Goal: Book appointment/travel/reservation

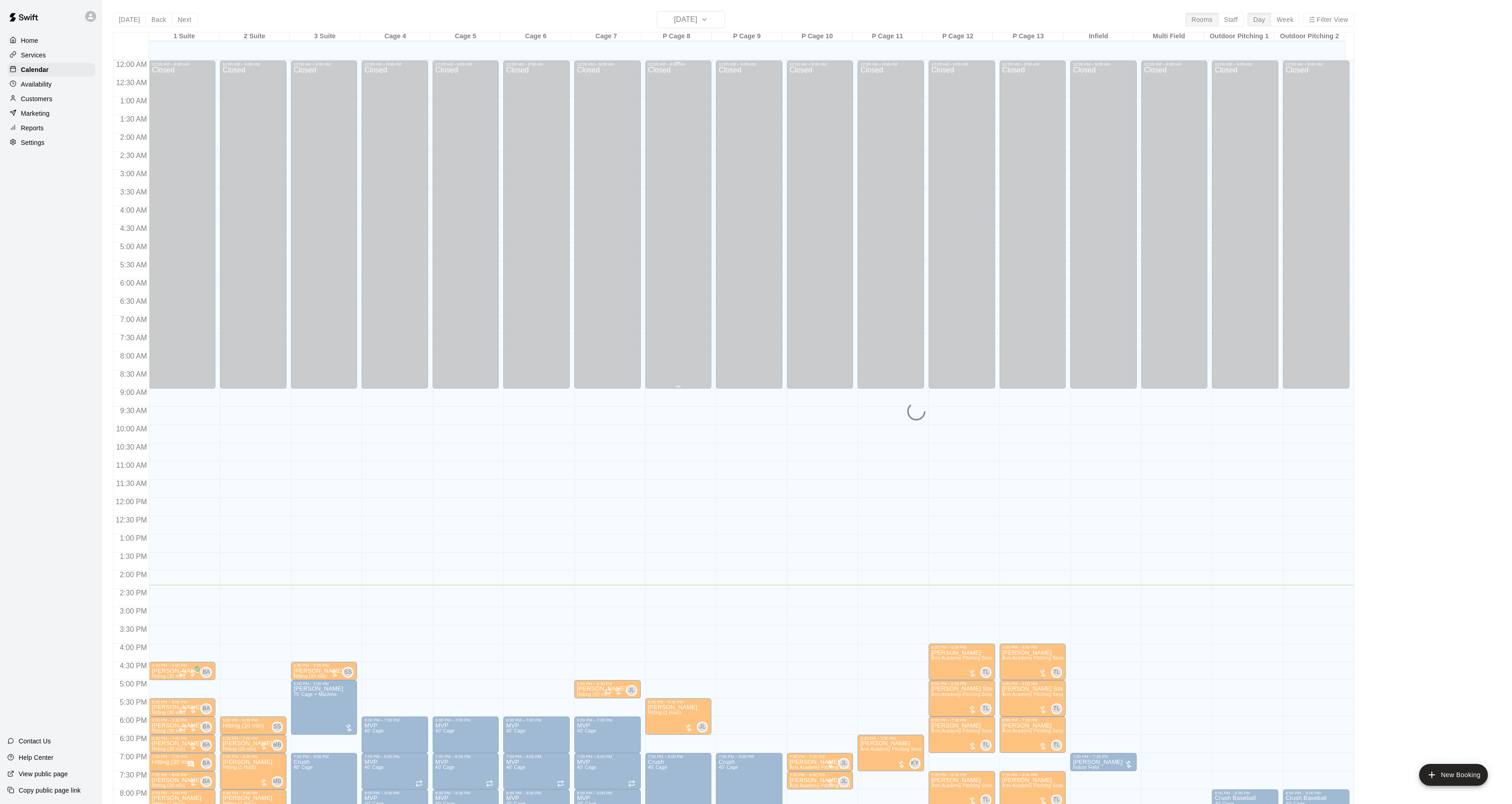
scroll to position [93, 0]
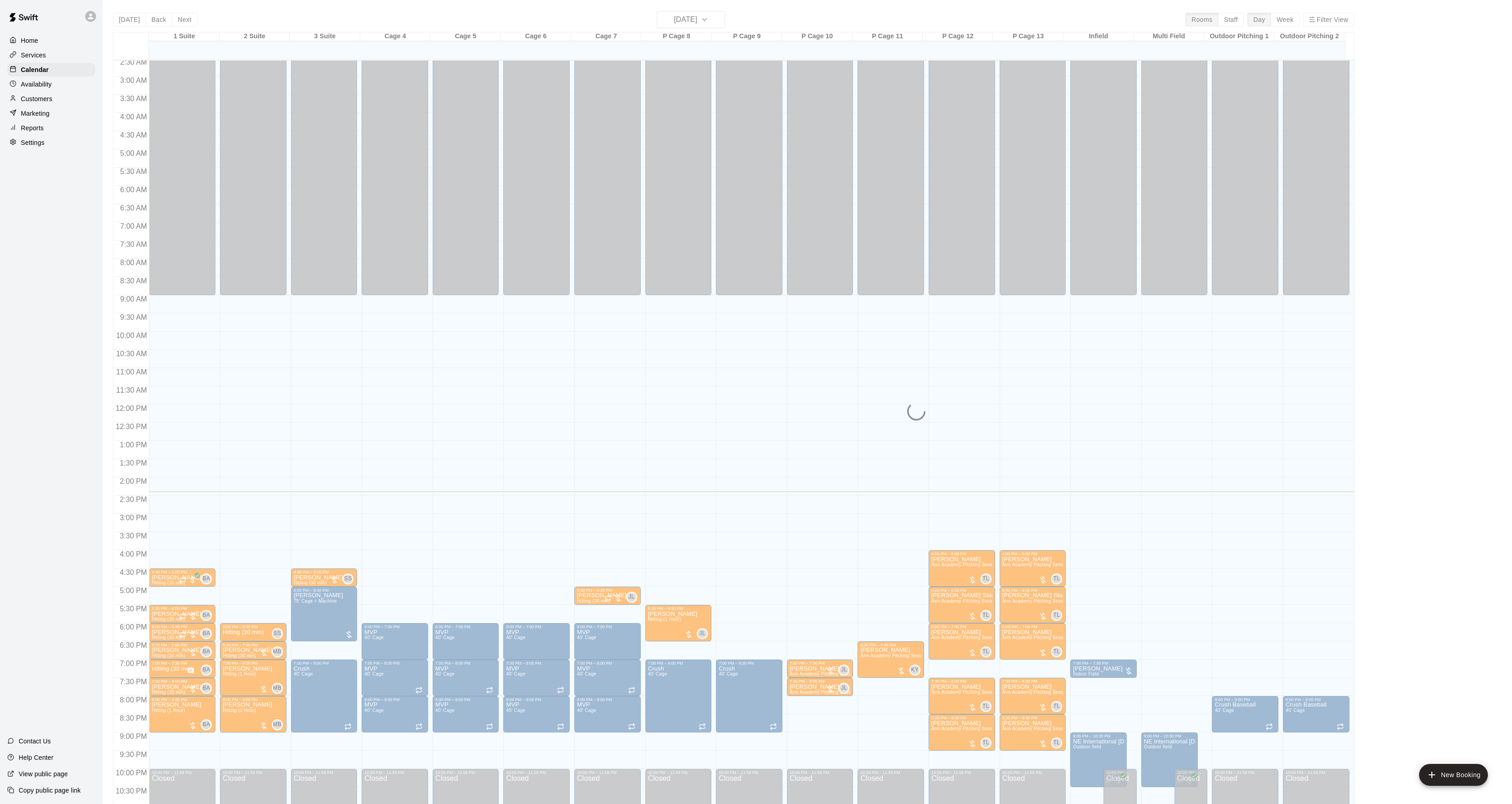
drag, startPoint x: 689, startPoint y: 16, endPoint x: 692, endPoint y: 22, distance: 6.7
click at [689, 20] on div "[DATE] Back [DATE][DATE] Rooms Staff Day Week Filter View 1 Suite 17 Wed 2 Suit…" at bounding box center [734, 412] width 1241 height 804
click at [700, 23] on div "[DATE] Back [DATE][DATE] Rooms Staff Day Week Filter View 1 Suite 17 Wed 2 Suit…" at bounding box center [734, 412] width 1241 height 804
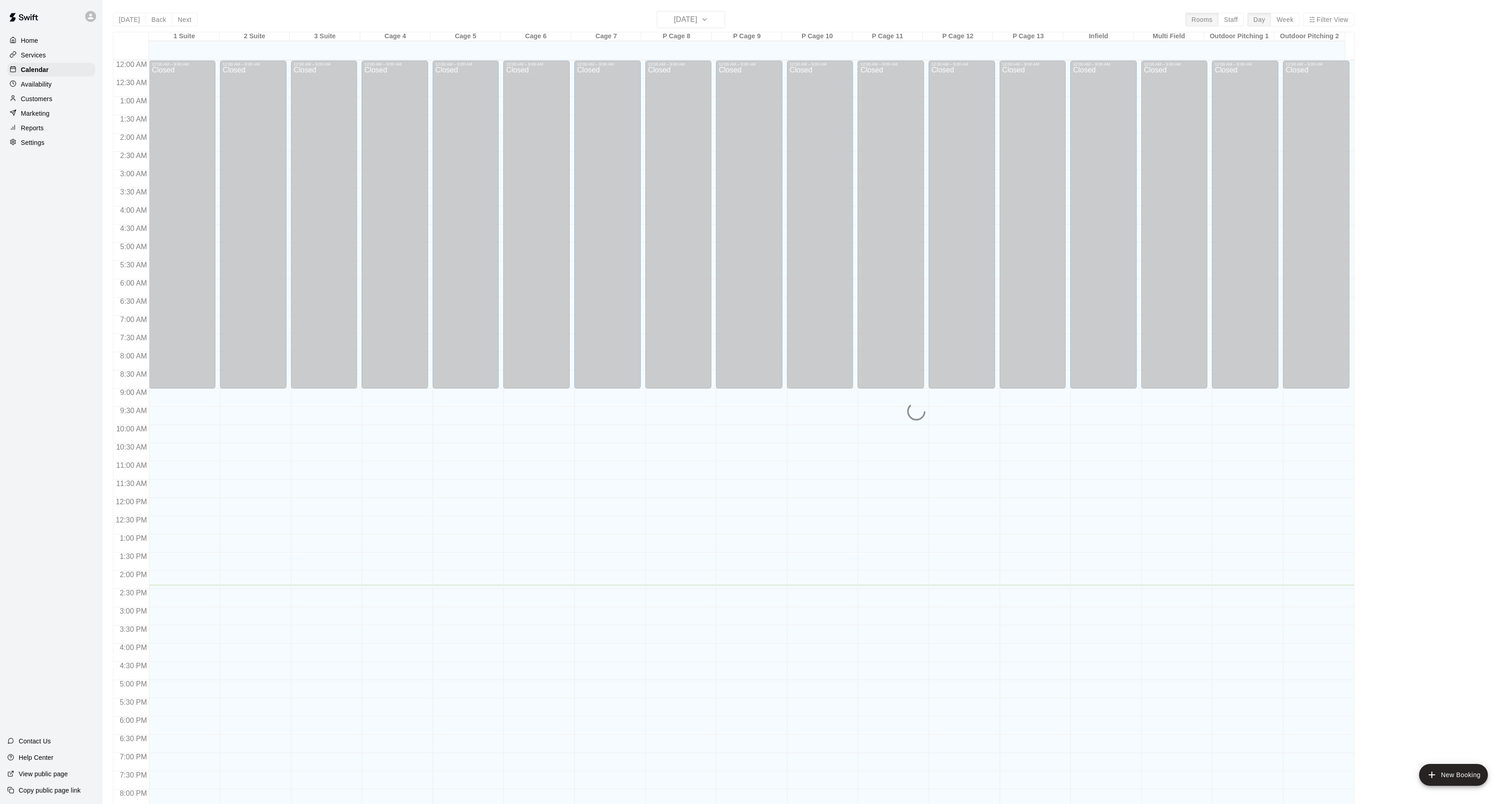
scroll to position [93, 0]
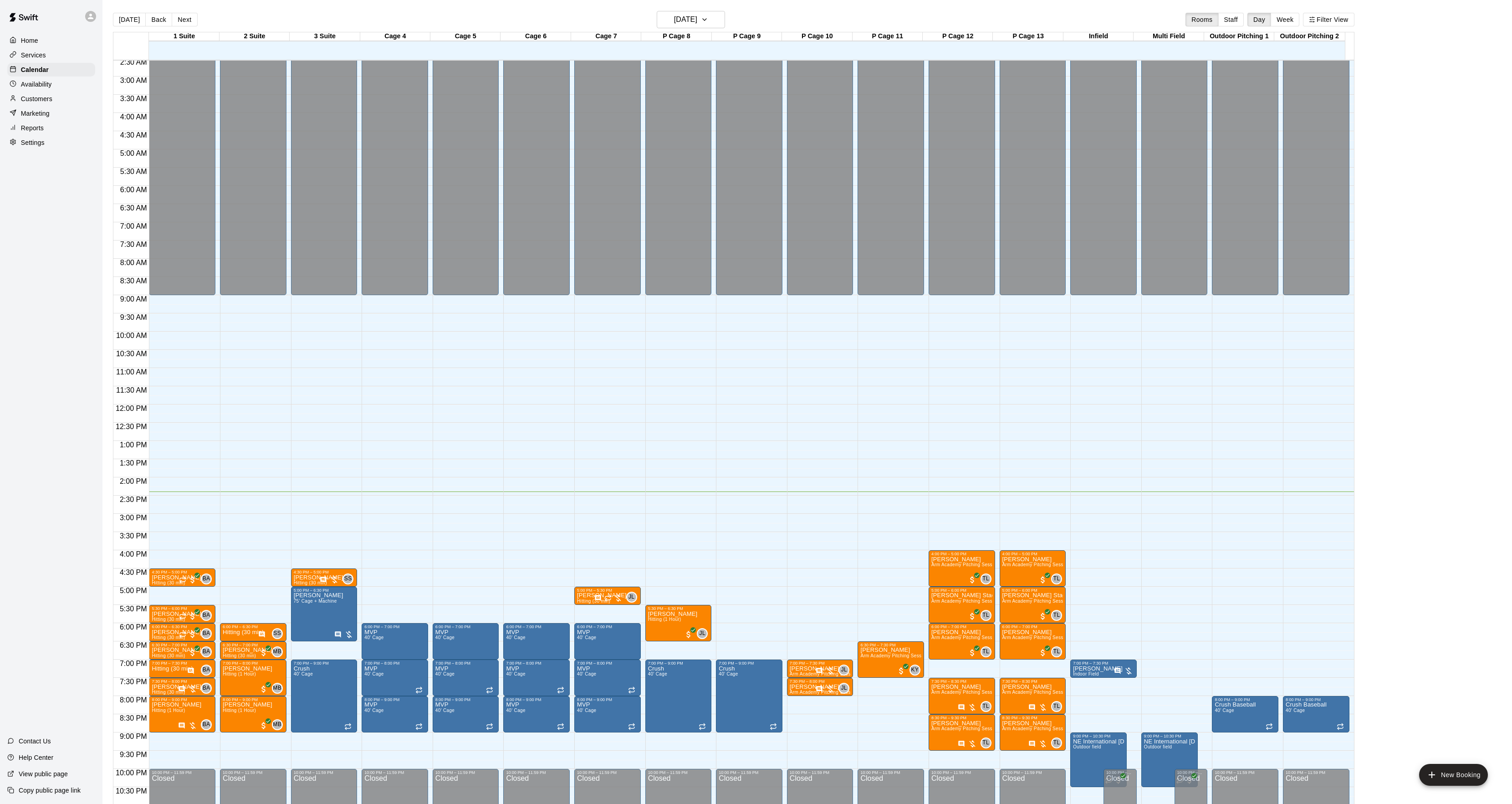
click at [694, 28] on div "Today Back Next Wednesday Sep 17 Rooms Staff Day Week Filter View" at bounding box center [734, 21] width 1241 height 21
click at [697, 20] on h6 "[DATE]" at bounding box center [686, 20] width 23 height 13
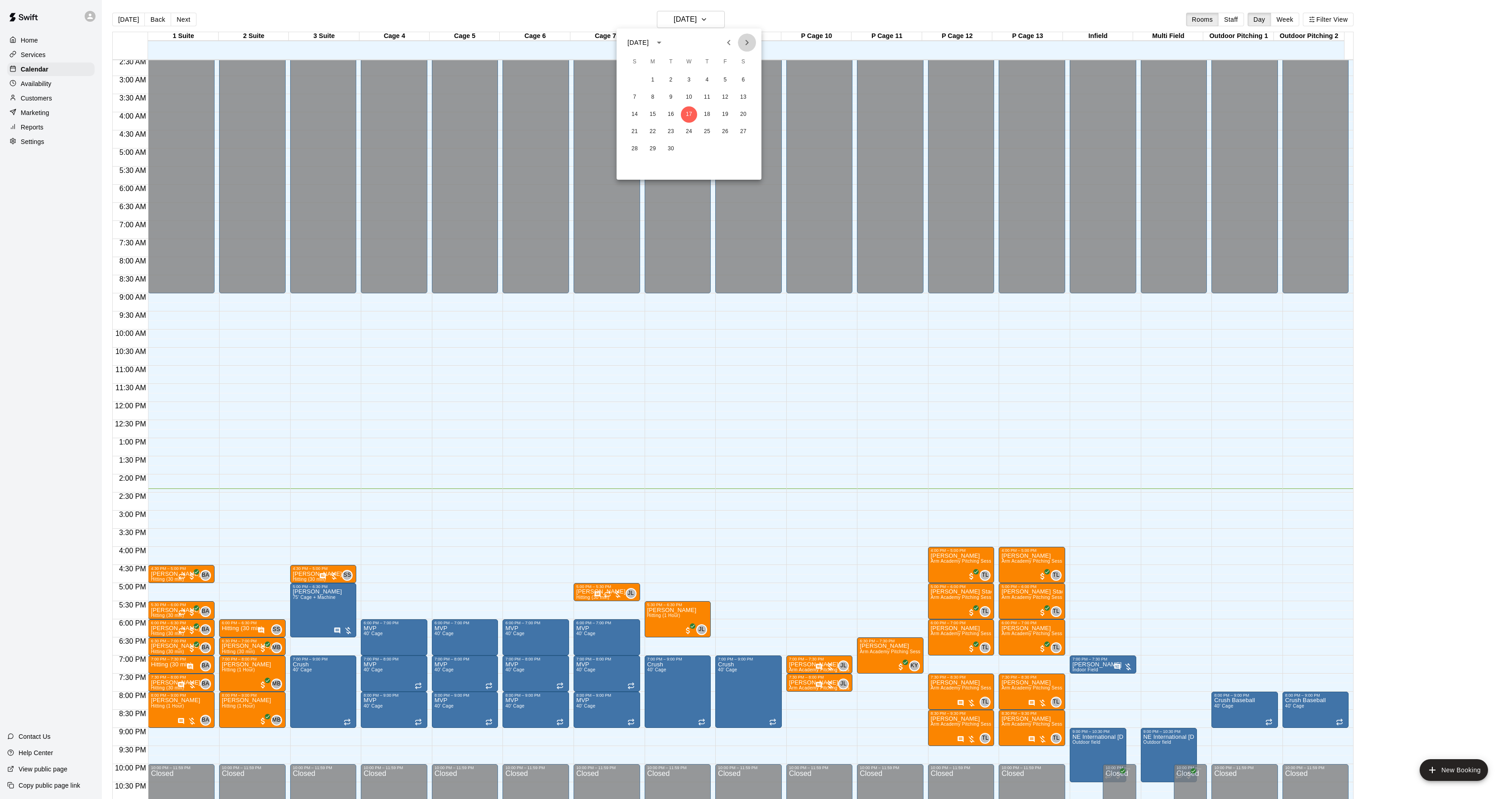
click at [747, 45] on icon "Next month" at bounding box center [747, 42] width 11 height 11
click at [672, 94] on button "6" at bounding box center [671, 97] width 16 height 16
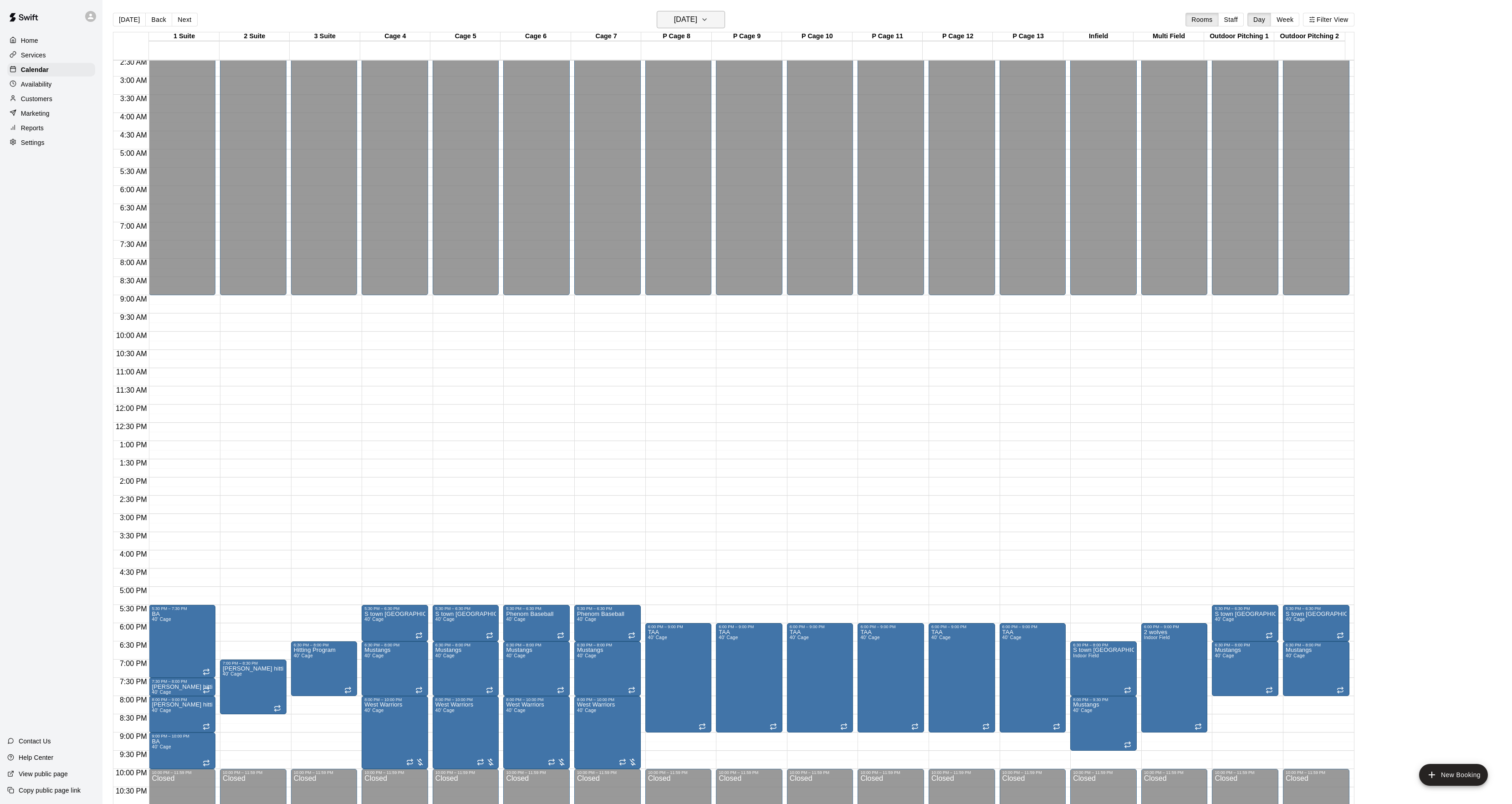
drag, startPoint x: 665, startPoint y: 8, endPoint x: 664, endPoint y: 14, distance: 6.1
click at [664, 13] on main "Today Back Next Tuesday Jan 06 Rooms Staff Day Week Filter View 1 Suite 06 Tue …" at bounding box center [807, 409] width 1410 height 819
drag, startPoint x: 650, startPoint y: 4, endPoint x: 672, endPoint y: 19, distance: 26.6
click at [647, 8] on main "Today Back Next Tuesday Jan 06 Rooms Staff Day Week Filter View 1 Suite 06 Tue …" at bounding box center [807, 409] width 1410 height 819
click at [677, 17] on h6 "Tuesday Jan 06" at bounding box center [686, 20] width 23 height 13
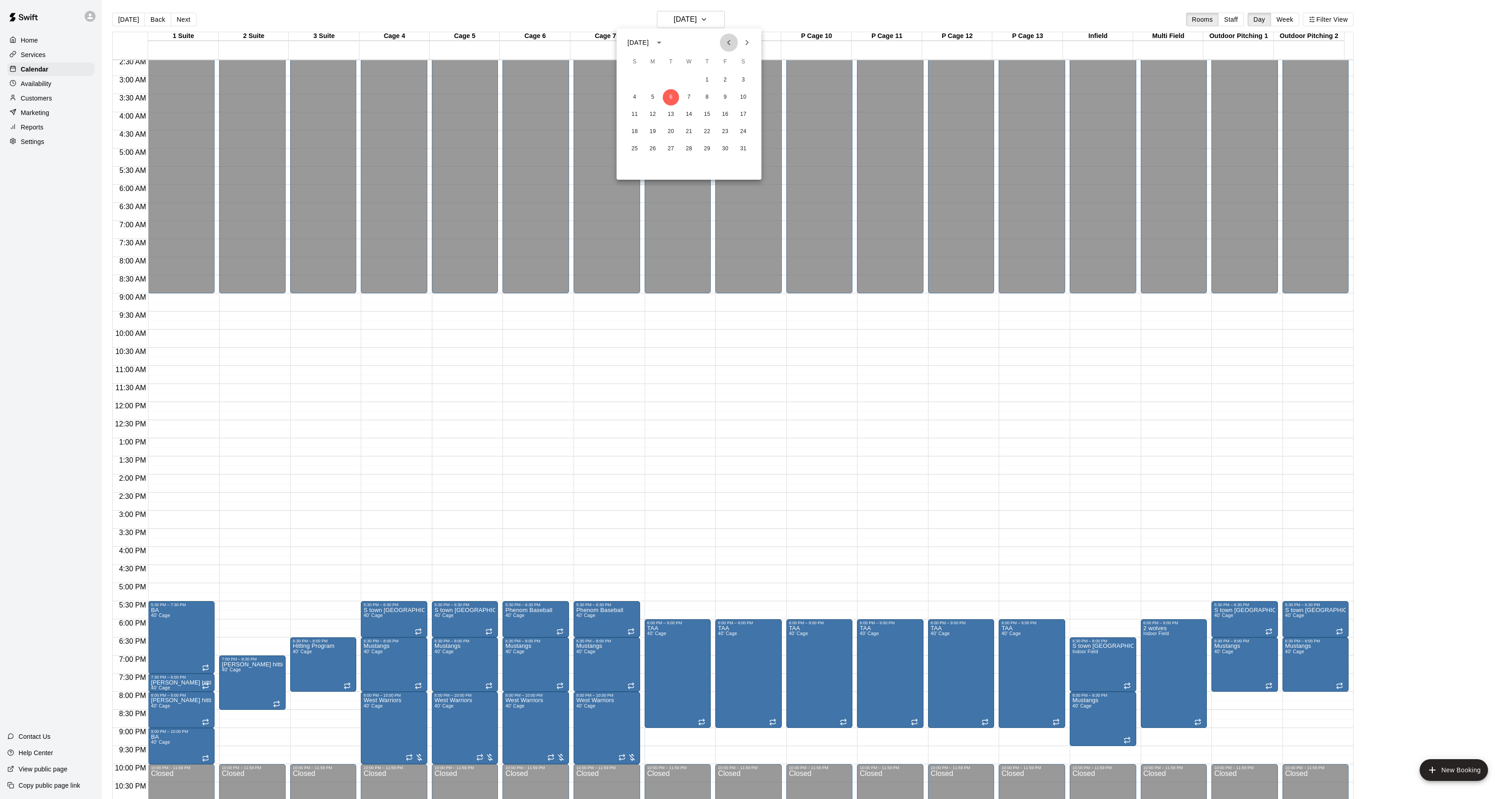
click at [721, 46] on button "Previous month" at bounding box center [729, 42] width 18 height 18
click at [742, 50] on button "Next month" at bounding box center [747, 42] width 18 height 18
click at [711, 99] on button "8" at bounding box center [707, 97] width 16 height 16
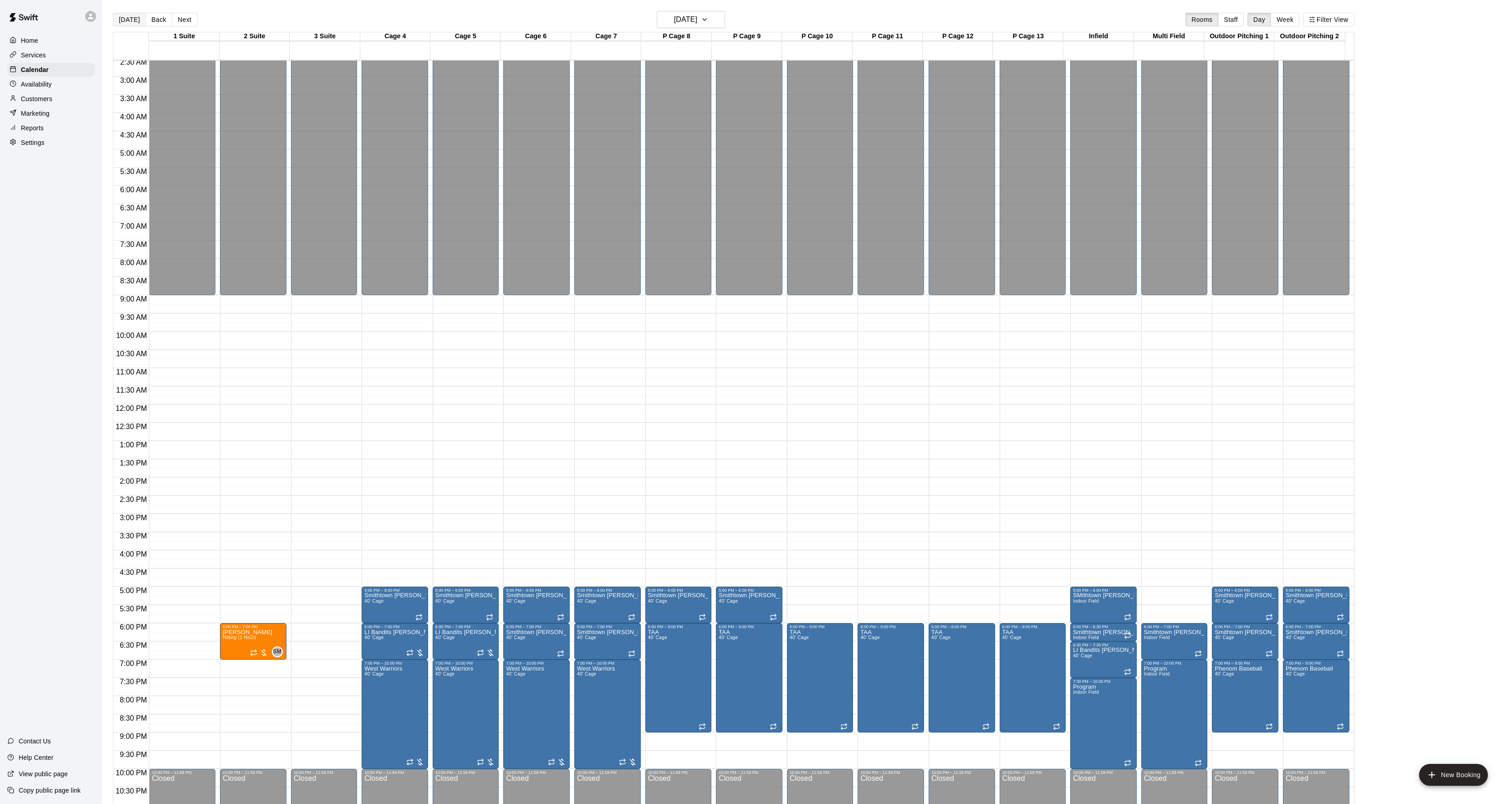
click at [119, 14] on button "[DATE]" at bounding box center [129, 20] width 33 height 14
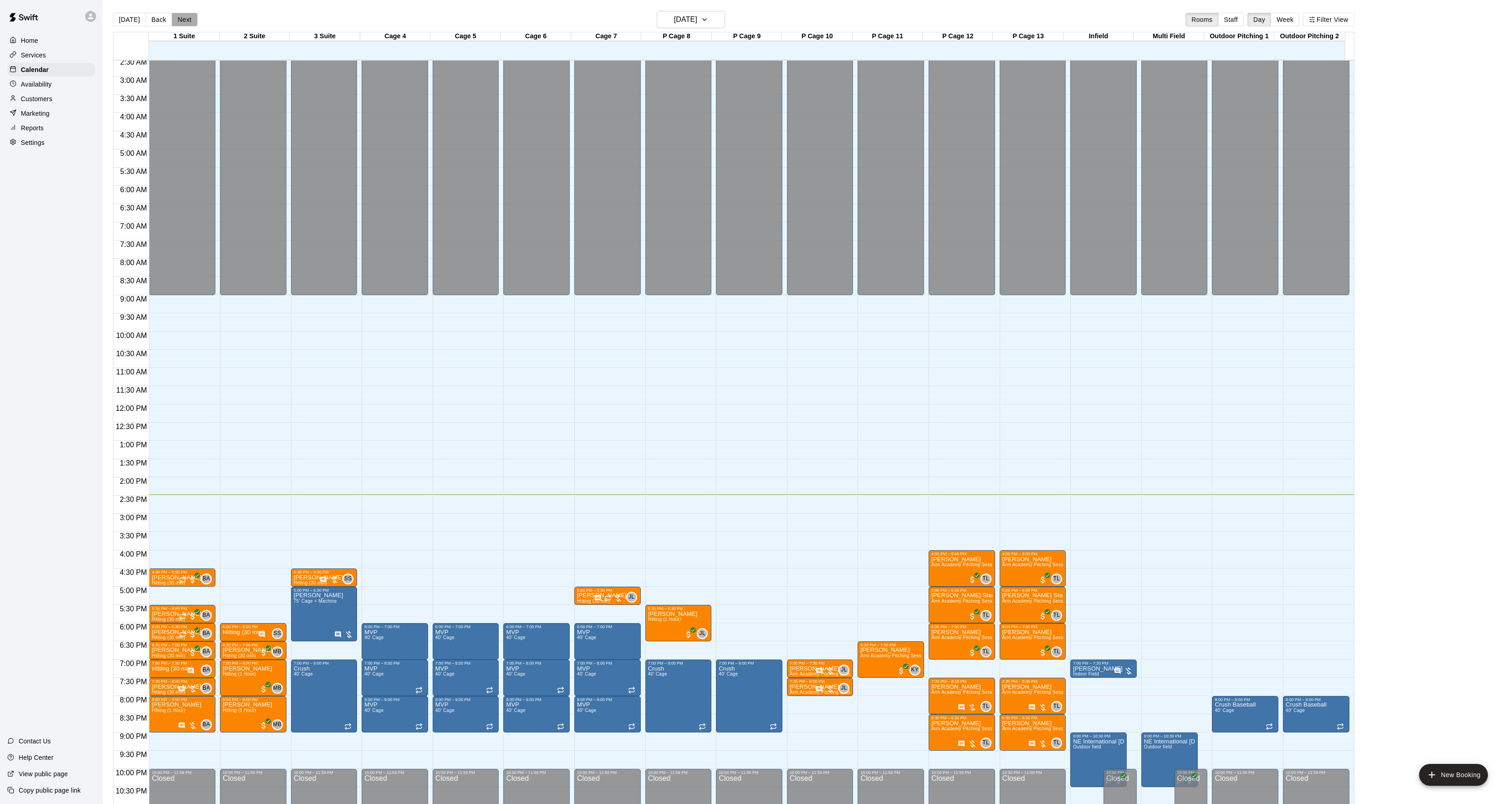
click at [191, 22] on button "Next" at bounding box center [184, 20] width 25 height 14
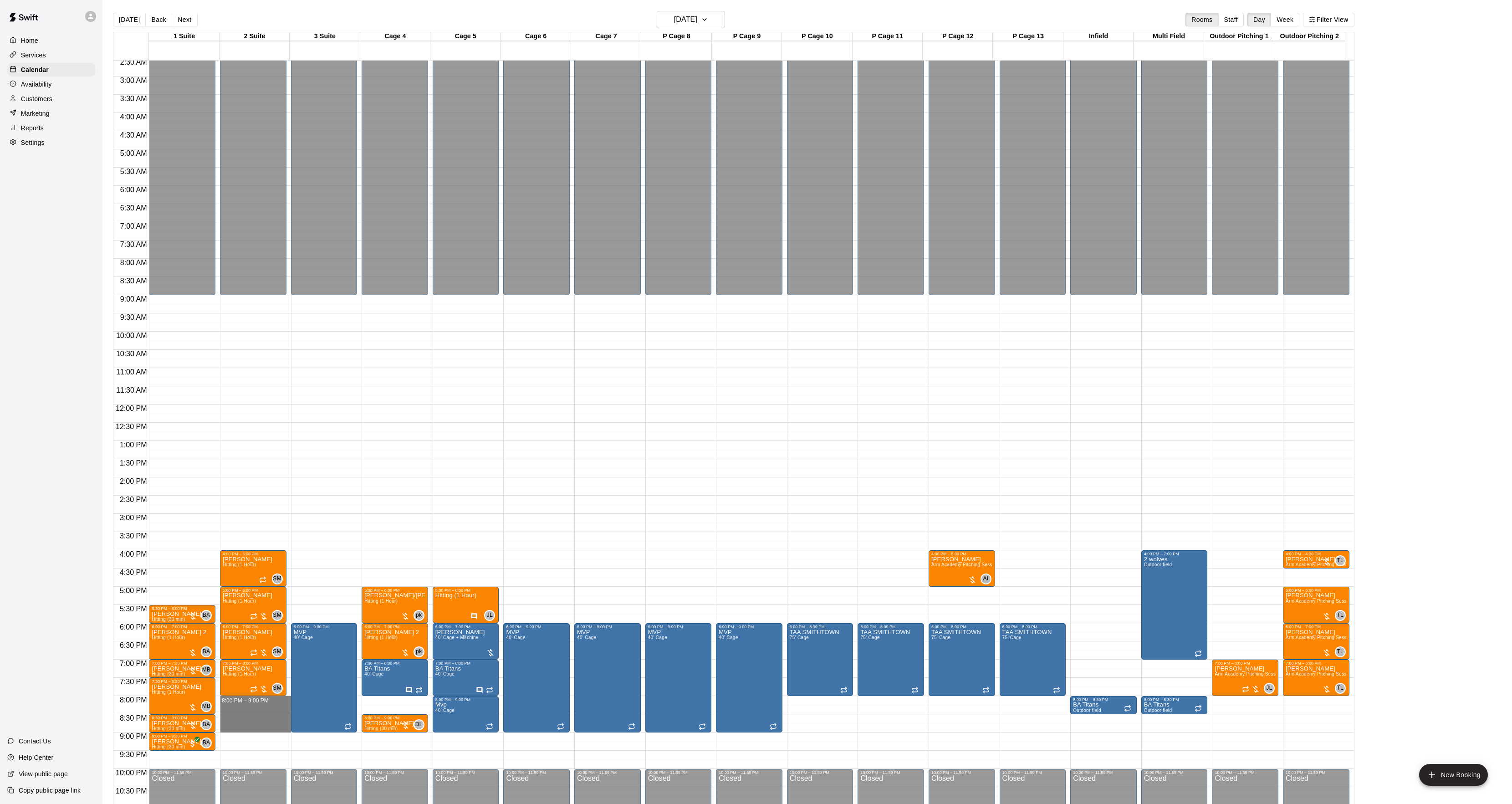
drag, startPoint x: 251, startPoint y: 702, endPoint x: 250, endPoint y: 727, distance: 25.0
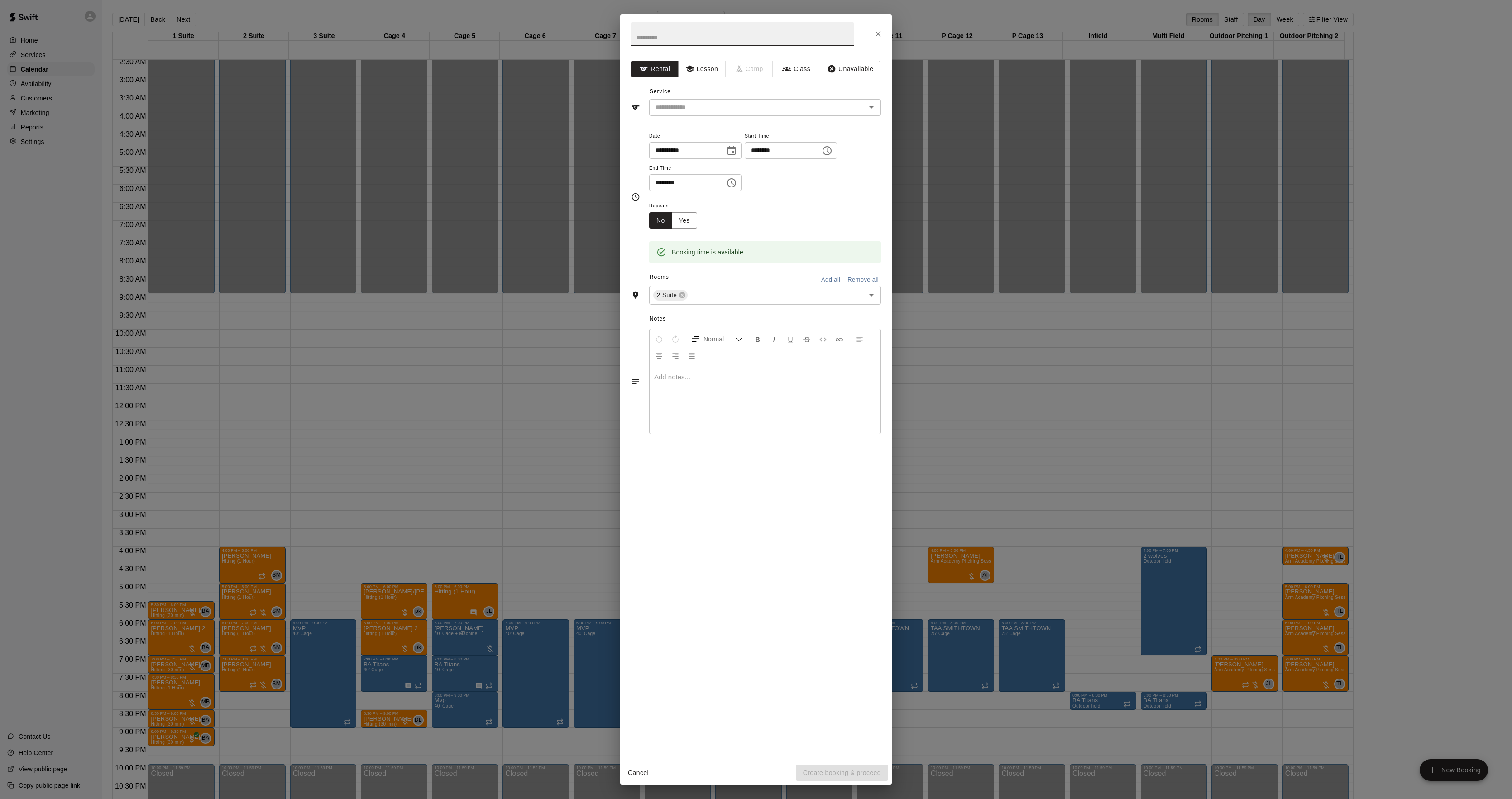
click at [665, 118] on div "**********" at bounding box center [756, 406] width 272 height 707
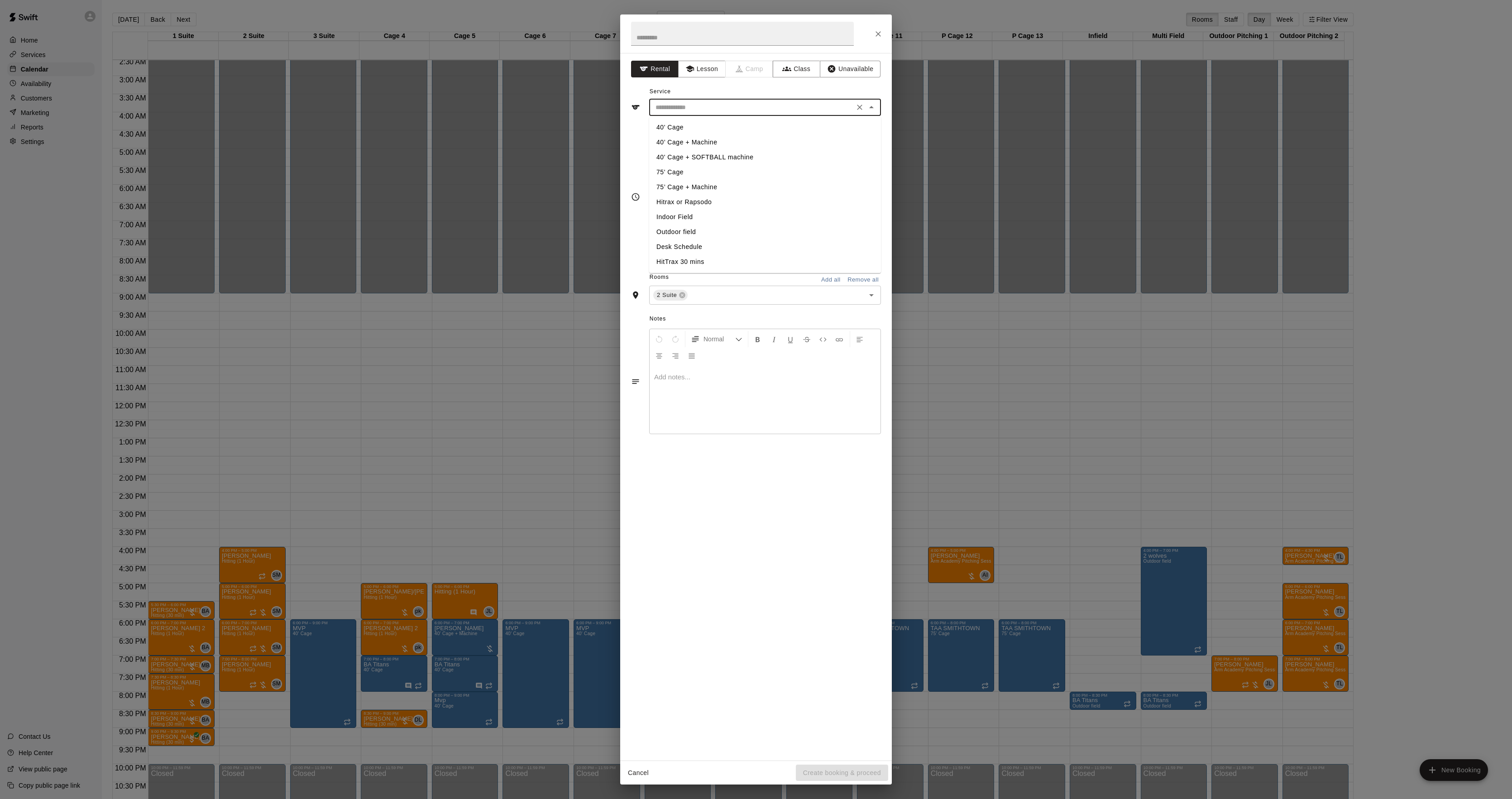
click at [667, 111] on input "text" at bounding box center [752, 107] width 200 height 11
click at [665, 156] on li "40' Cage + SOFTBALL machine" at bounding box center [764, 158] width 232 height 15
type input "**********"
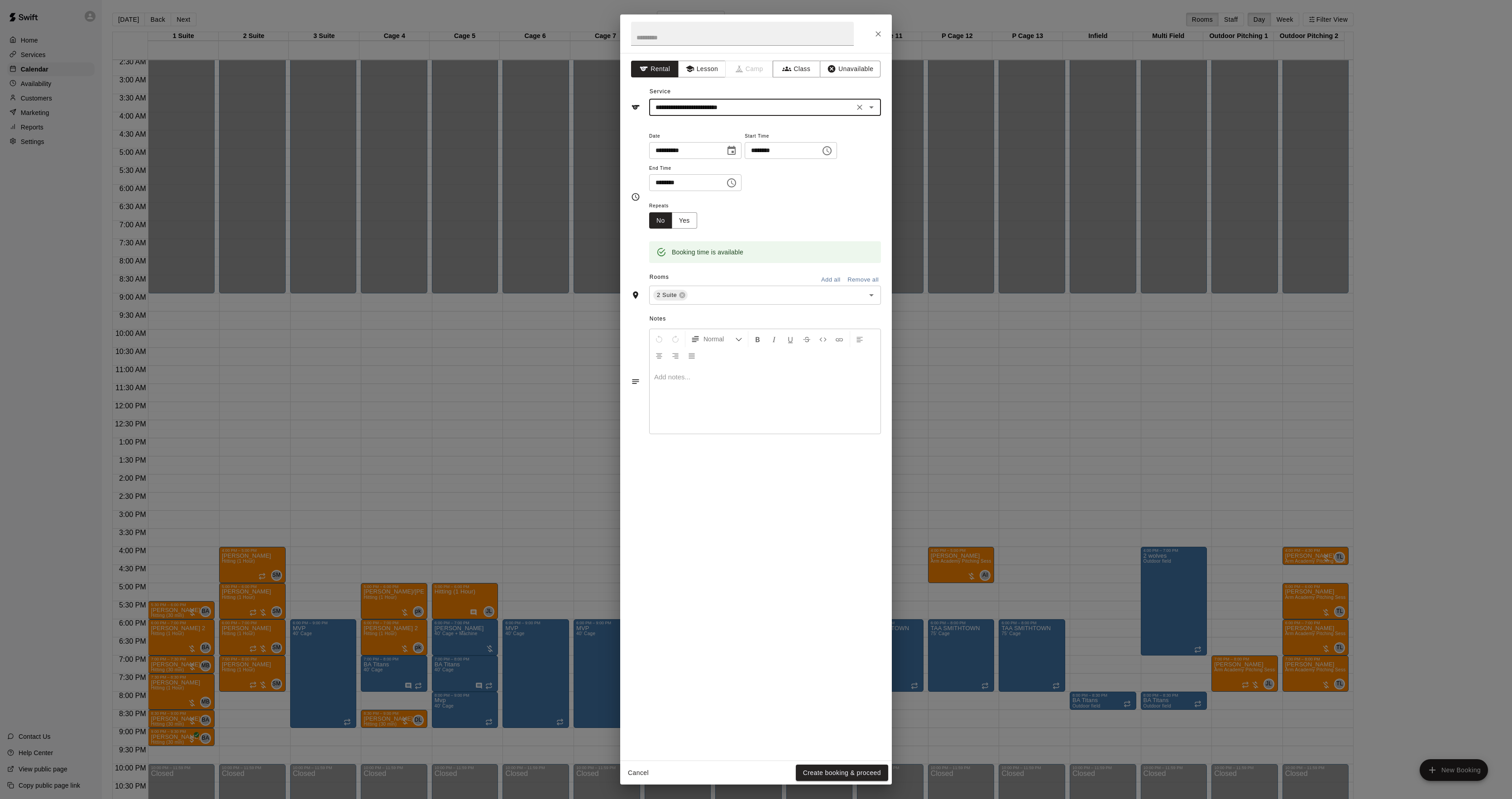
click at [847, 775] on button "Create booking & proceed" at bounding box center [842, 773] width 92 height 17
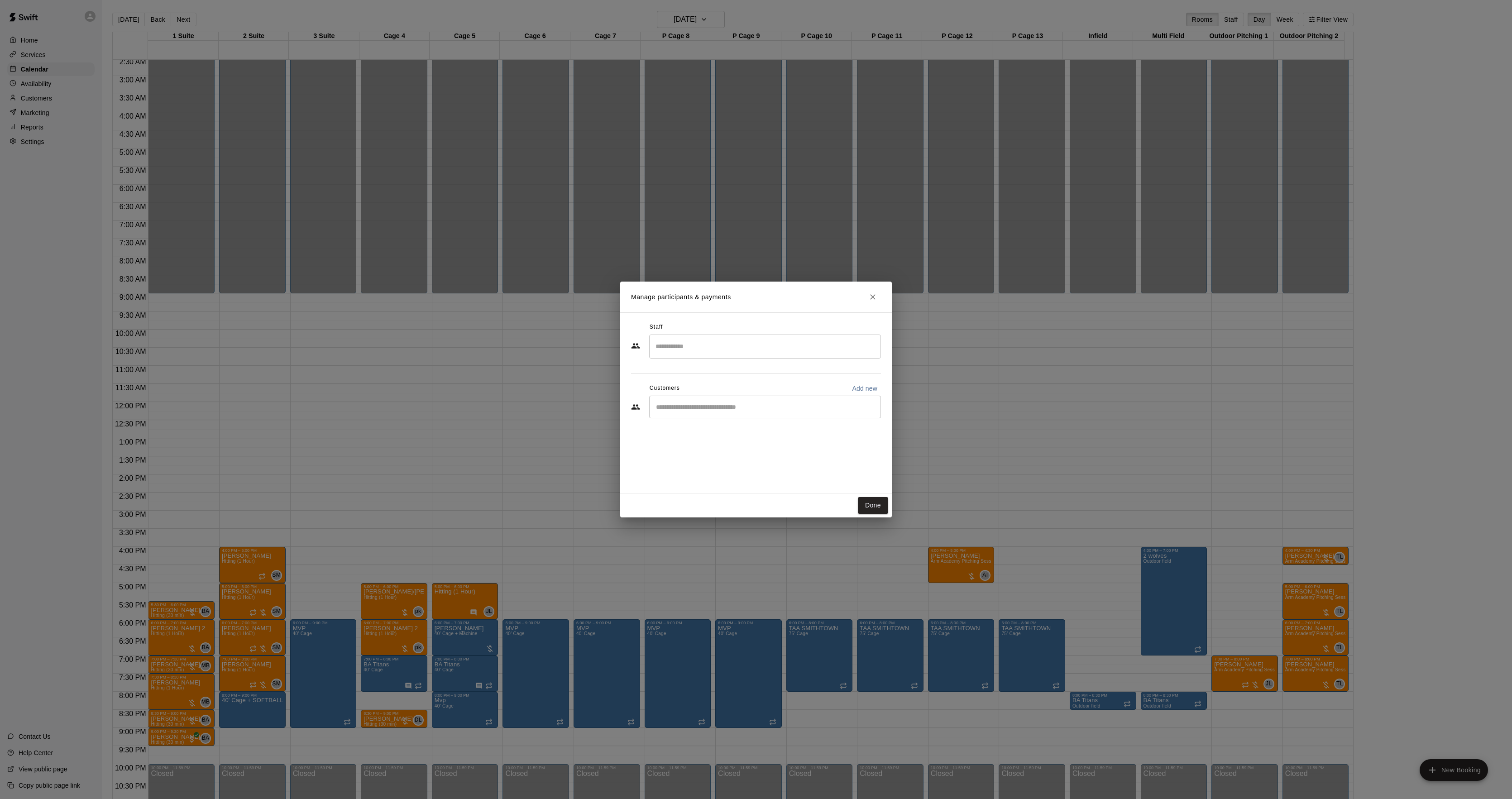
click at [722, 413] on div "​" at bounding box center [764, 407] width 232 height 23
type input "*****"
click at [704, 428] on p "Migeul Belliard" at bounding box center [703, 428] width 55 height 9
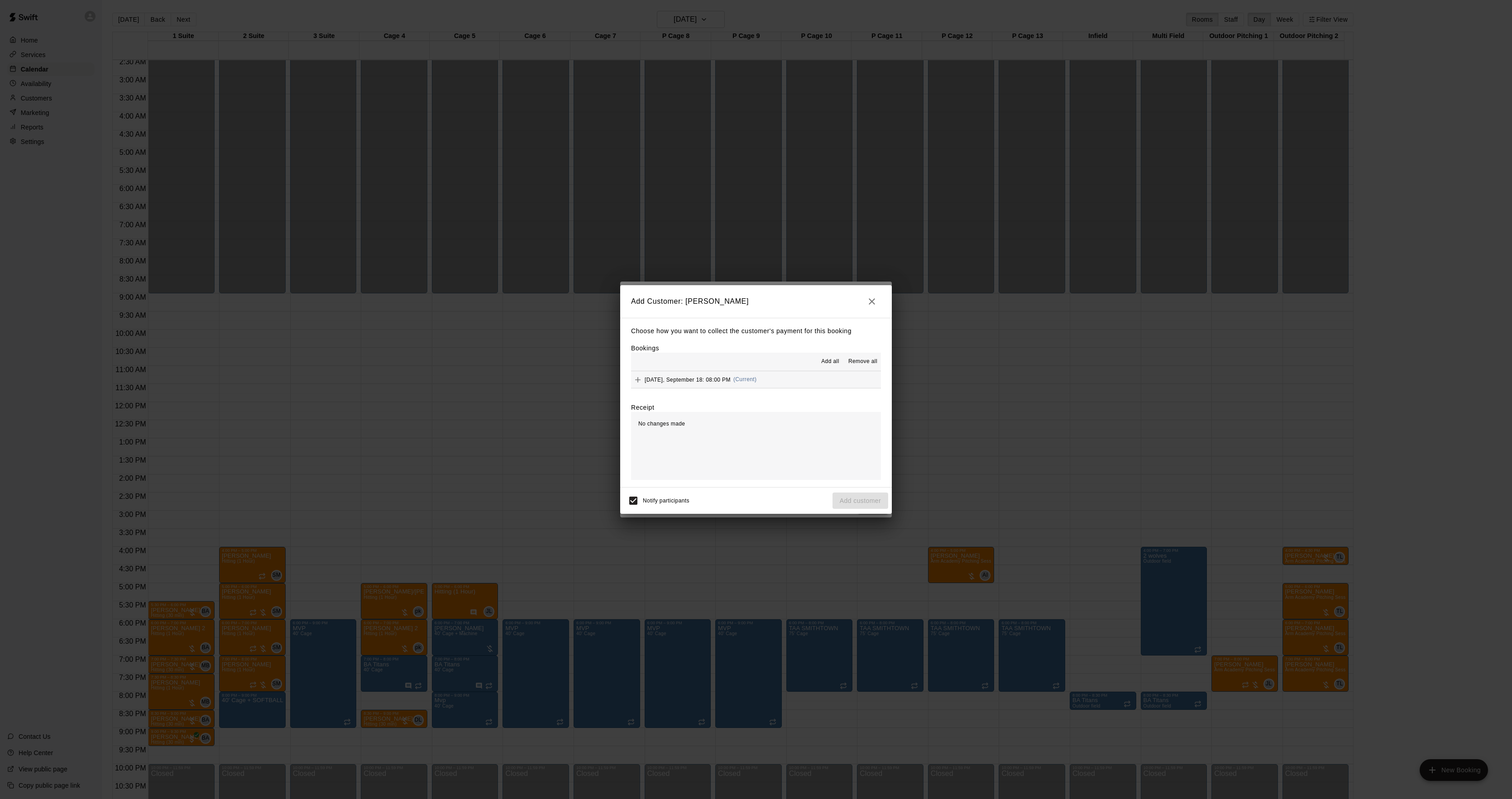
click at [735, 380] on div "Thursday, September 18: 08:00 PM (Current)" at bounding box center [694, 380] width 126 height 14
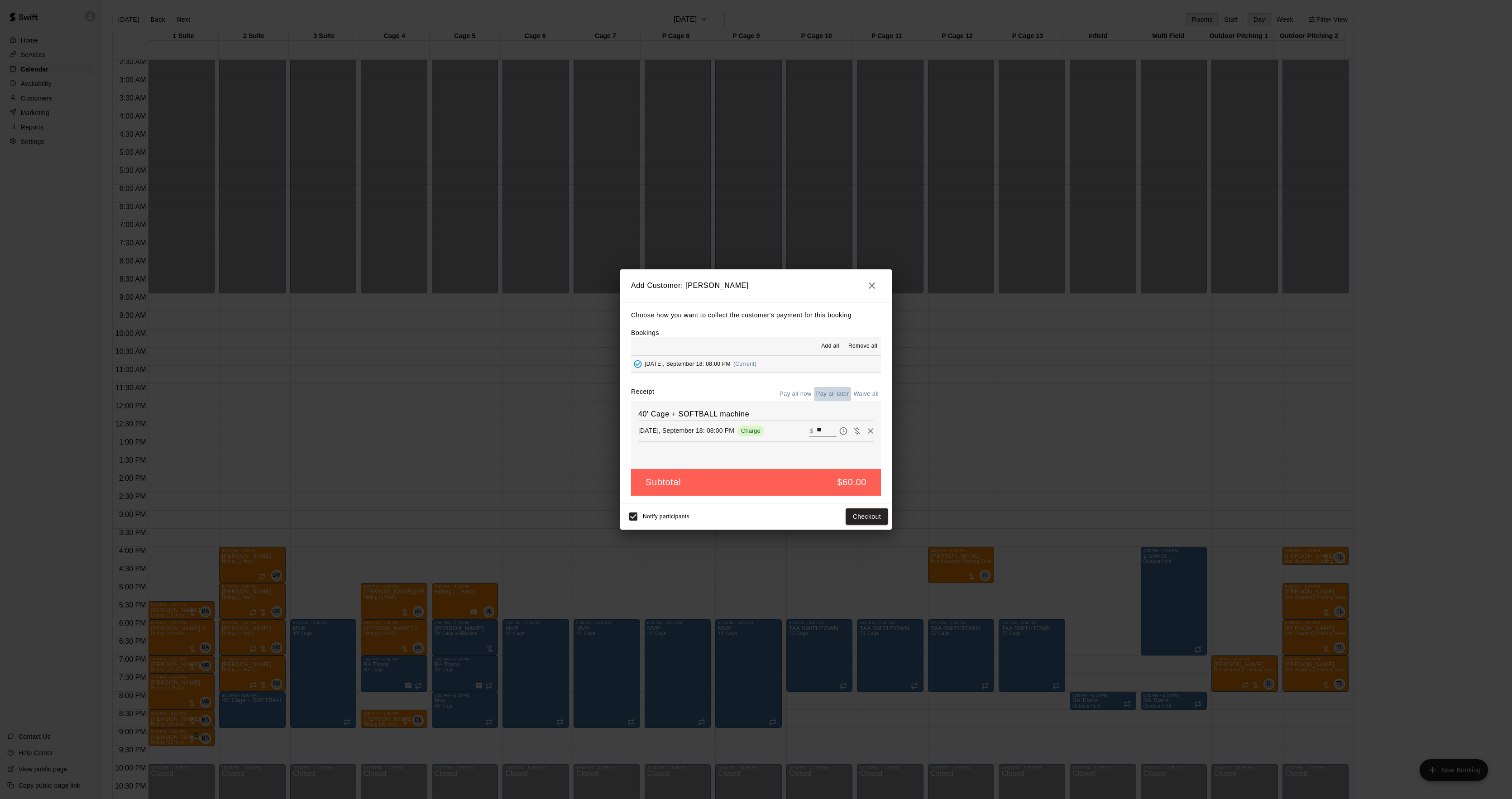
click at [840, 399] on button "Pay all later" at bounding box center [833, 394] width 38 height 14
click at [861, 513] on button "Add customer" at bounding box center [861, 517] width 56 height 17
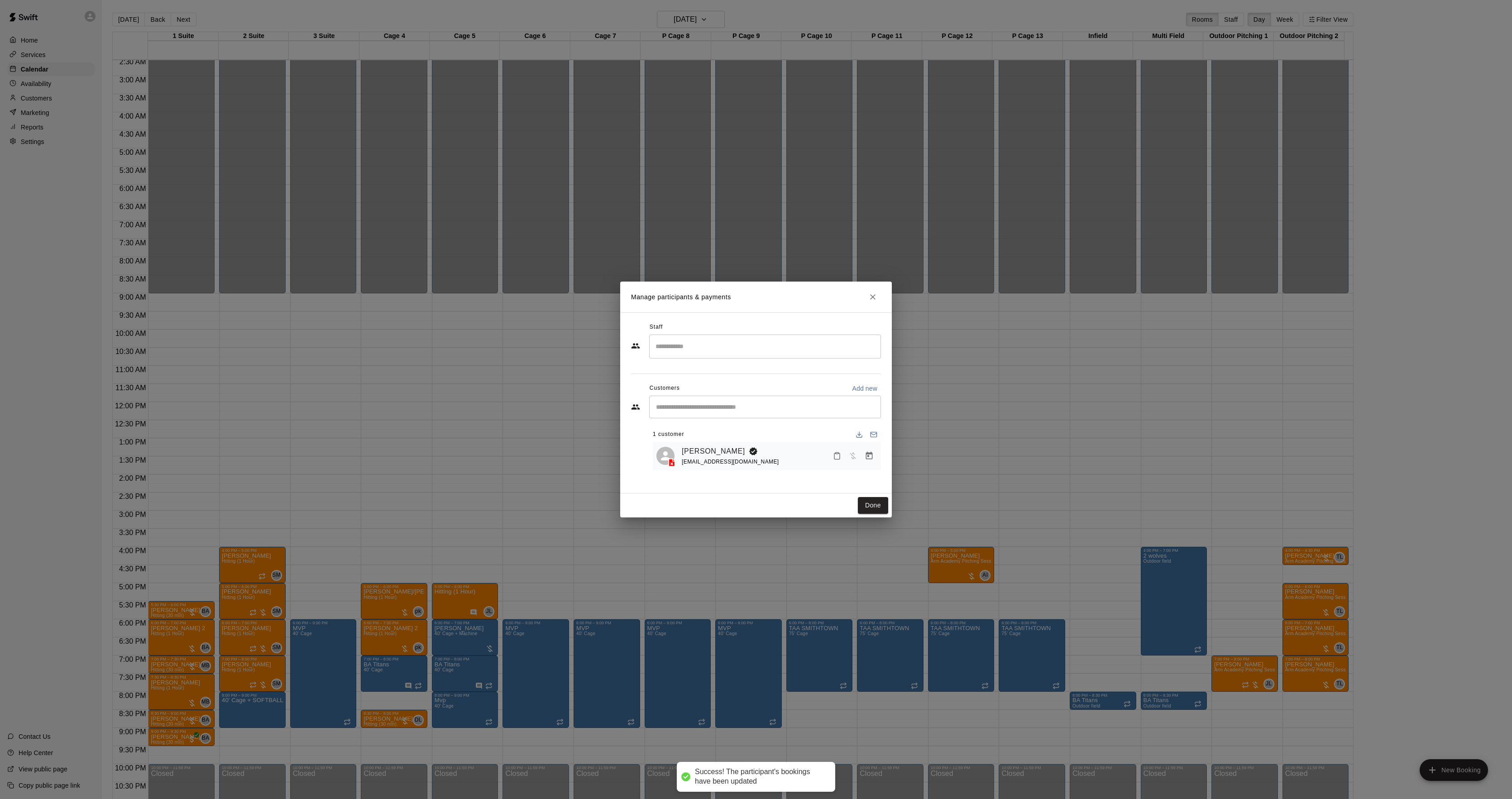
click at [876, 504] on button "Done" at bounding box center [873, 505] width 30 height 17
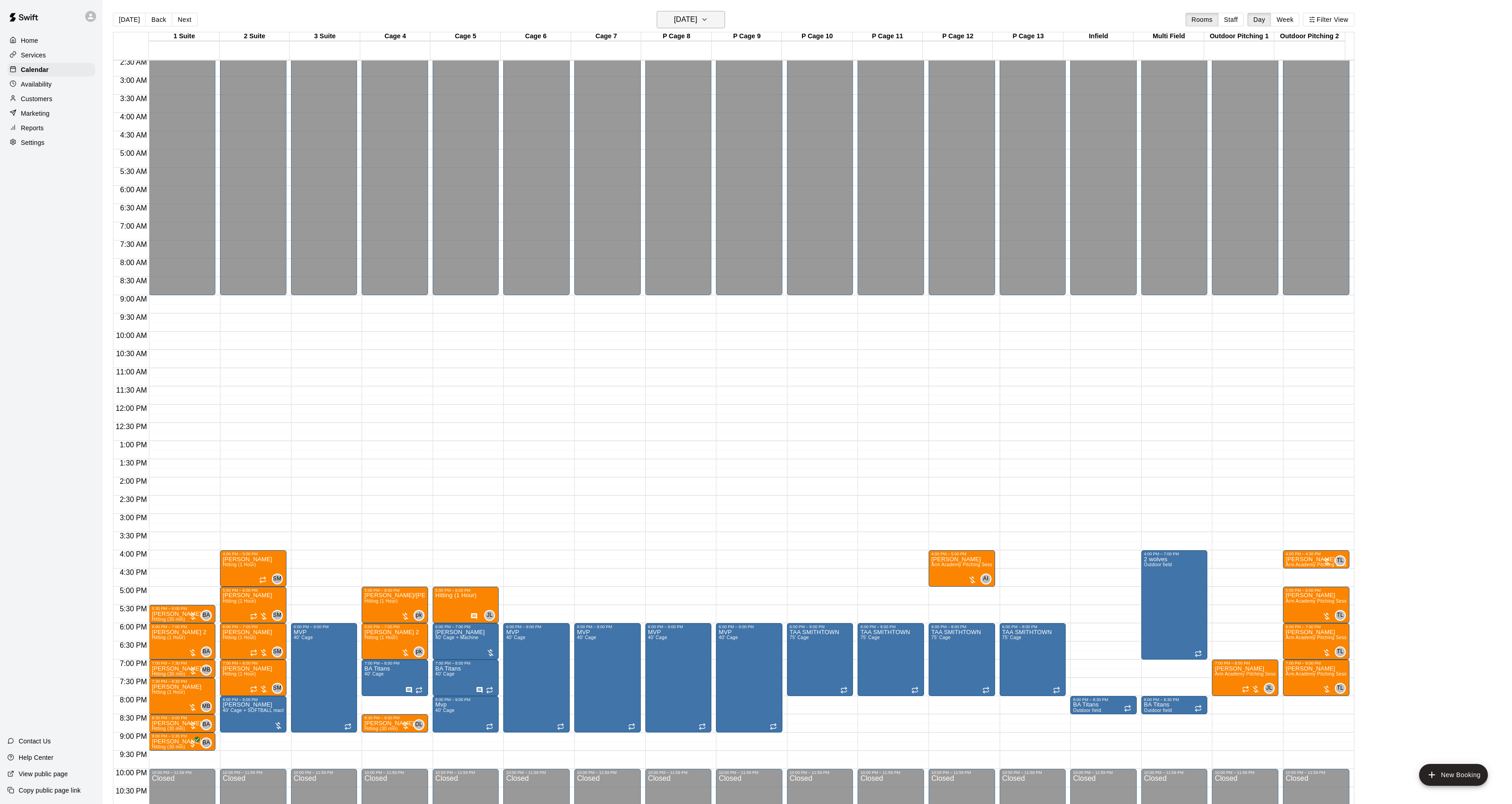
click at [694, 23] on h6 "Thursday Sep 18" at bounding box center [686, 20] width 23 height 13
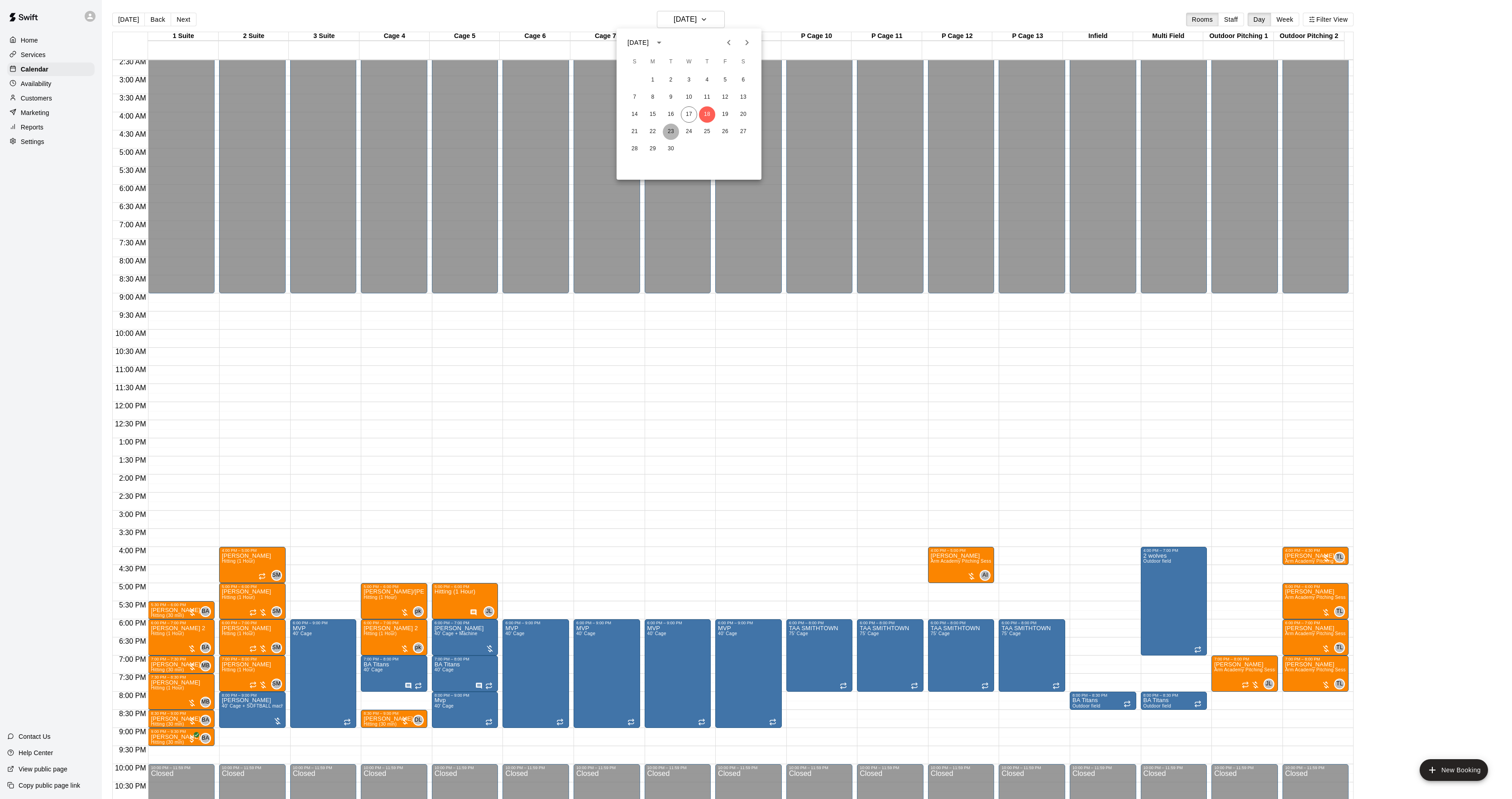
click at [676, 132] on button "23" at bounding box center [671, 132] width 16 height 16
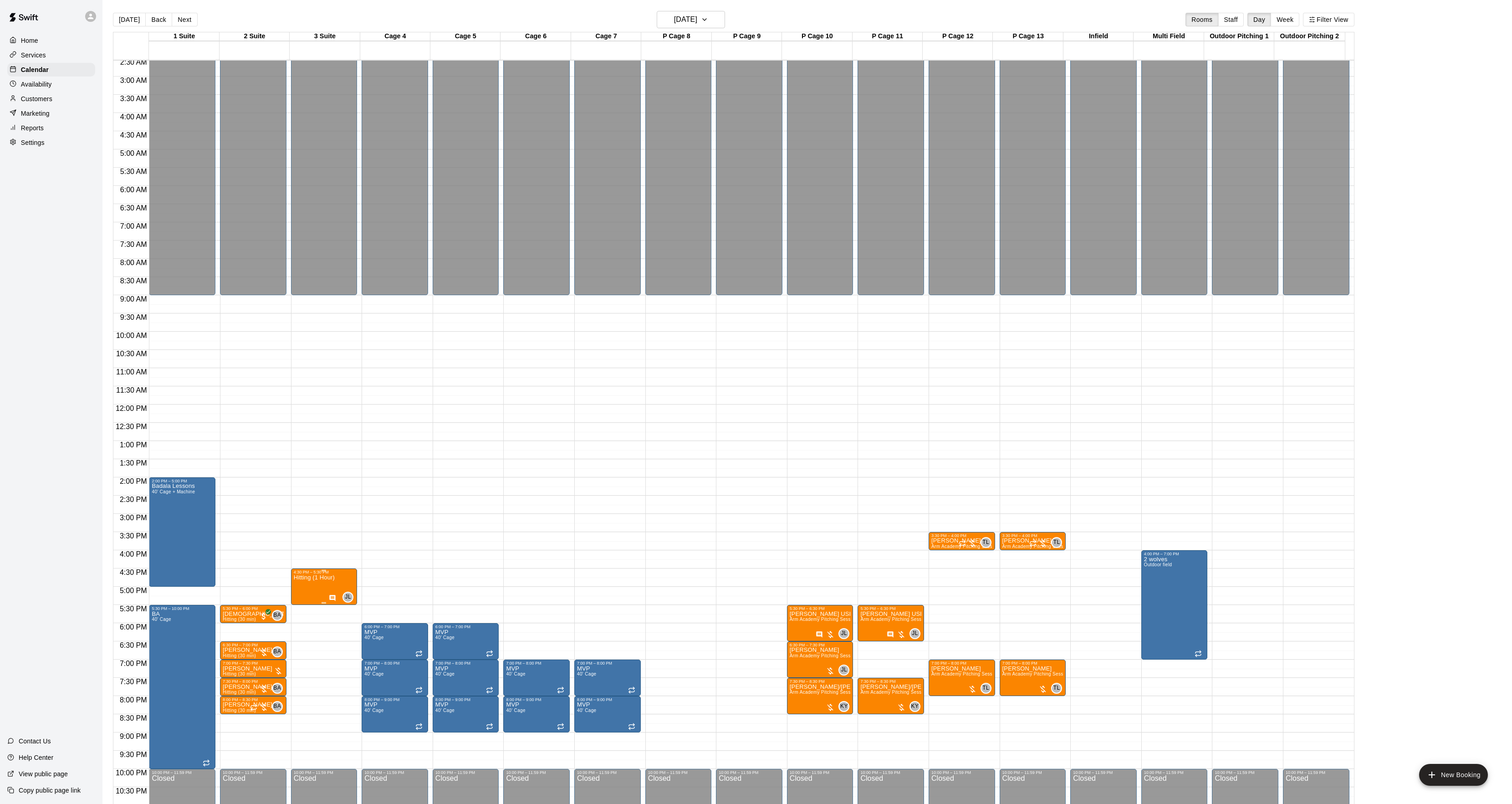
click at [305, 586] on icon "edit" at bounding box center [302, 585] width 11 height 11
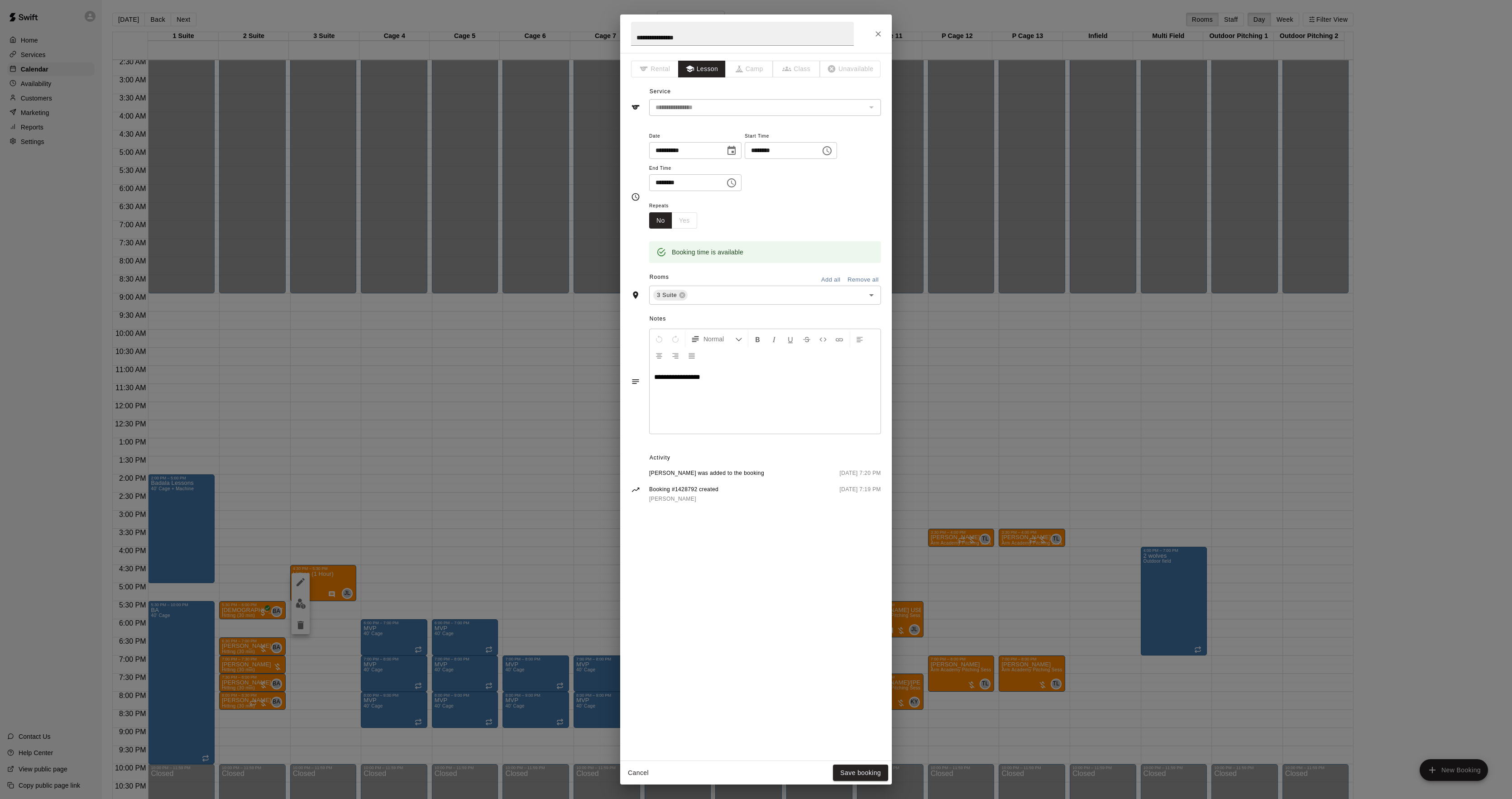
click at [524, 428] on div "**********" at bounding box center [756, 399] width 1512 height 799
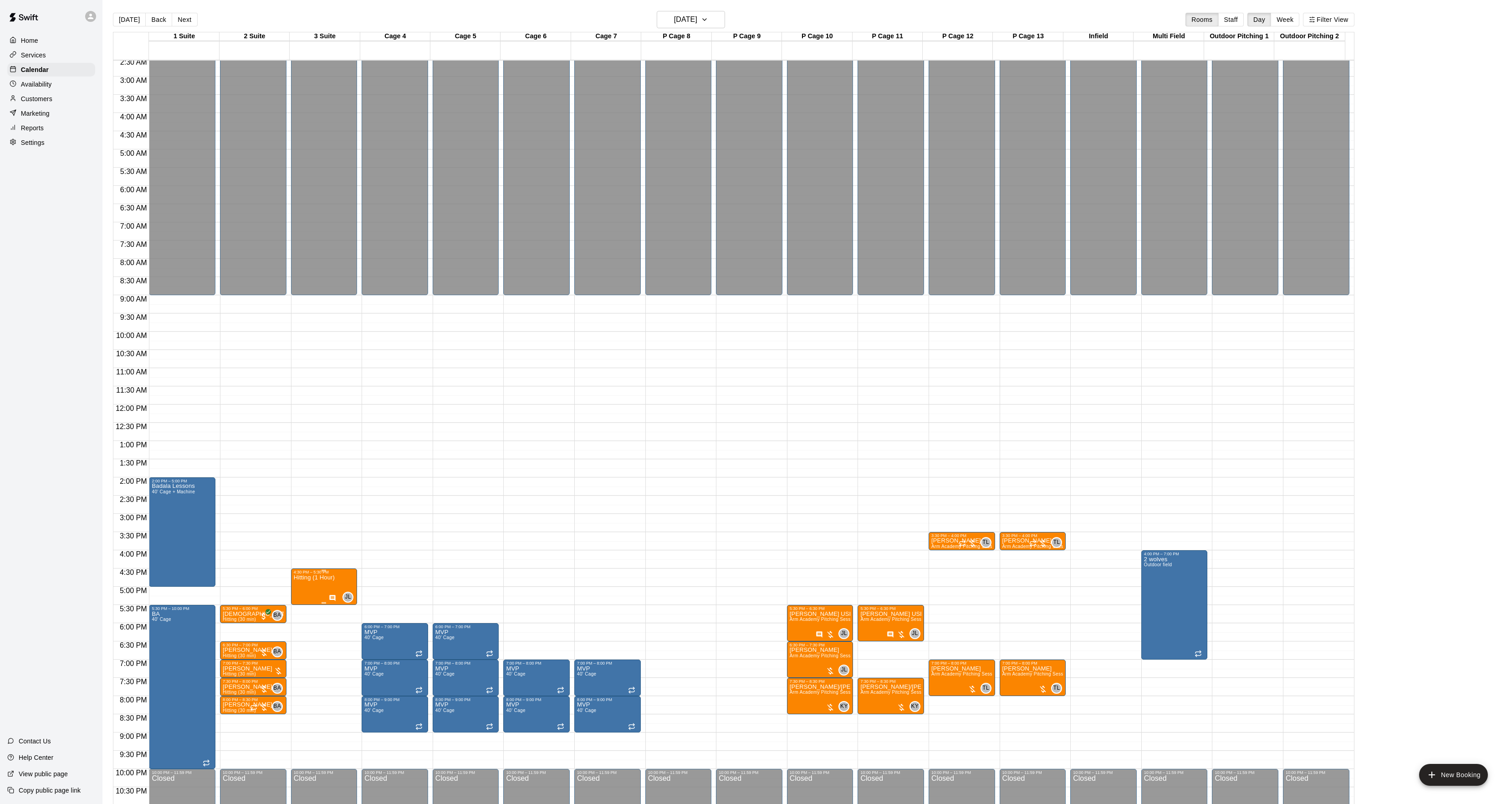
click at [301, 596] on div at bounding box center [302, 607] width 18 height 61
click at [302, 589] on icon "edit" at bounding box center [302, 585] width 11 height 11
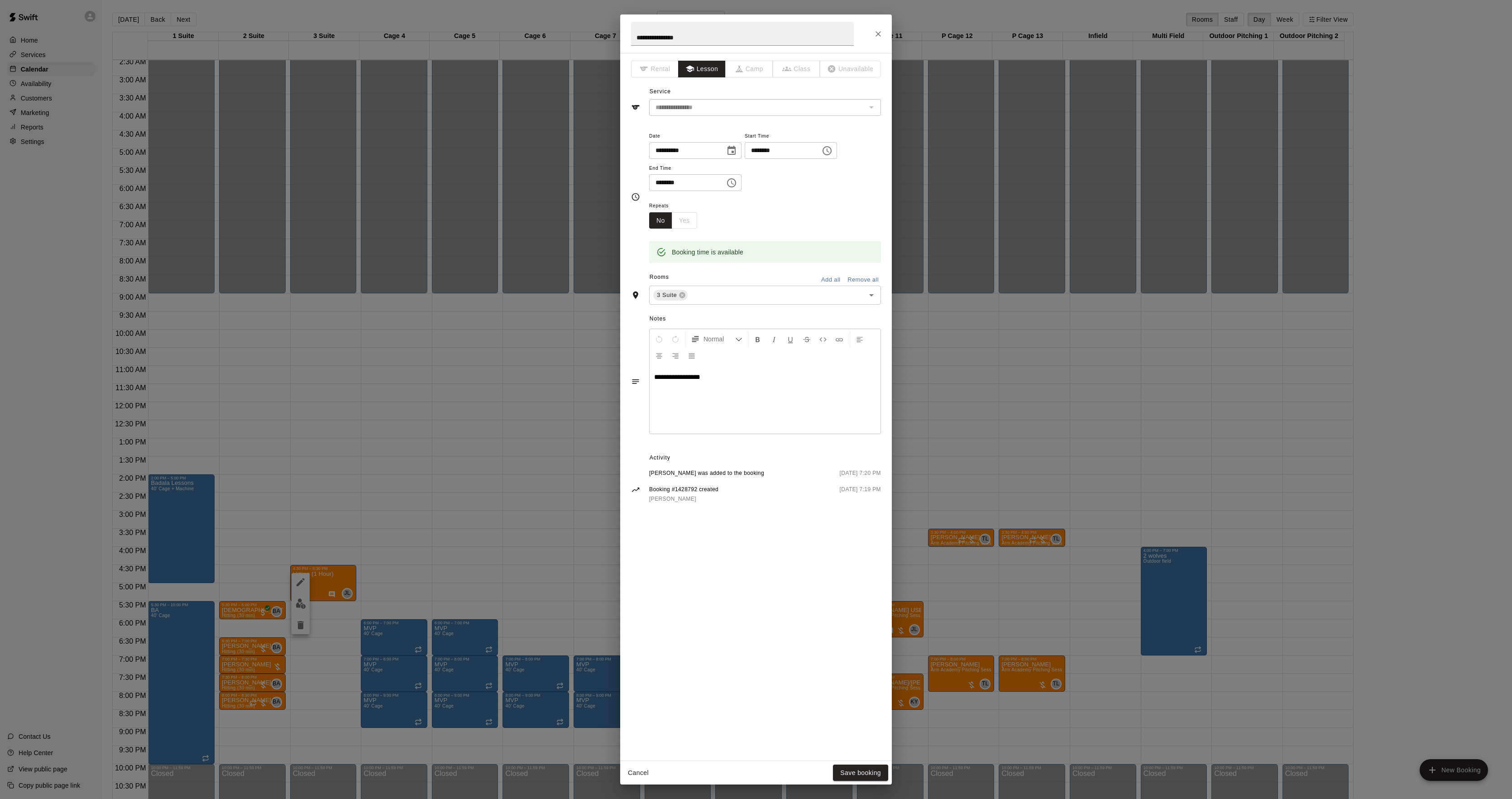
click at [383, 508] on div "**********" at bounding box center [756, 399] width 1512 height 799
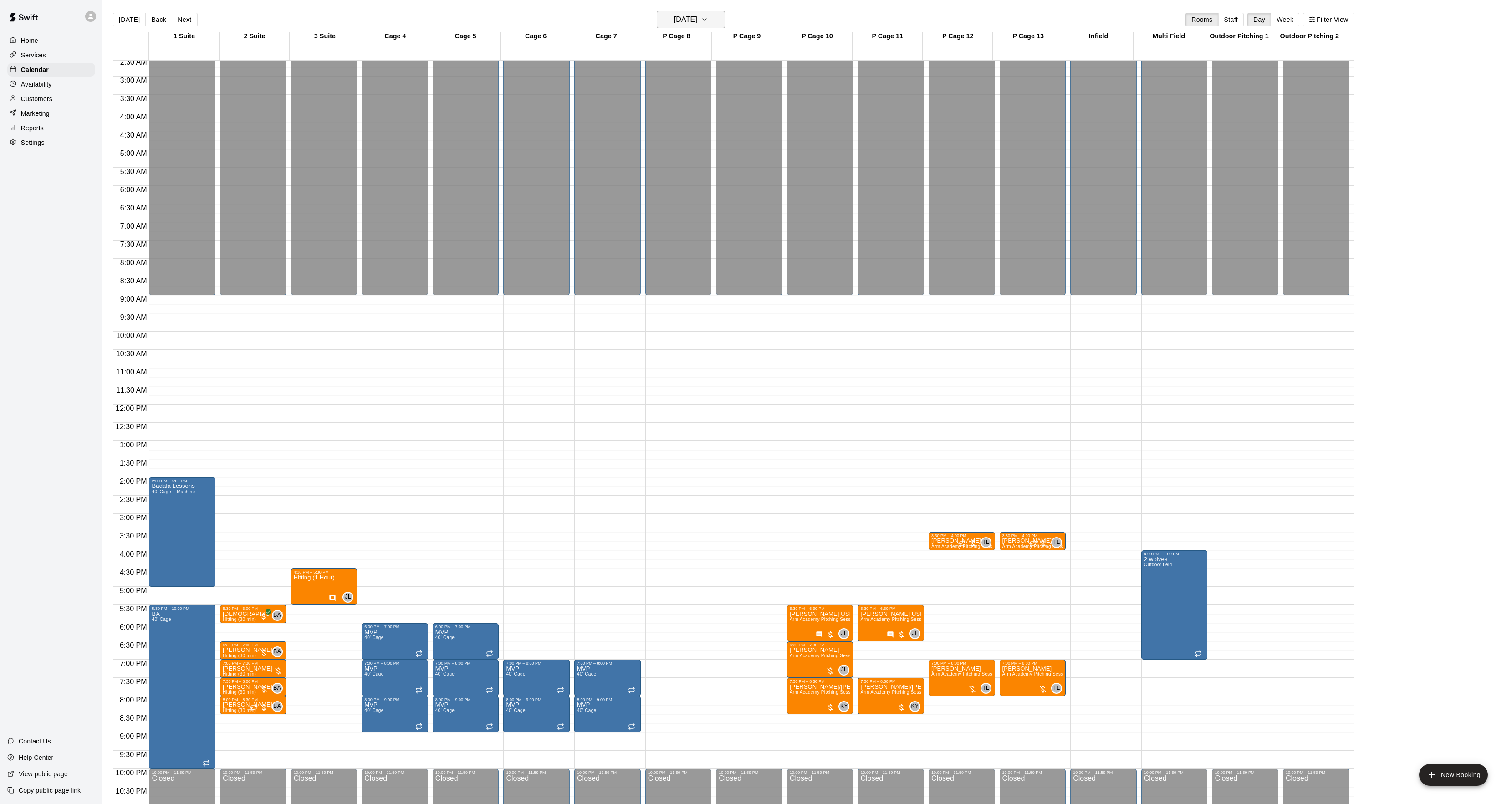
click at [660, 13] on button "Tuesday Sep 23" at bounding box center [691, 19] width 68 height 17
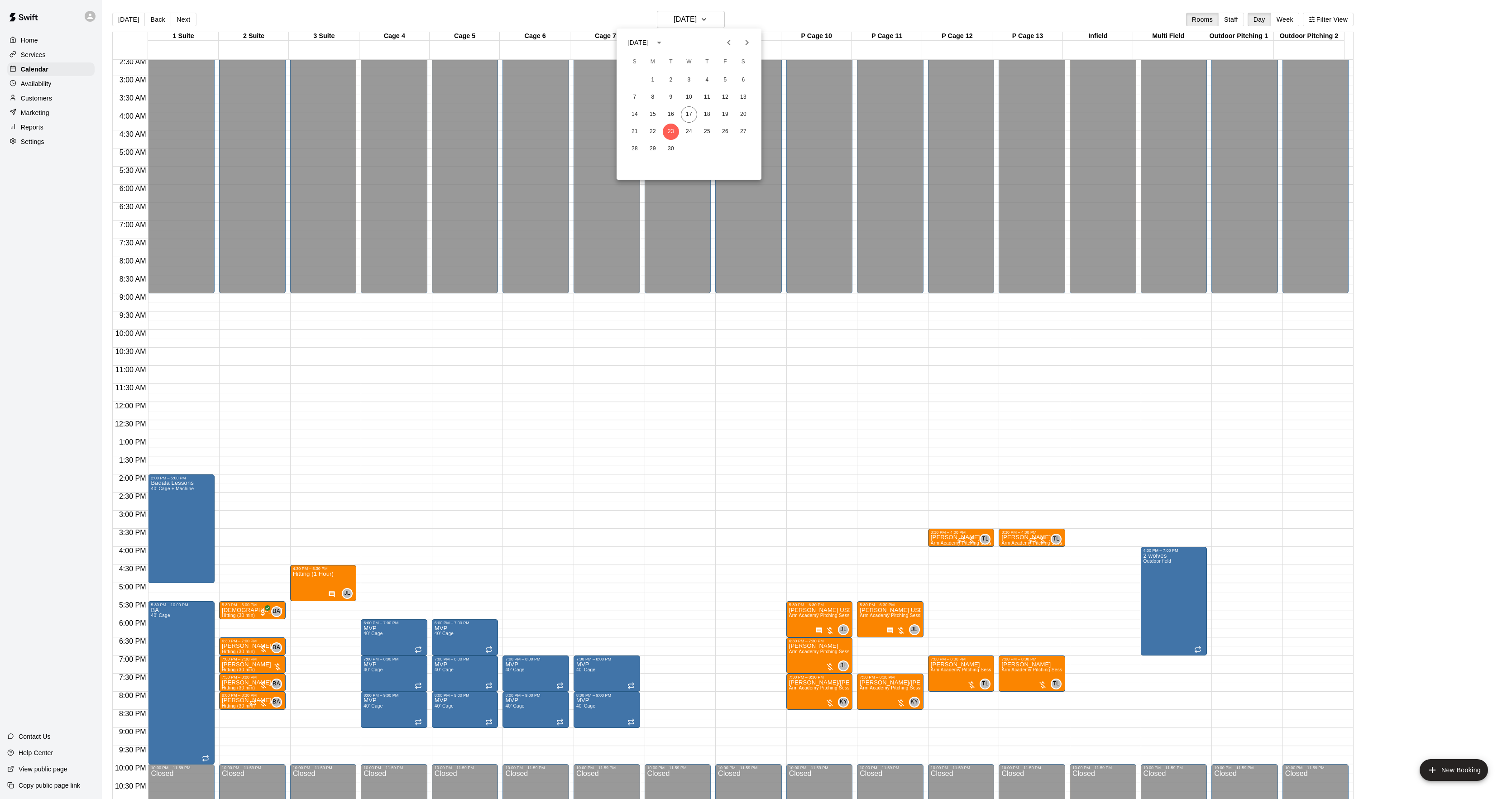
click at [749, 44] on icon "Next month" at bounding box center [747, 42] width 11 height 11
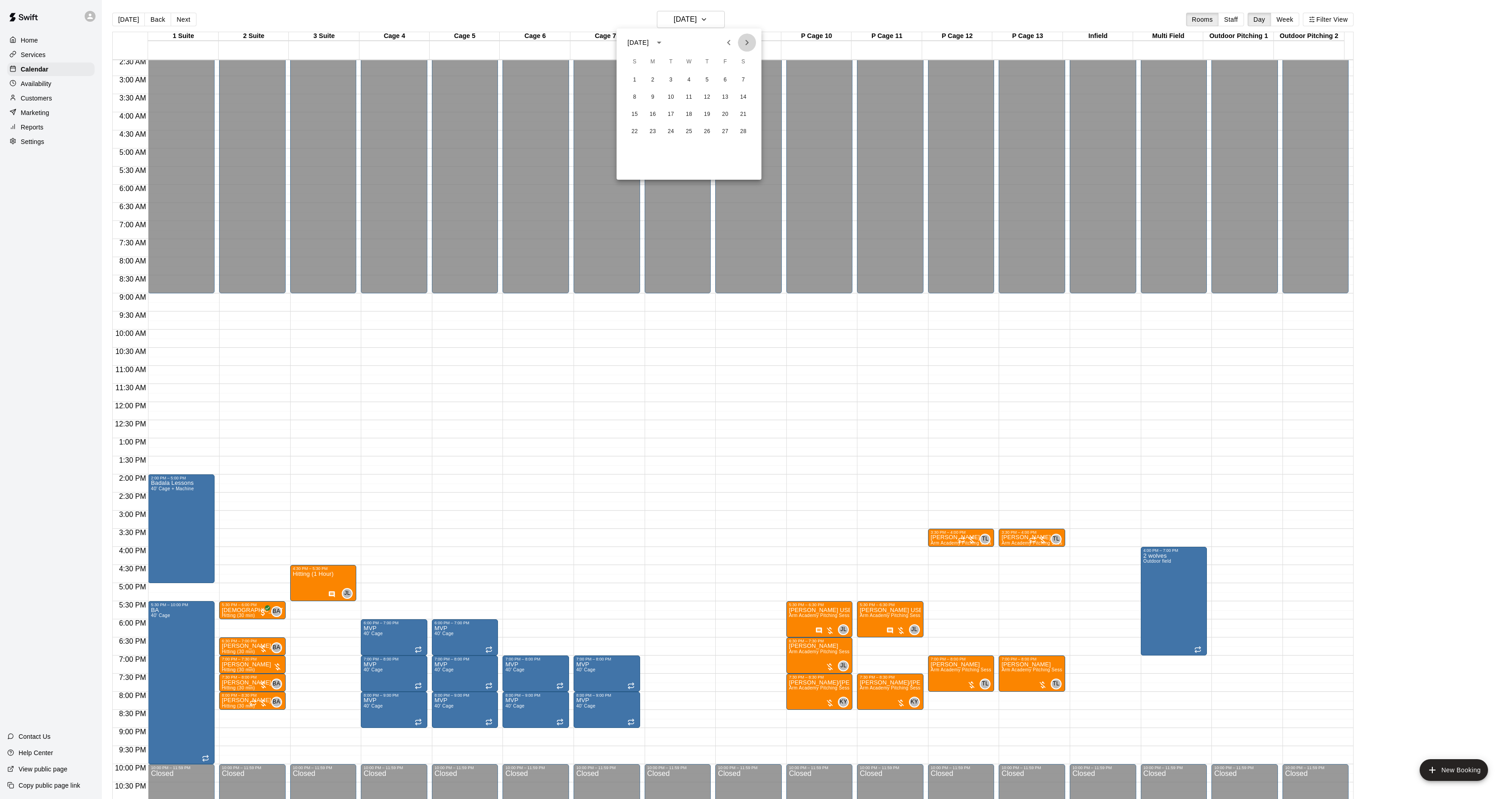
drag, startPoint x: 747, startPoint y: 38, endPoint x: 753, endPoint y: 40, distance: 6.3
click at [750, 39] on icon "Next month" at bounding box center [747, 42] width 11 height 11
click at [656, 116] on button "16" at bounding box center [653, 115] width 16 height 16
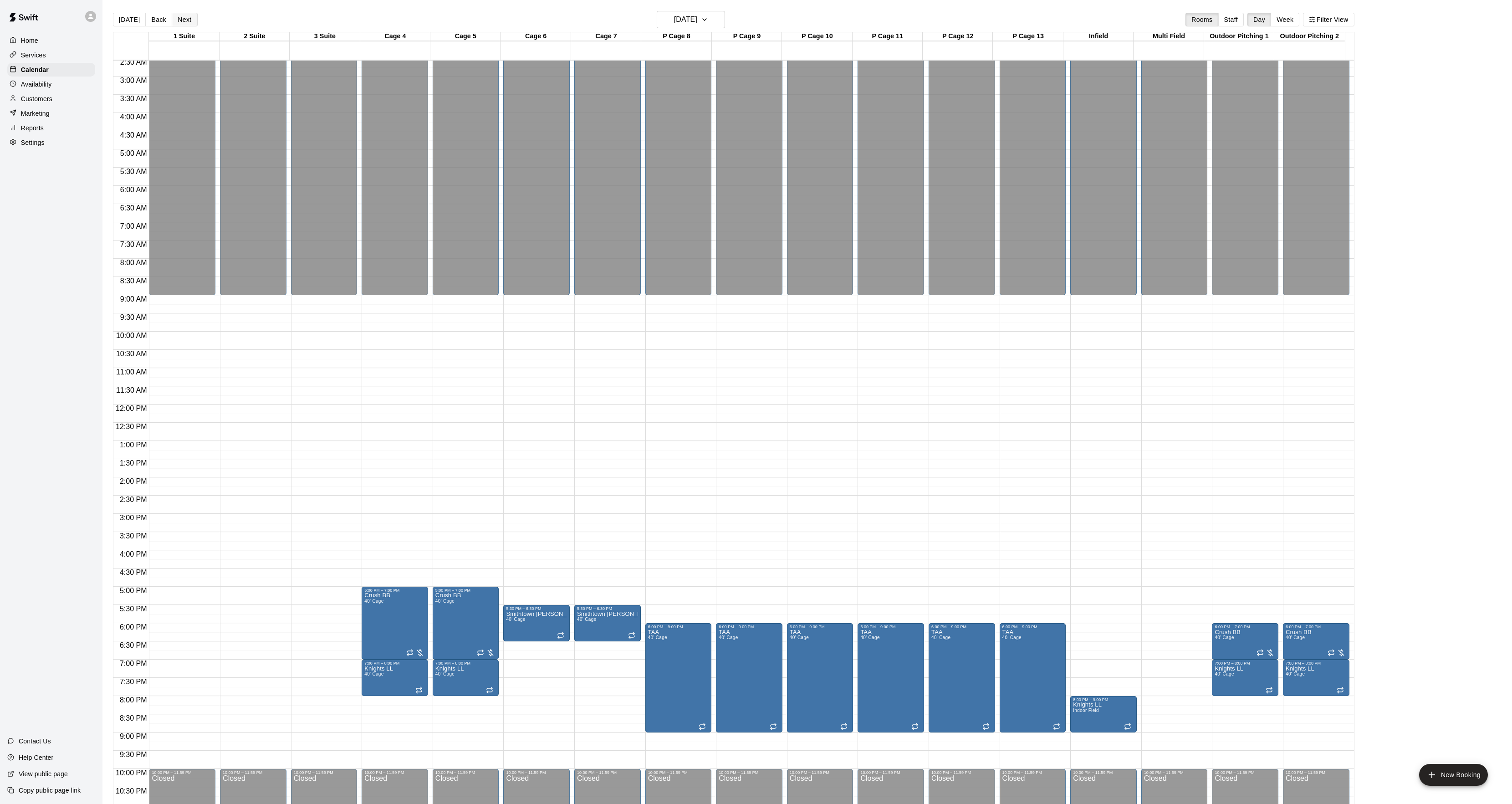
click at [185, 24] on button "Next" at bounding box center [184, 20] width 25 height 14
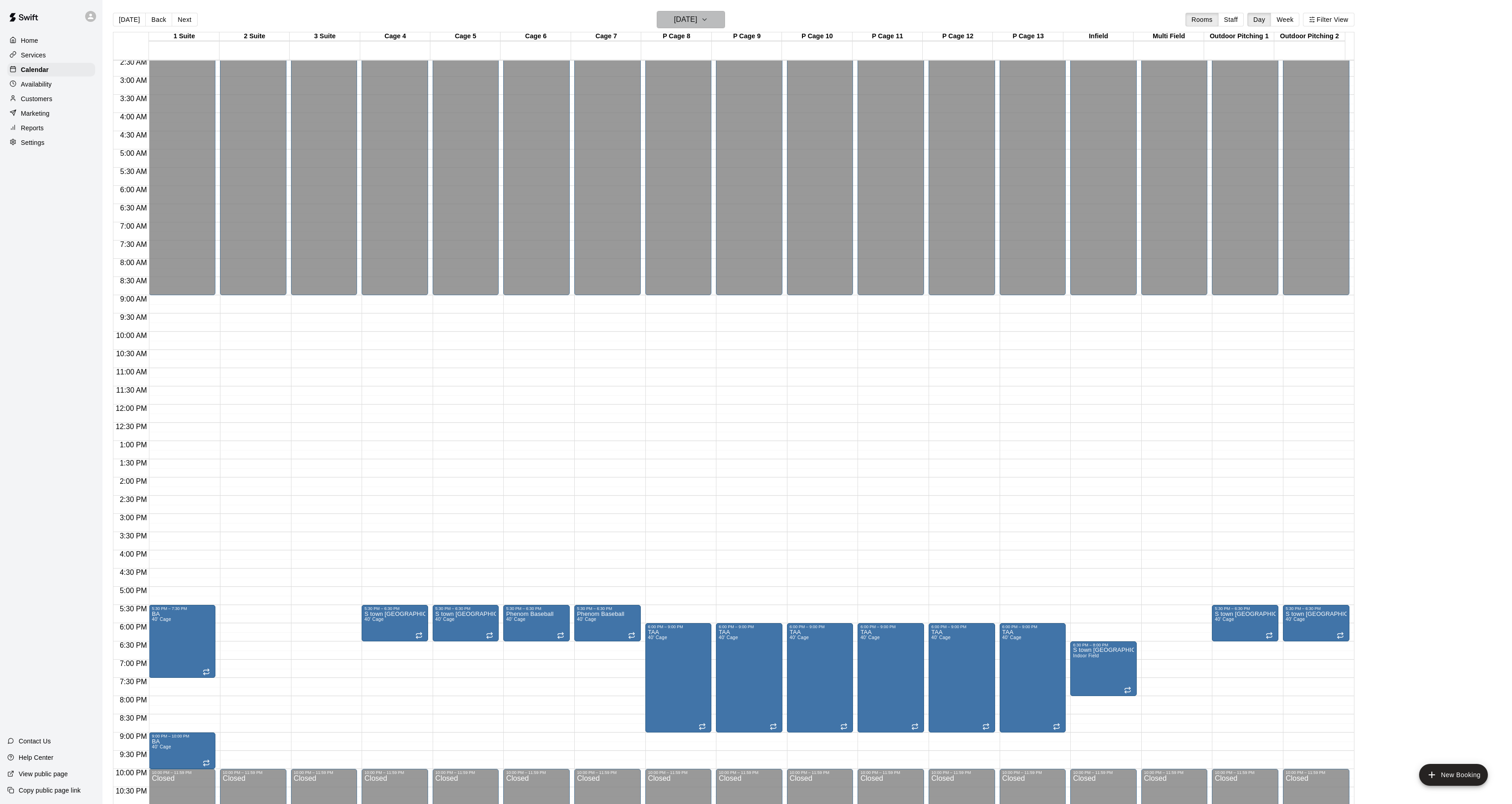
click at [674, 20] on h6 "Tuesday Mar 17" at bounding box center [686, 20] width 23 height 13
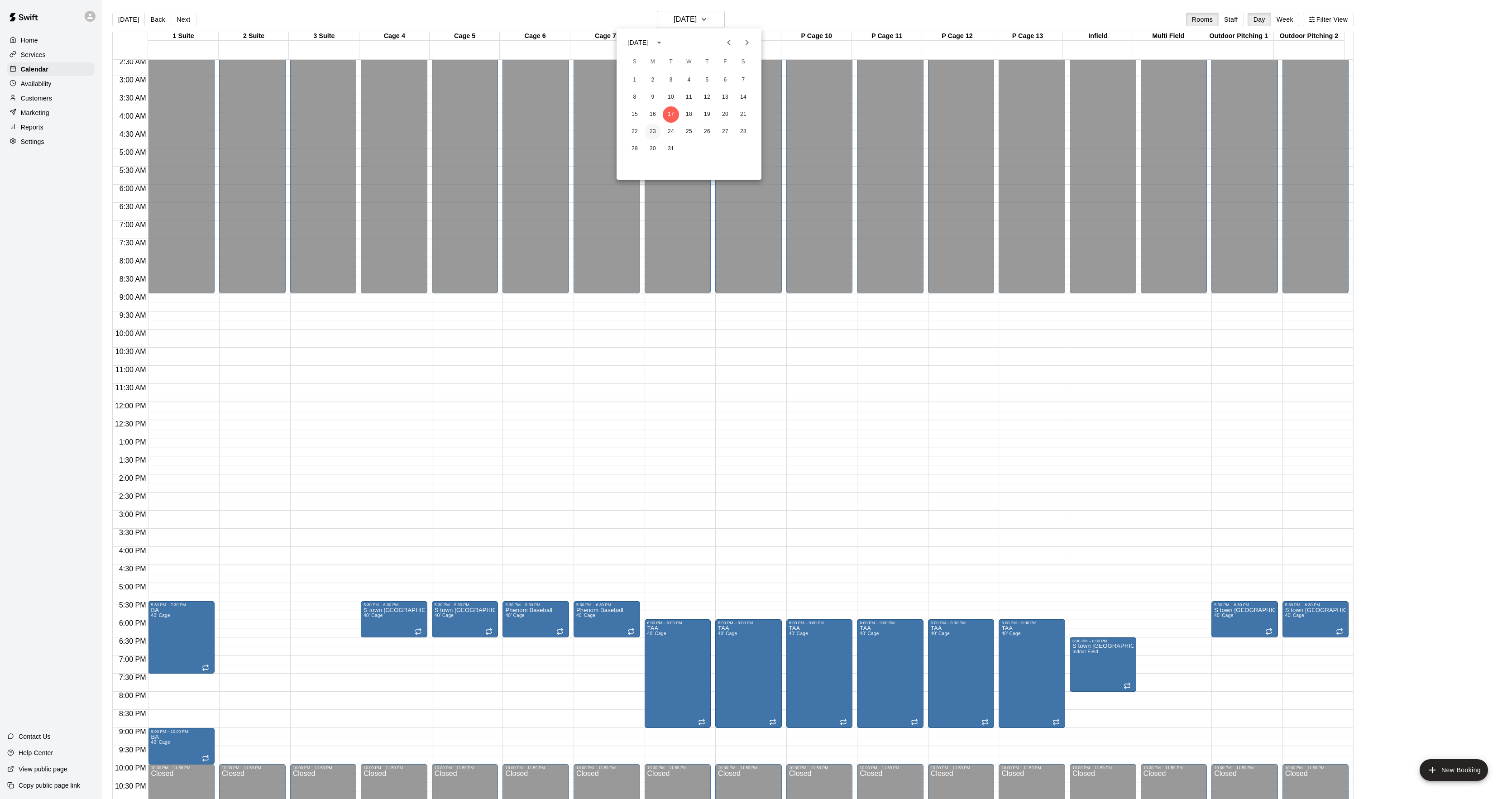
click at [649, 135] on button "23" at bounding box center [653, 132] width 16 height 16
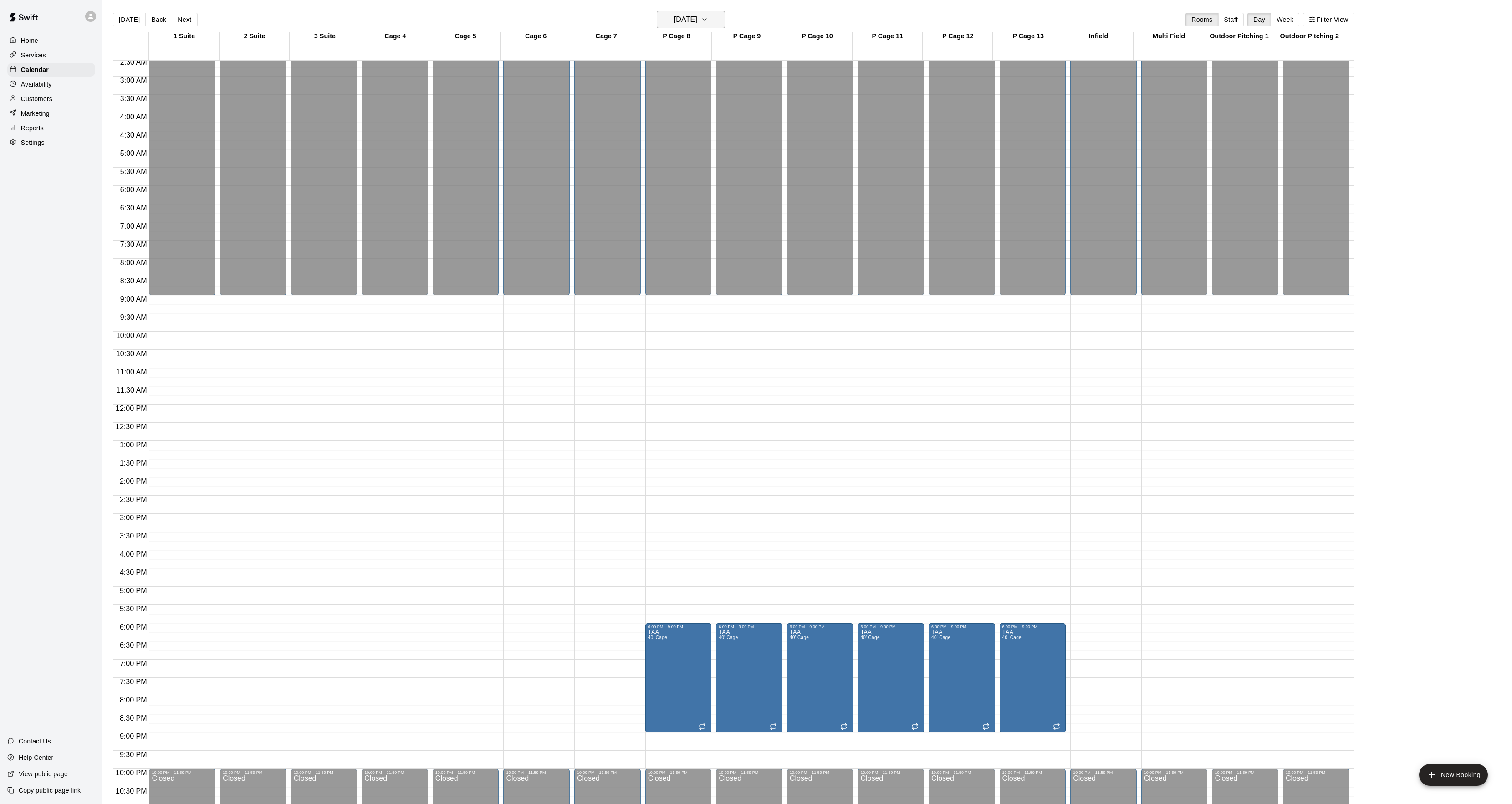
click at [697, 21] on h6 "Monday Mar 23" at bounding box center [686, 20] width 23 height 13
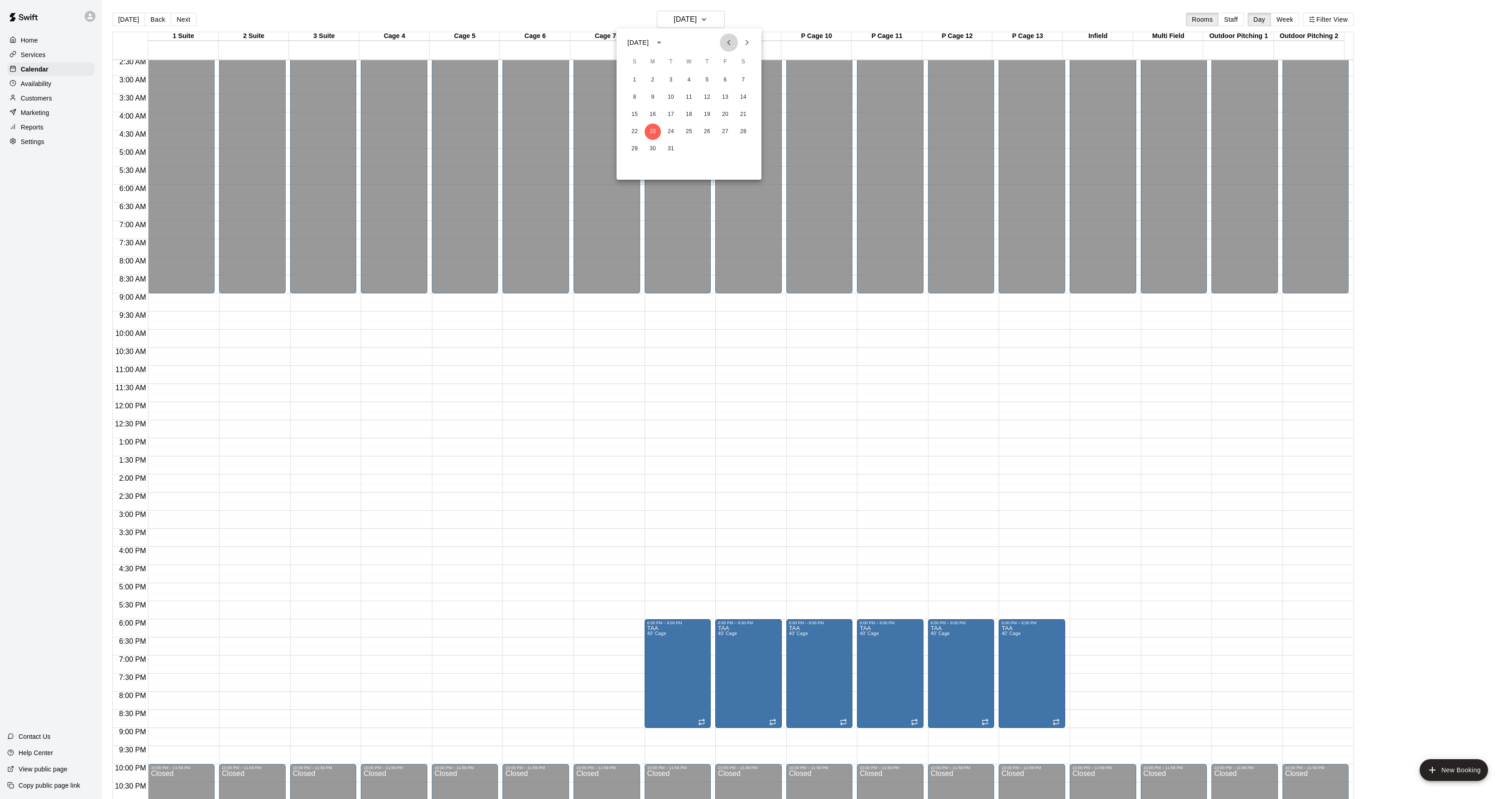
click at [727, 41] on icon "Previous month" at bounding box center [729, 42] width 11 height 11
click at [743, 41] on icon "Next month" at bounding box center [747, 42] width 11 height 11
click at [728, 43] on icon "Previous month" at bounding box center [728, 42] width 3 height 6
click at [736, 127] on button "28" at bounding box center [743, 132] width 16 height 16
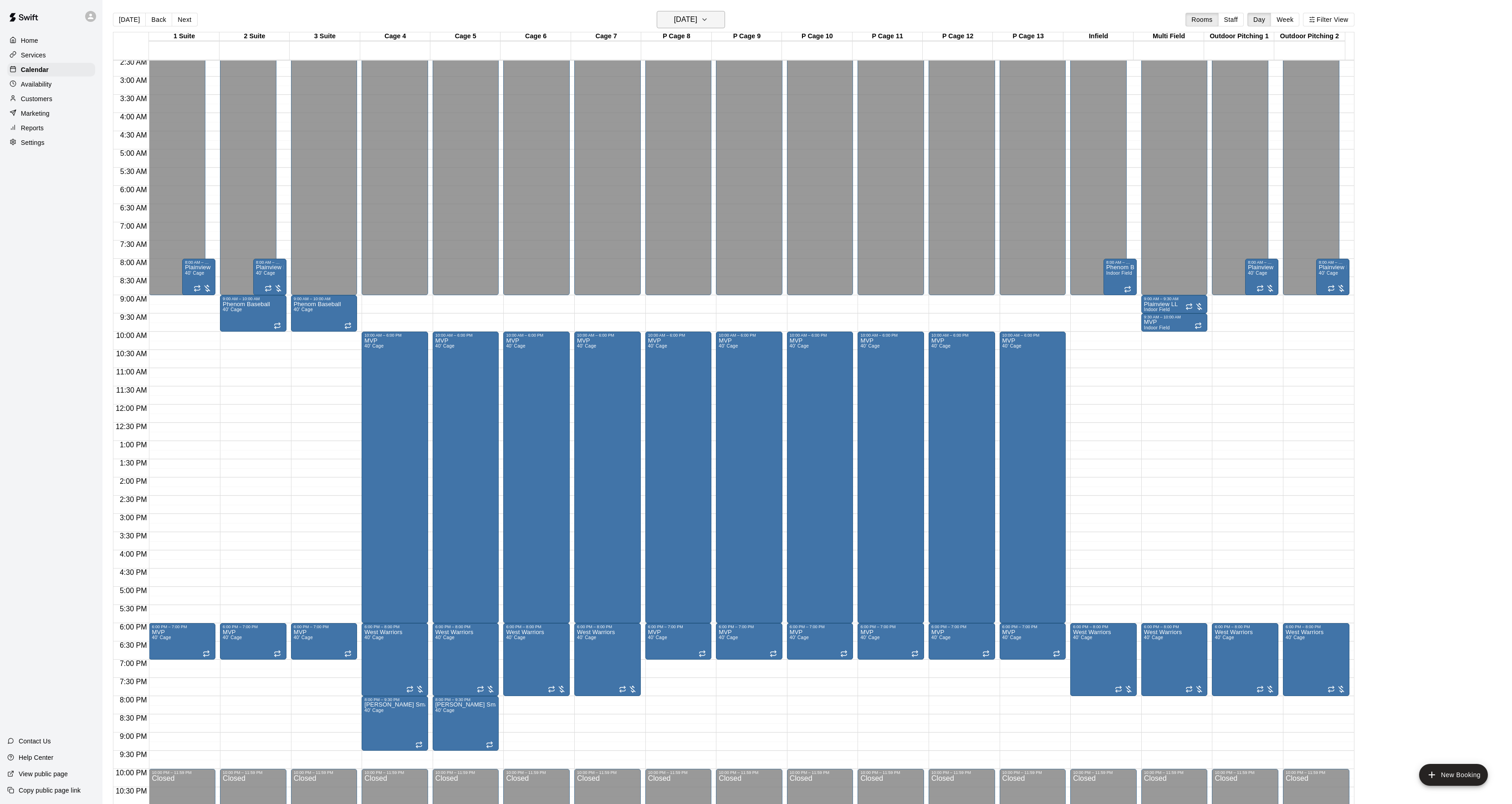
click at [693, 17] on h6 "Saturday Feb 28" at bounding box center [686, 20] width 23 height 13
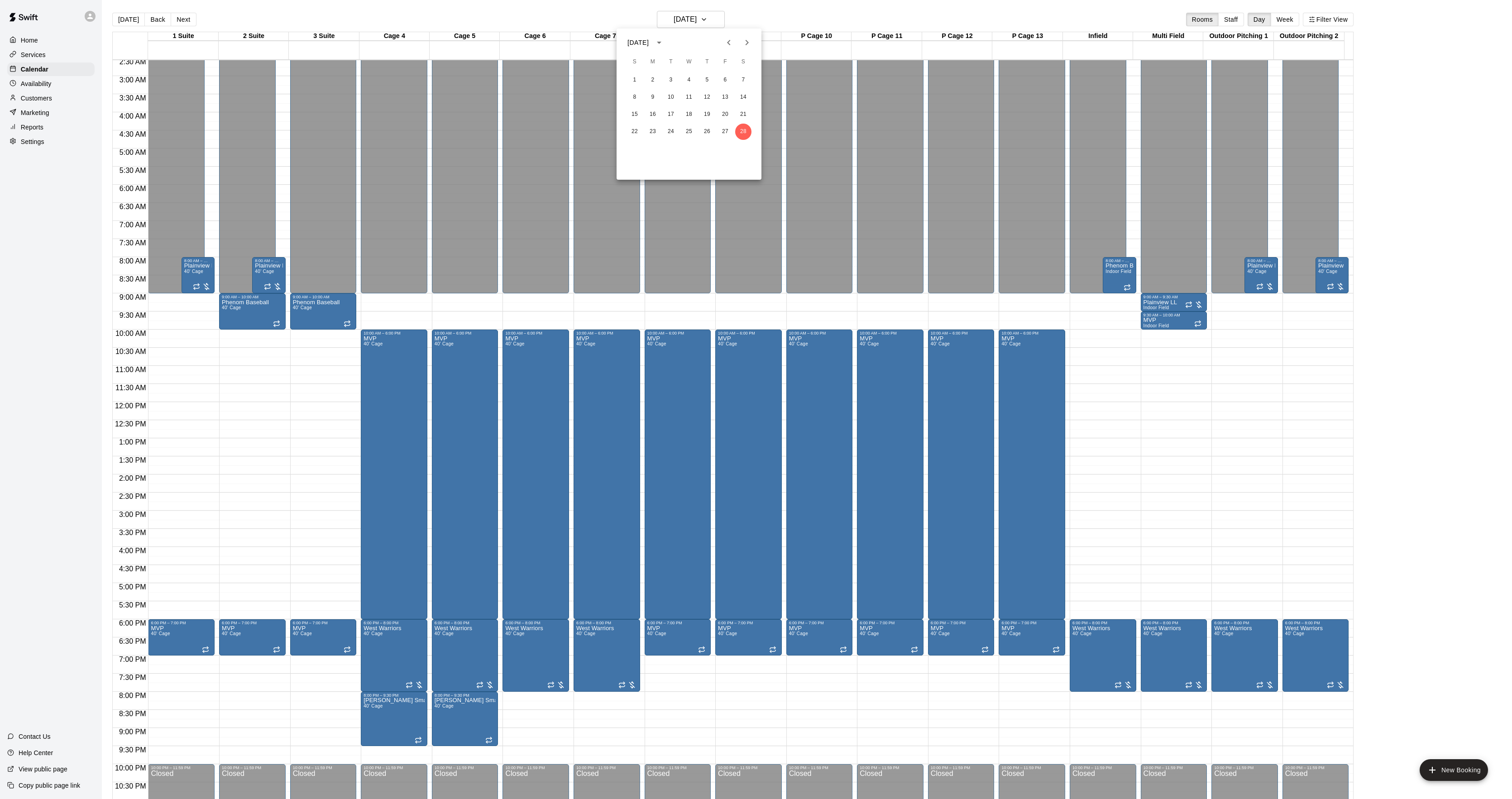
click at [741, 46] on button "Next month" at bounding box center [747, 42] width 18 height 18
click at [746, 76] on button "7" at bounding box center [743, 80] width 16 height 16
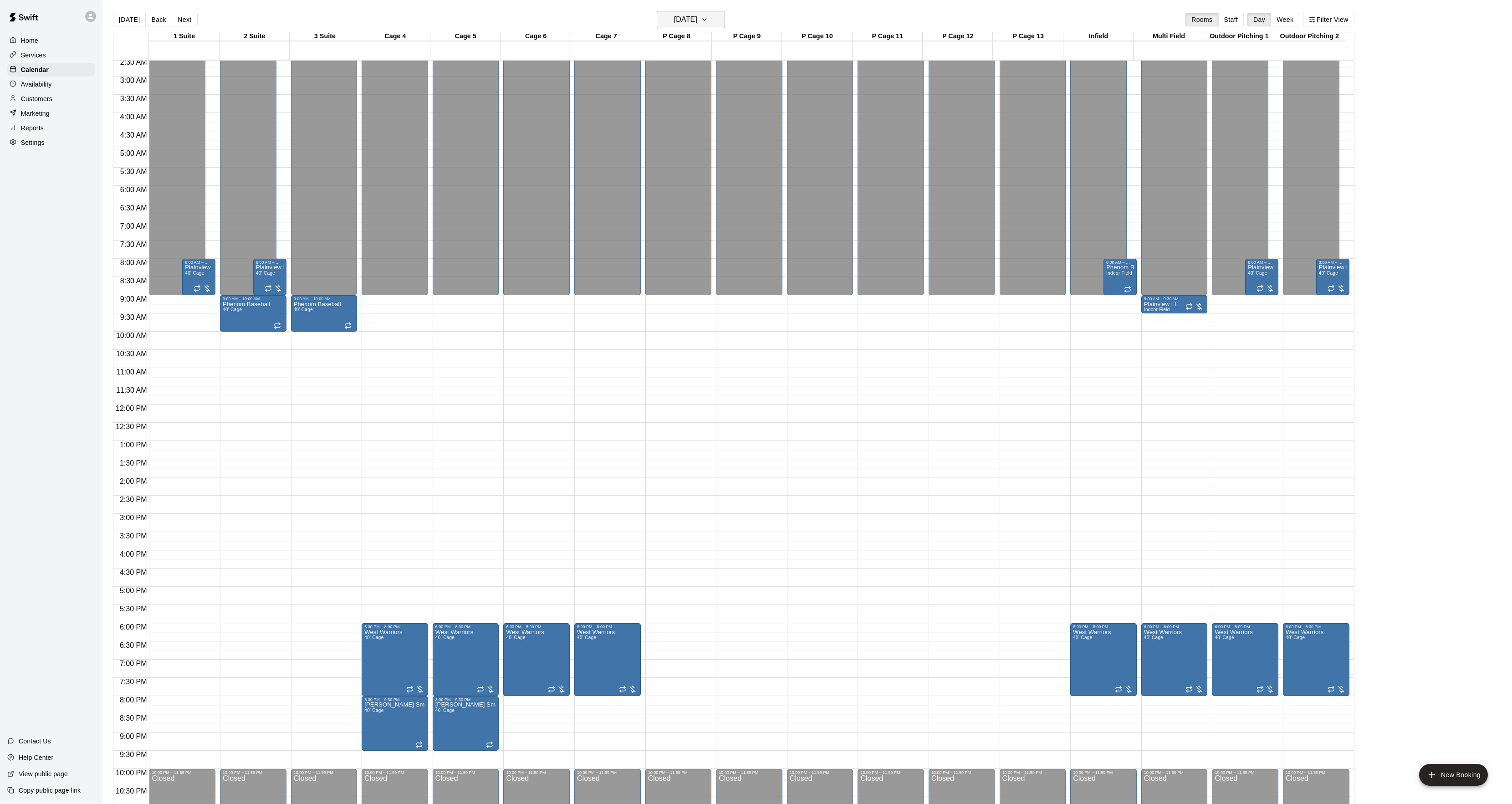
click at [697, 23] on h6 "Saturday Mar 07" at bounding box center [686, 20] width 23 height 13
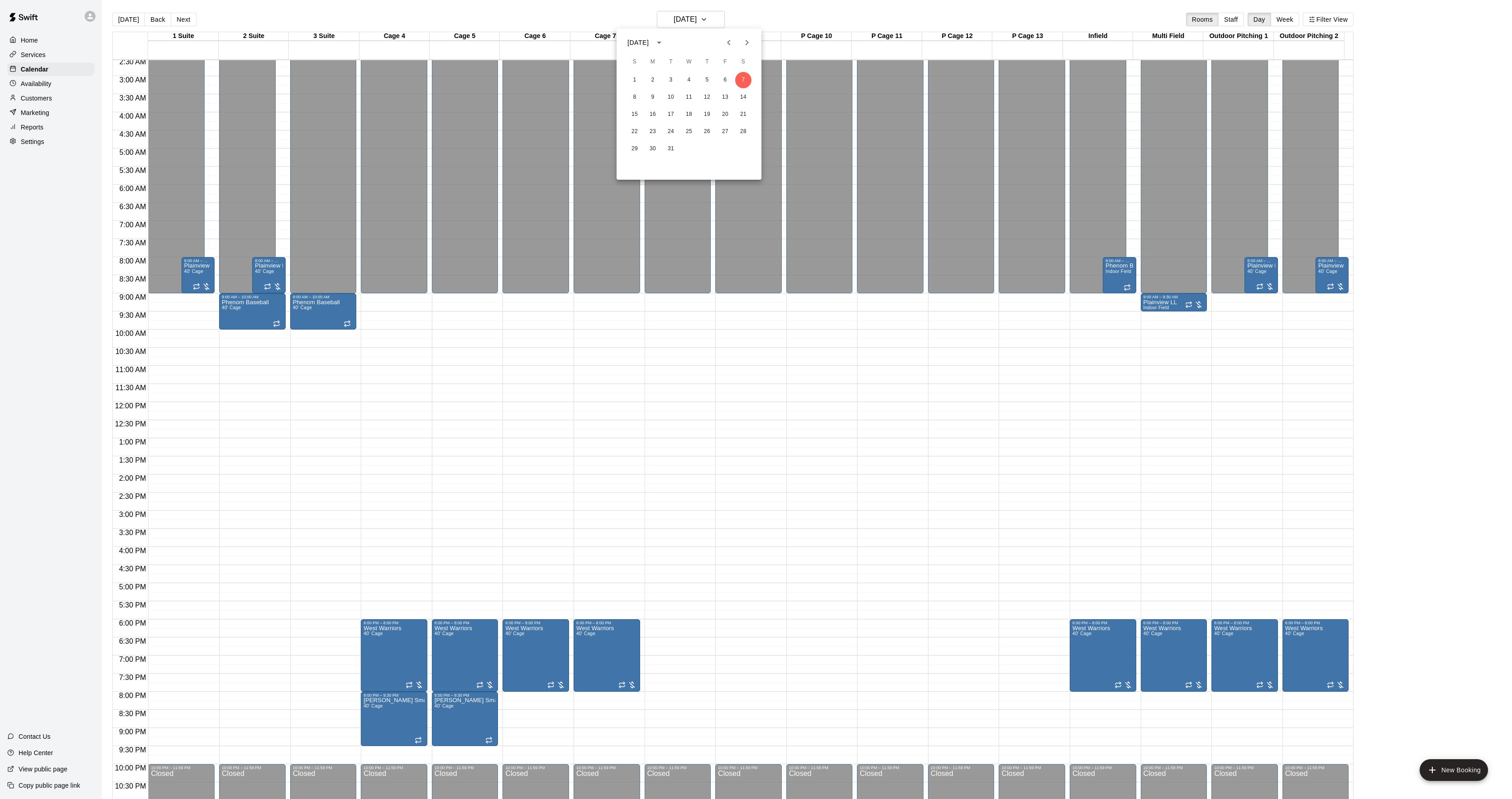
click at [724, 37] on icon "Previous month" at bounding box center [729, 42] width 11 height 11
click at [655, 127] on button "23" at bounding box center [653, 132] width 16 height 16
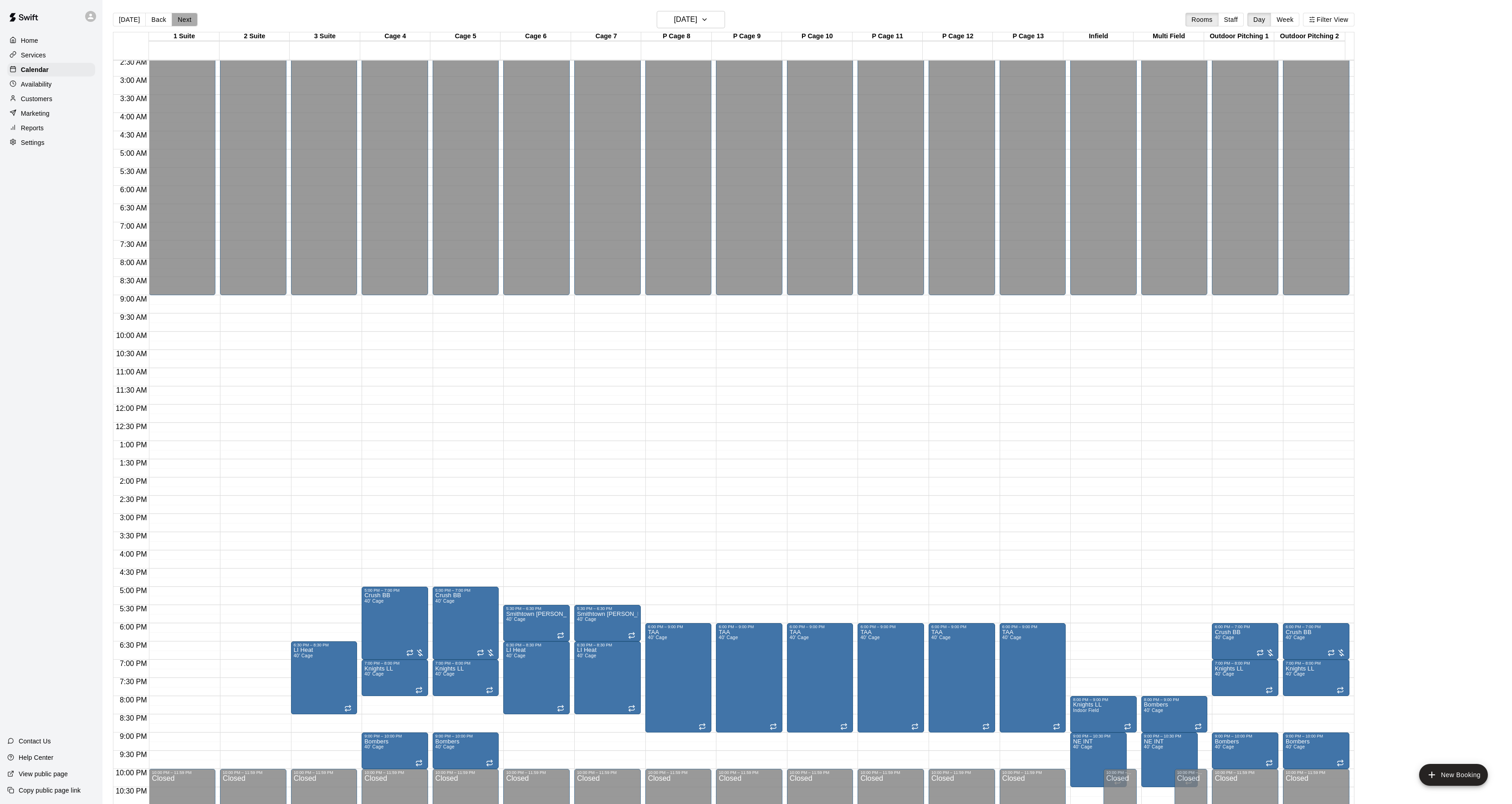
click at [192, 22] on button "Next" at bounding box center [184, 20] width 25 height 14
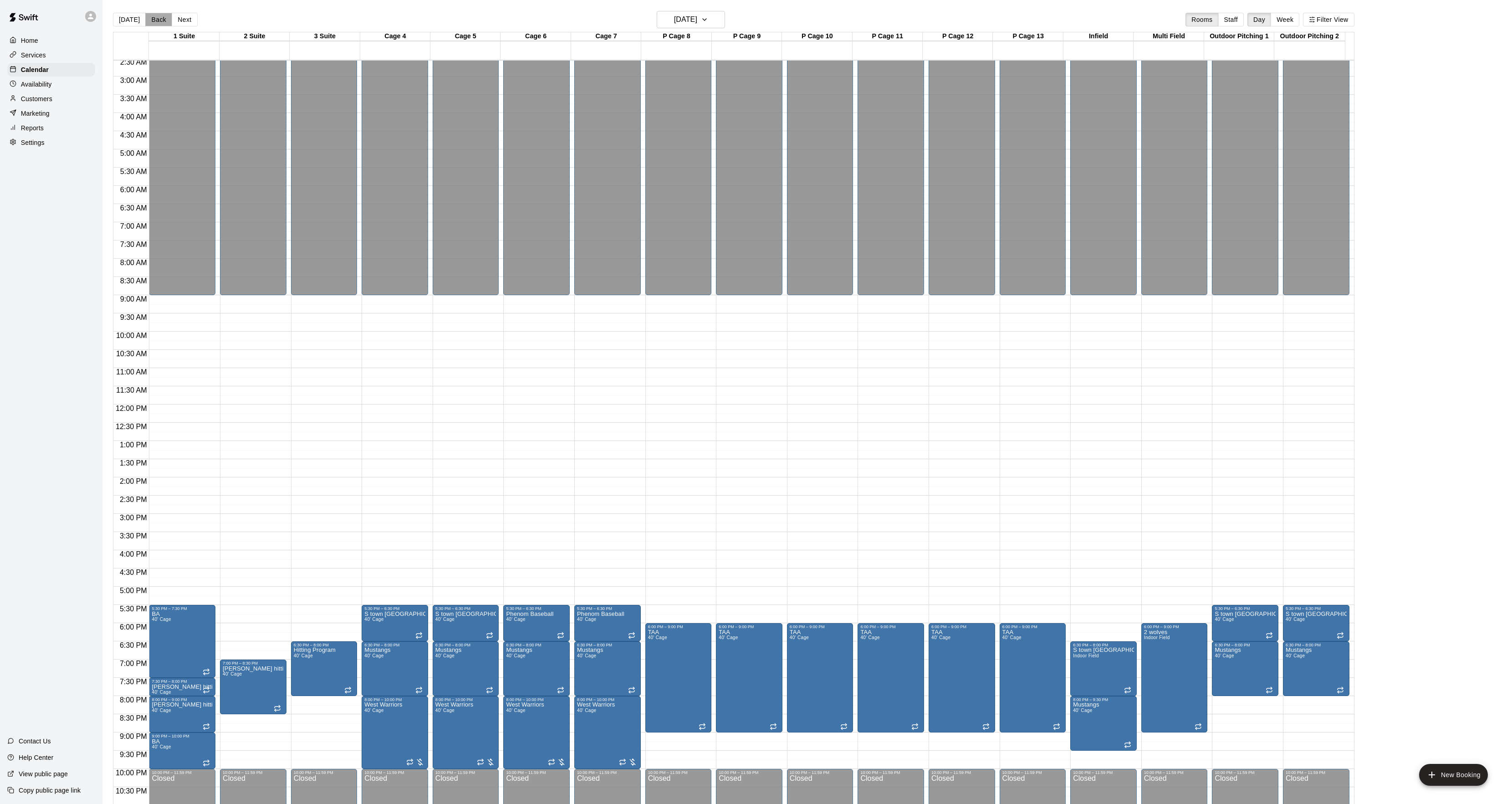
click at [152, 25] on button "Back" at bounding box center [158, 20] width 27 height 14
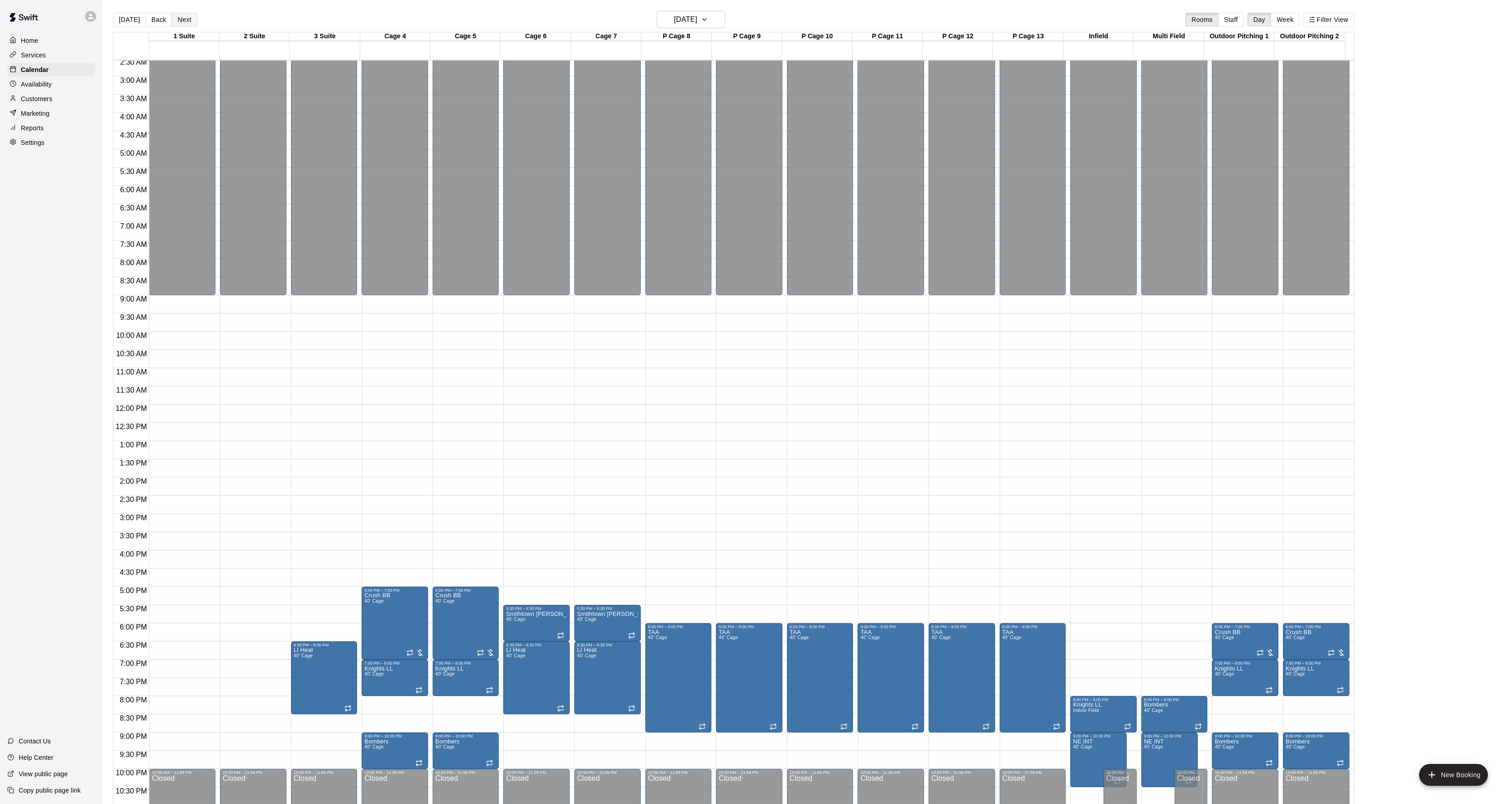
click at [182, 24] on button "Next" at bounding box center [184, 20] width 25 height 14
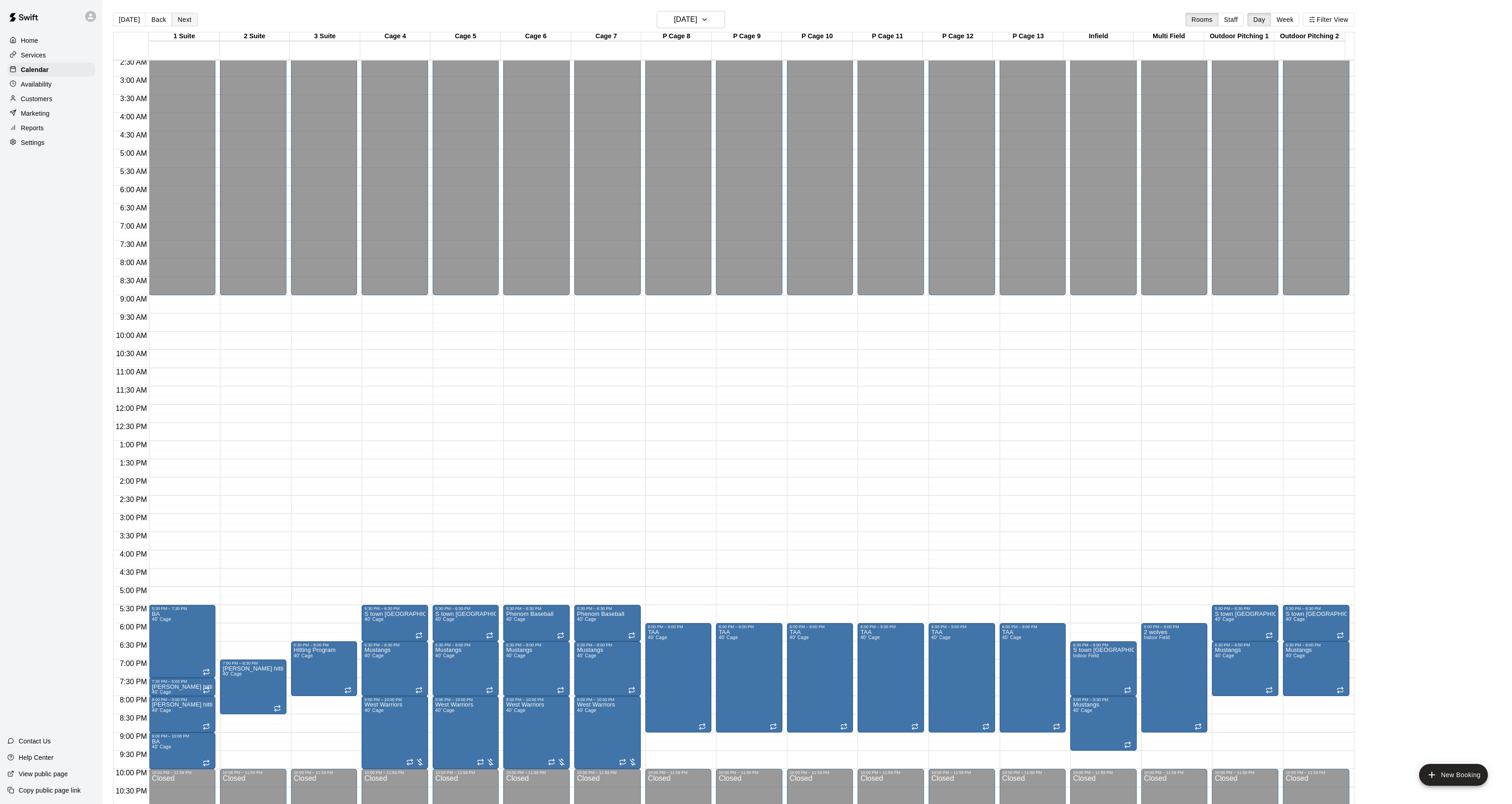
click at [182, 24] on button "Next" at bounding box center [184, 20] width 25 height 14
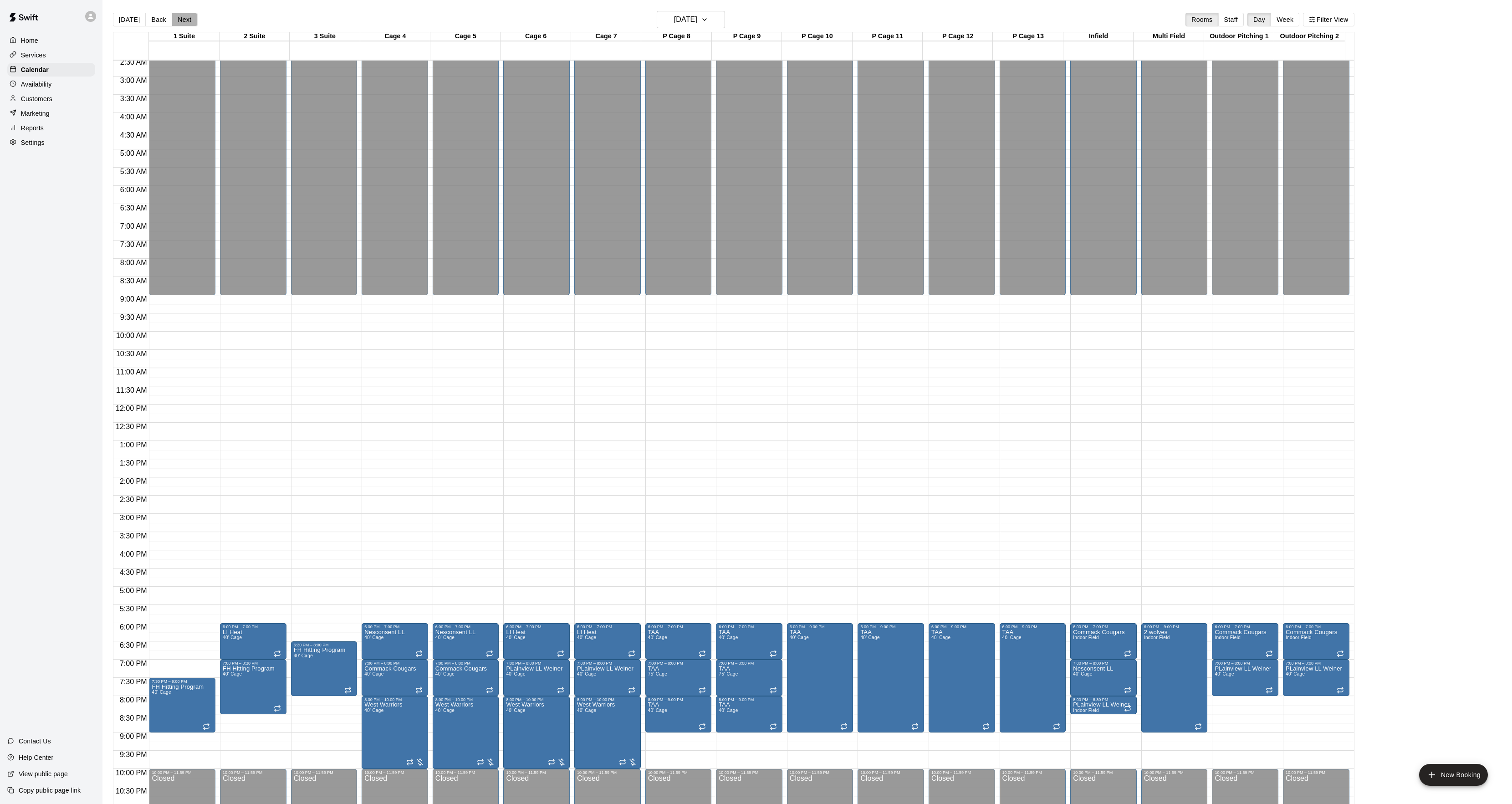
click at [182, 24] on button "Next" at bounding box center [184, 20] width 25 height 14
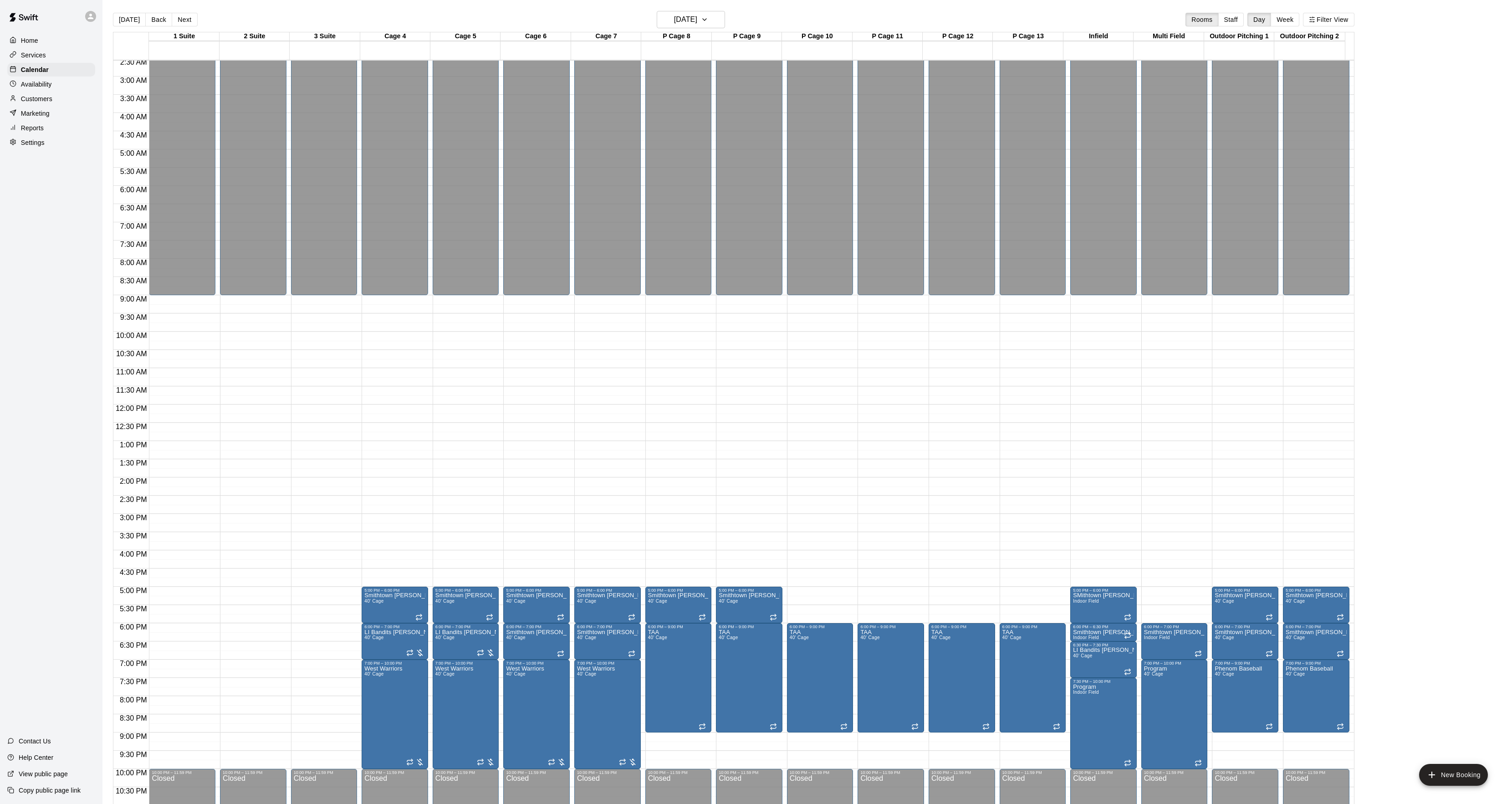
click at [183, 24] on button "Next" at bounding box center [184, 20] width 25 height 14
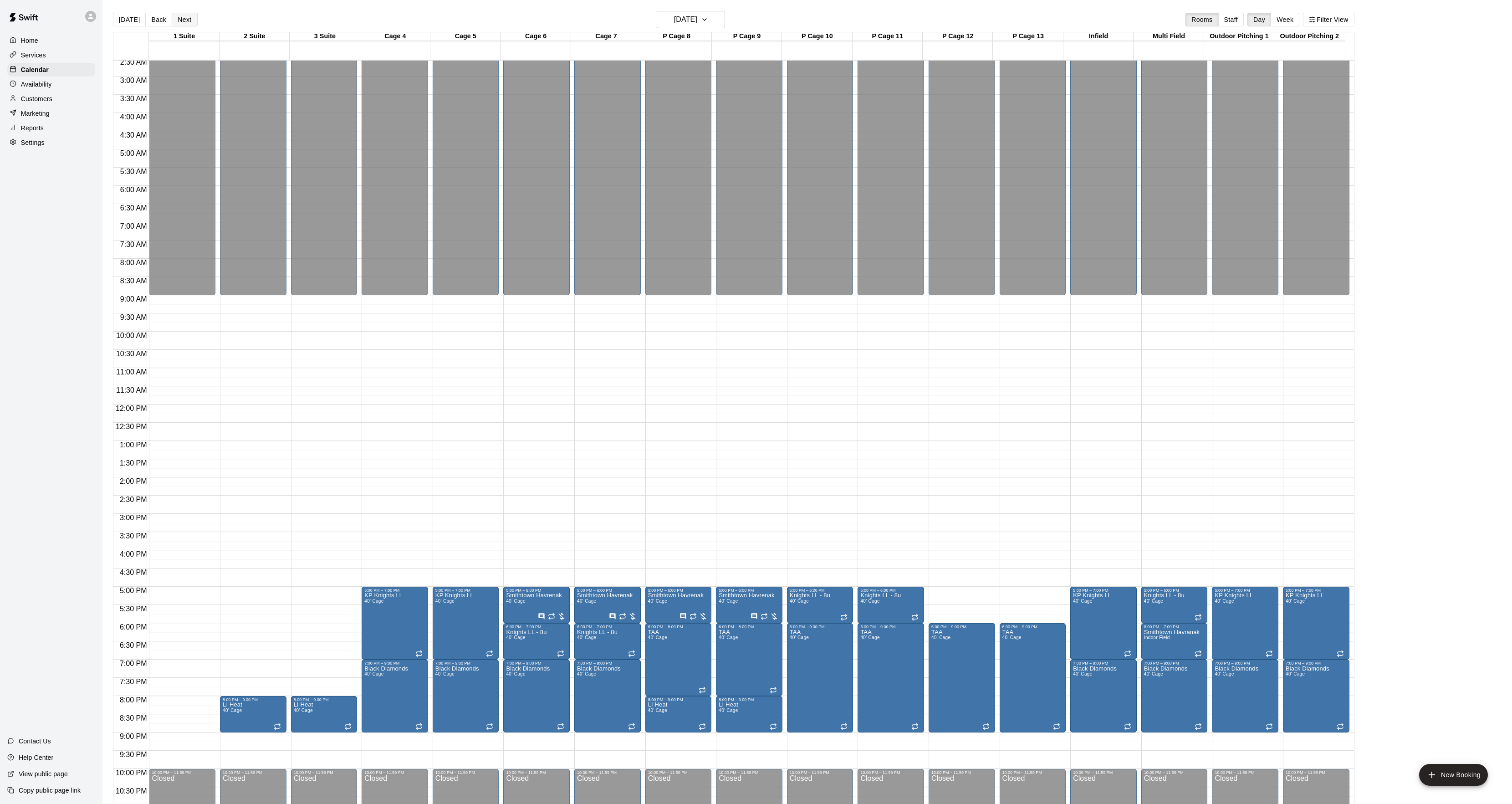
click at [181, 24] on button "Next" at bounding box center [184, 20] width 25 height 14
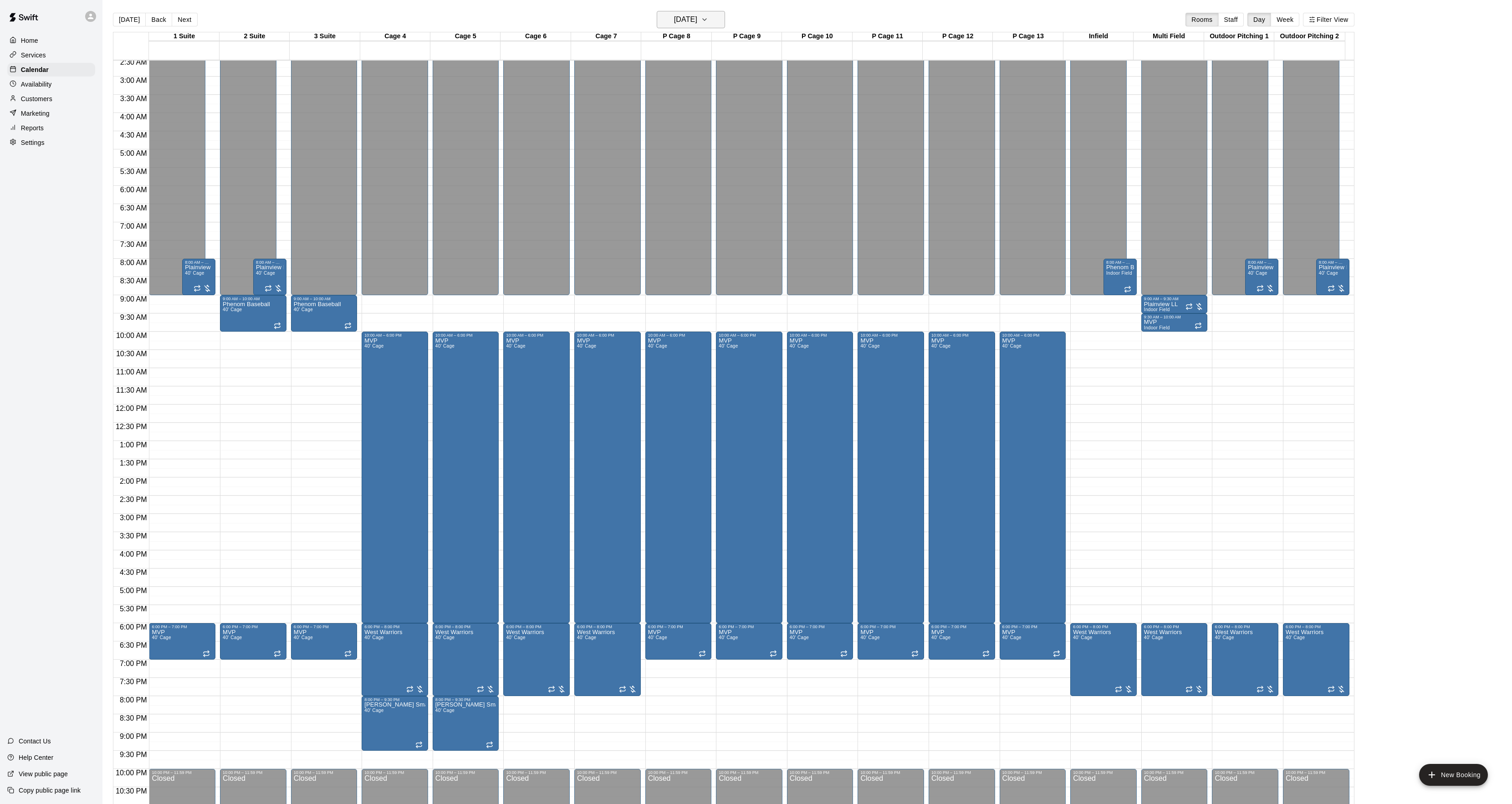
click at [674, 25] on h6 "Saturday Feb 28" at bounding box center [686, 20] width 23 height 13
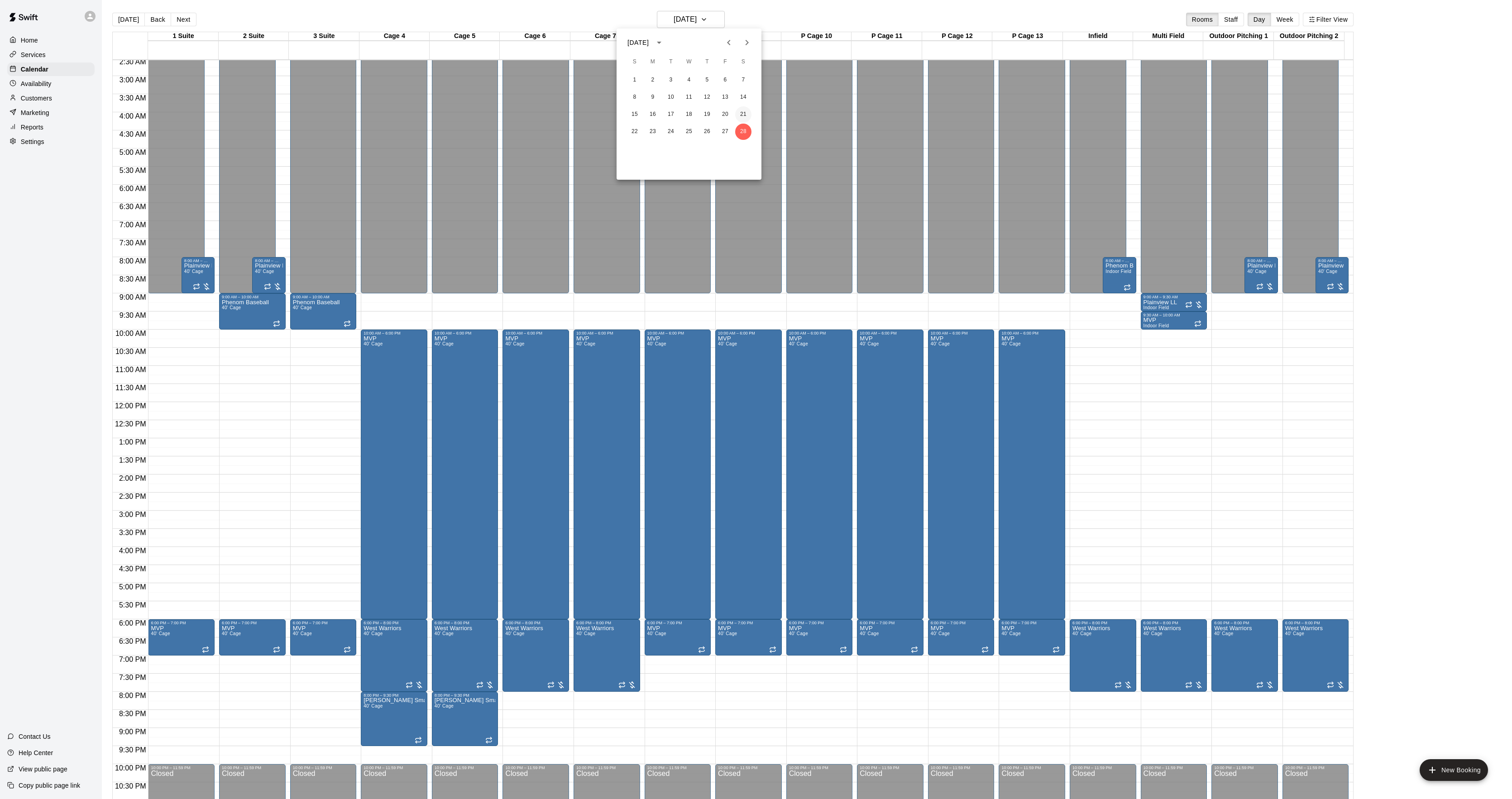
click at [746, 109] on button "21" at bounding box center [743, 115] width 16 height 16
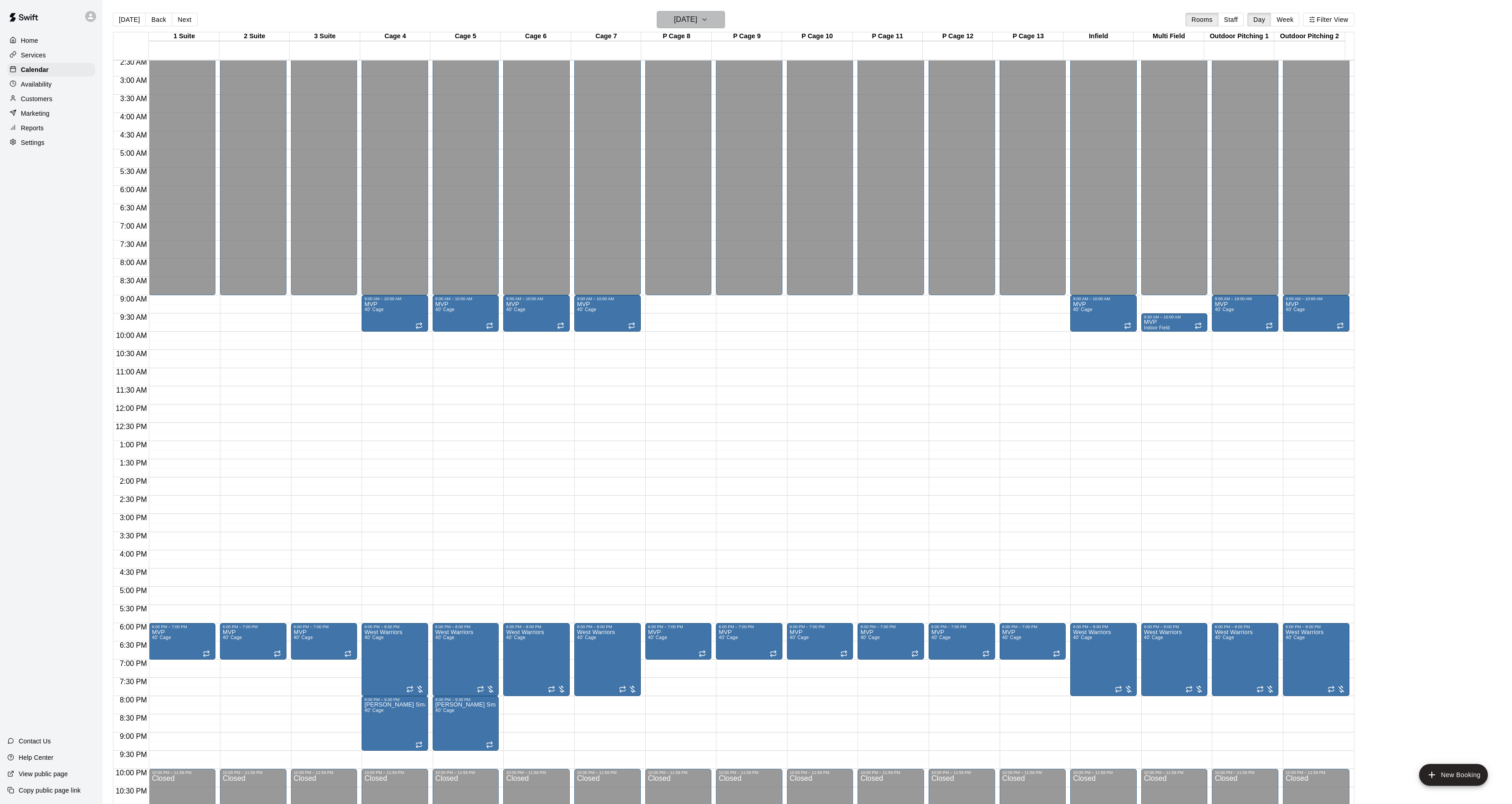
click at [697, 16] on h6 "Saturday Feb 21" at bounding box center [686, 20] width 23 height 13
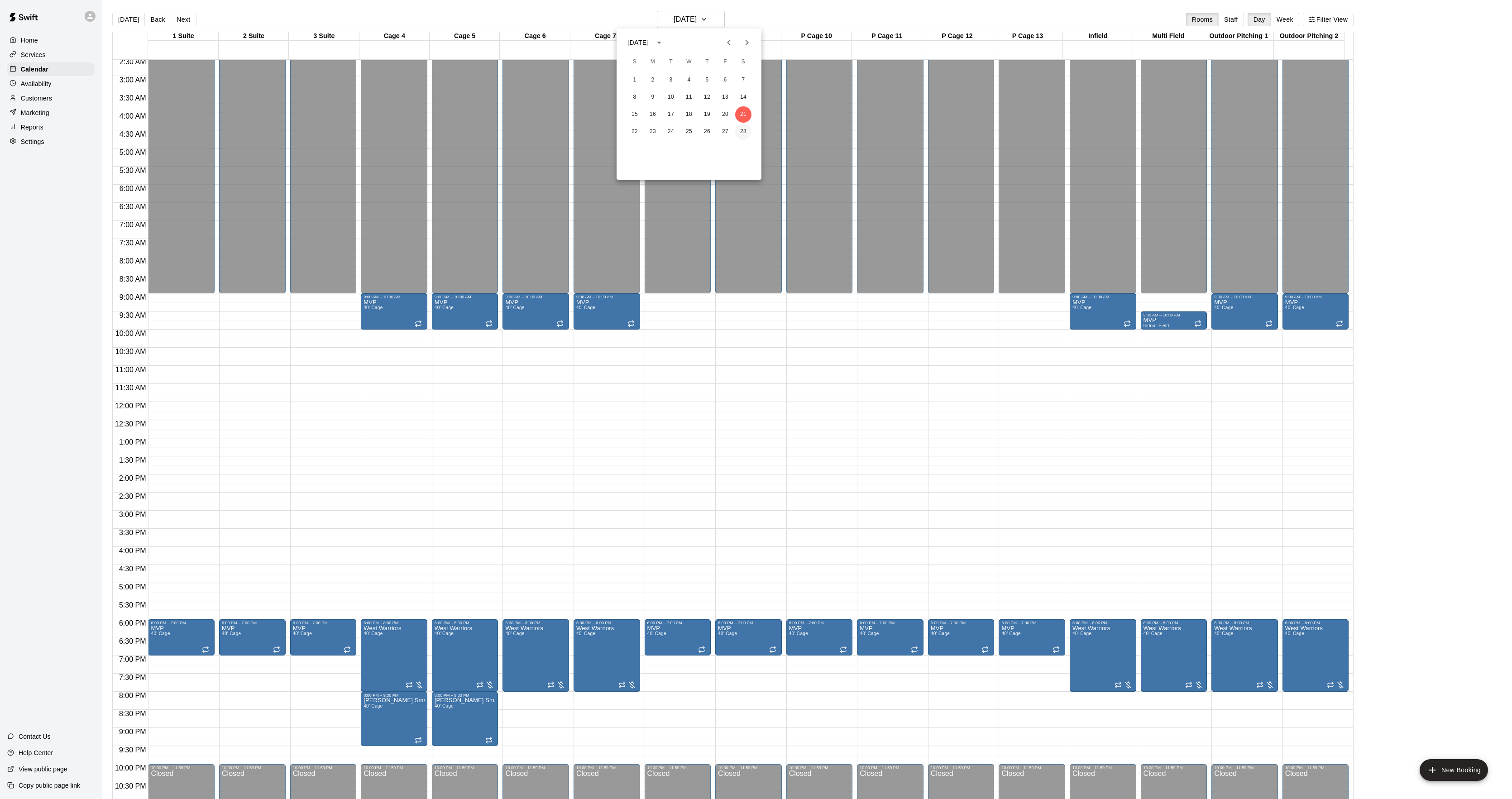
click at [740, 126] on button "28" at bounding box center [743, 132] width 16 height 16
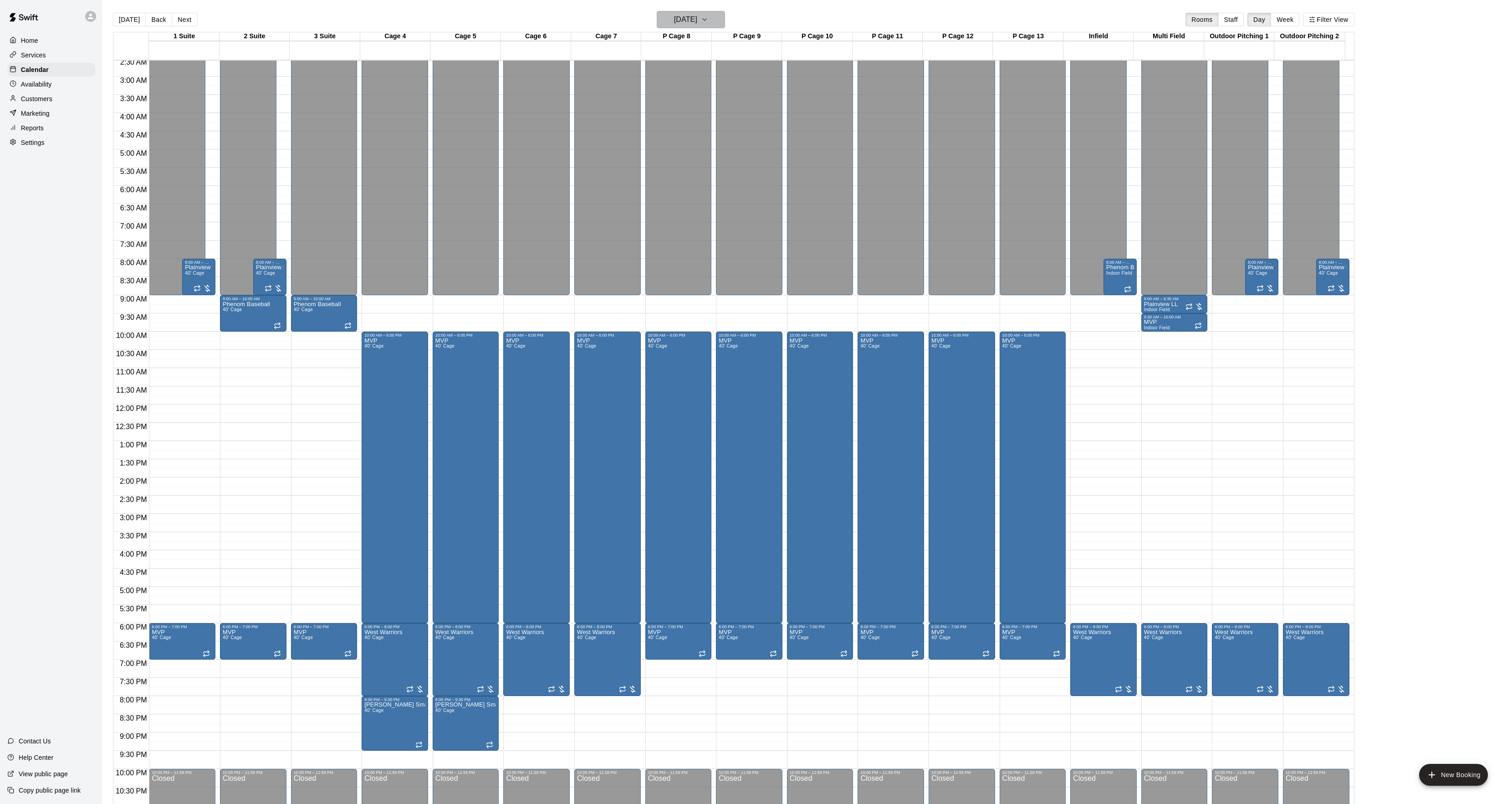
click at [674, 15] on h6 "Saturday Feb 28" at bounding box center [686, 20] width 23 height 13
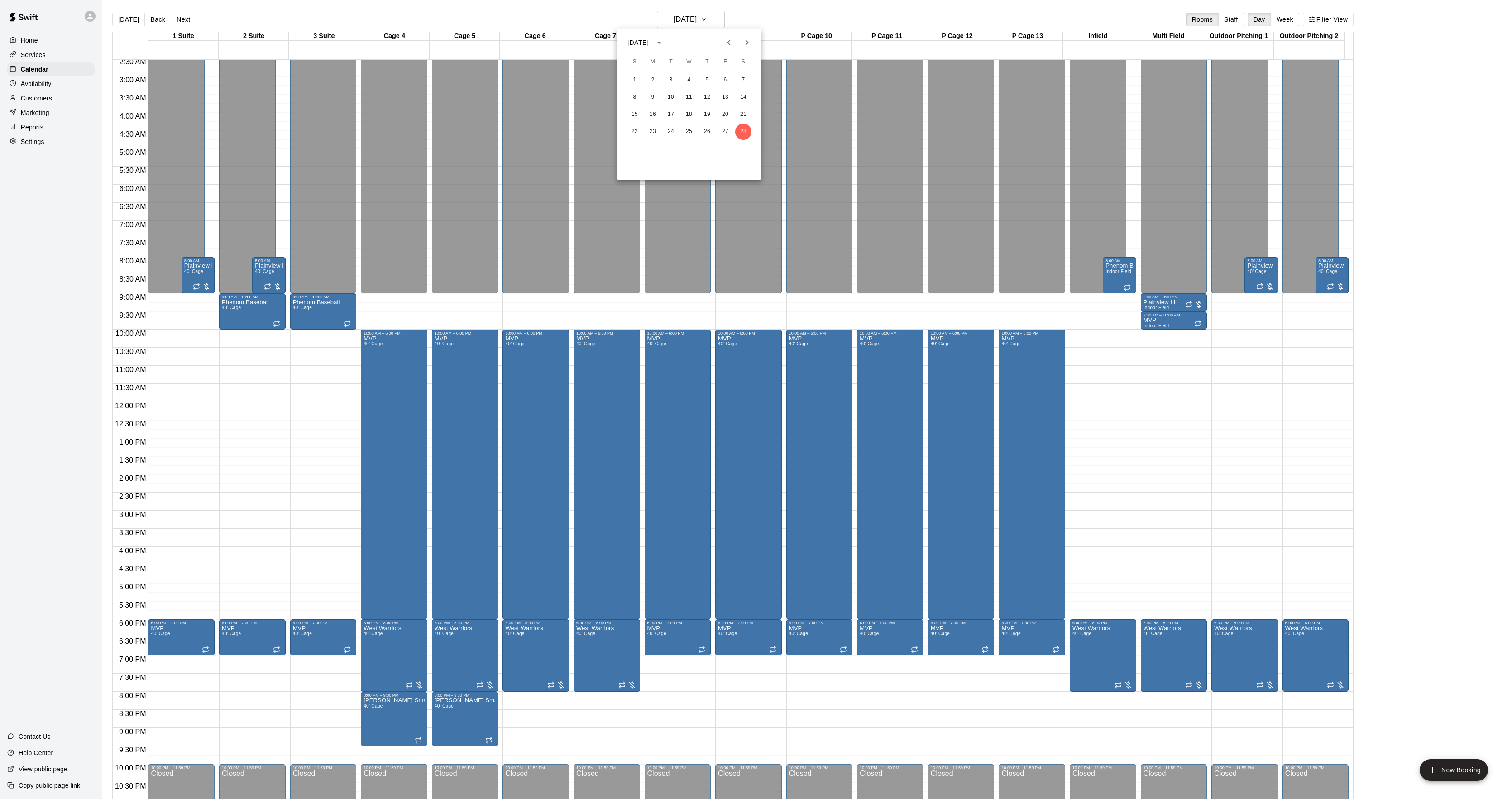
click at [742, 46] on icon "Next month" at bounding box center [747, 42] width 11 height 11
click at [738, 77] on button "7" at bounding box center [743, 80] width 16 height 16
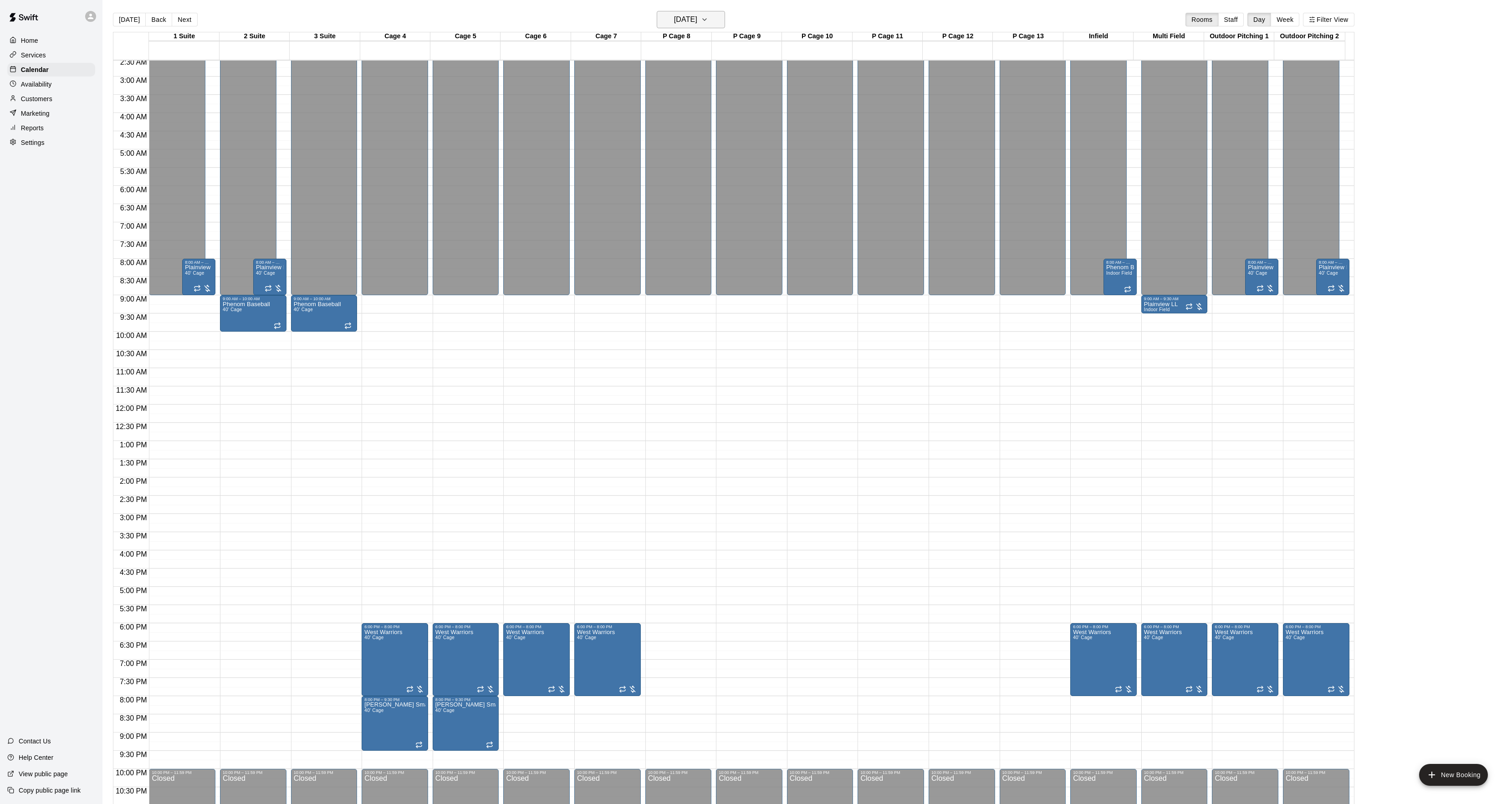
click at [685, 18] on h6 "Saturday Mar 07" at bounding box center [686, 20] width 23 height 13
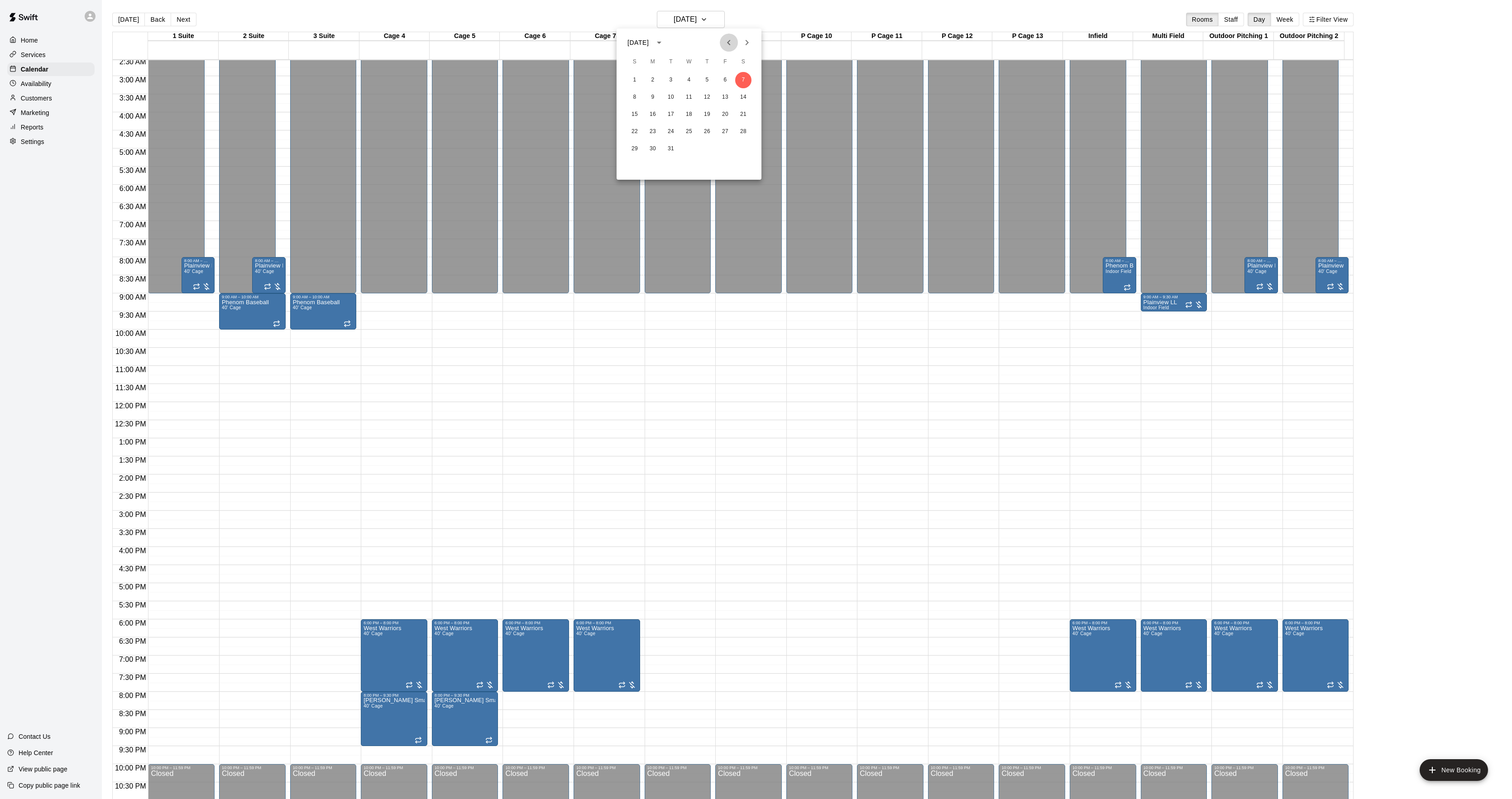
click at [727, 43] on icon "Previous month" at bounding box center [728, 42] width 3 height 6
click at [734, 129] on div "22 23 24 25 26 27 28" at bounding box center [689, 132] width 145 height 16
click at [742, 129] on button "28" at bounding box center [743, 132] width 16 height 16
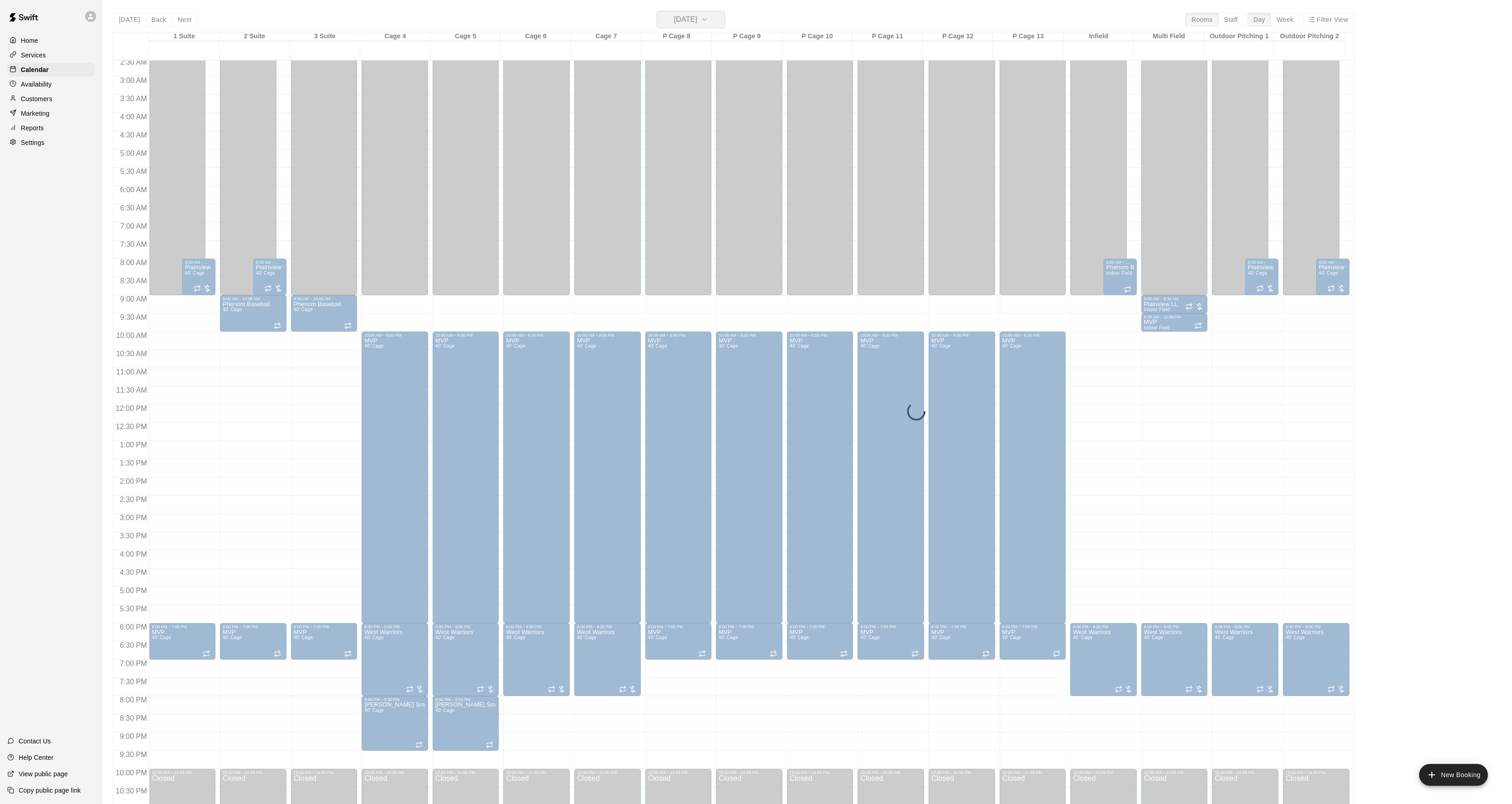
click at [676, 20] on h6 "Saturday Feb 28" at bounding box center [686, 20] width 23 height 13
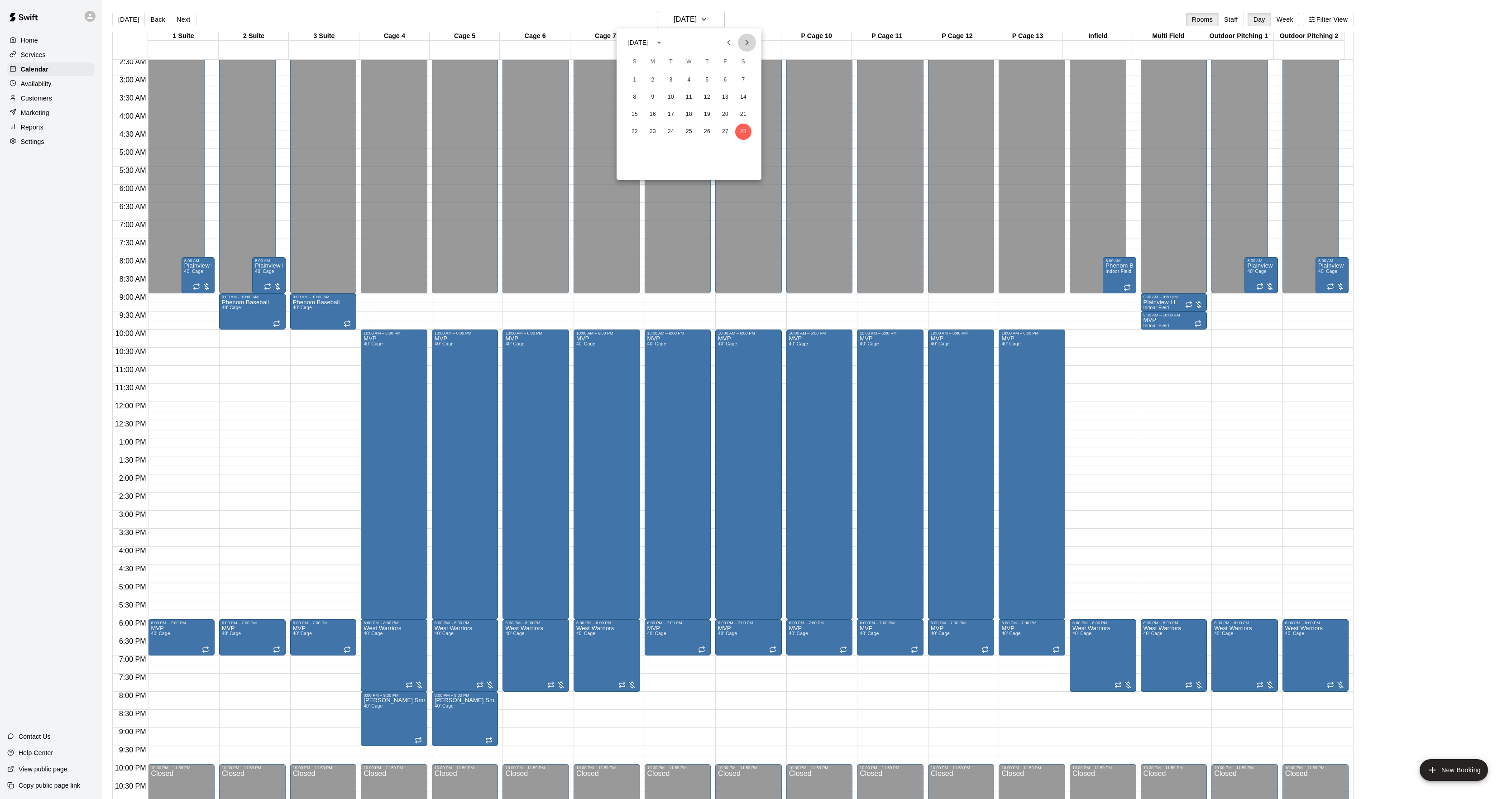
drag, startPoint x: 754, startPoint y: 41, endPoint x: 750, endPoint y: 45, distance: 5.7
click at [753, 42] on button "Next month" at bounding box center [747, 42] width 18 height 18
click at [741, 78] on button "7" at bounding box center [743, 80] width 16 height 16
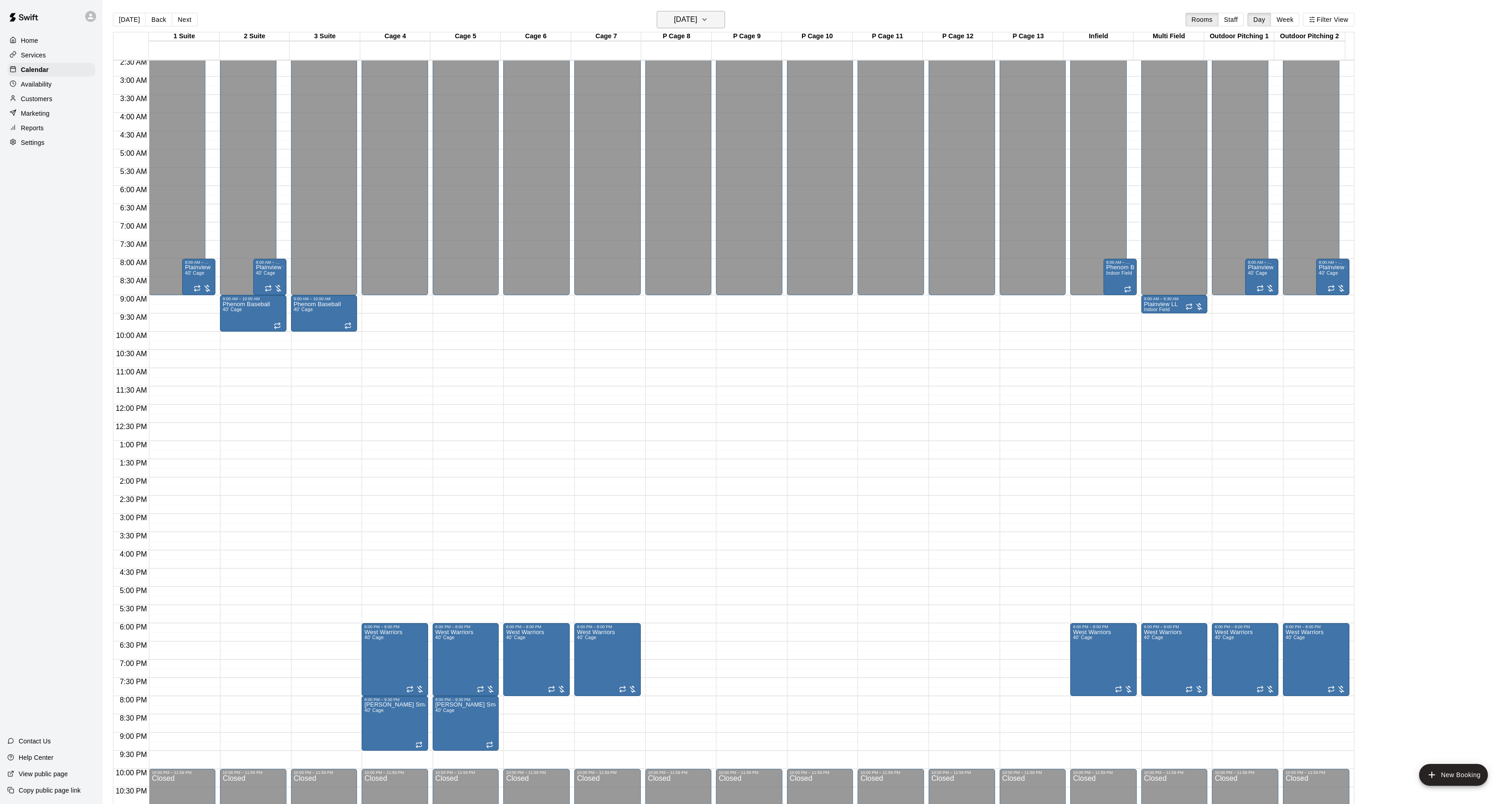
drag, startPoint x: 684, startPoint y: 16, endPoint x: 686, endPoint y: 24, distance: 8.2
click at [686, 24] on h6 "Saturday Mar 07" at bounding box center [686, 20] width 23 height 13
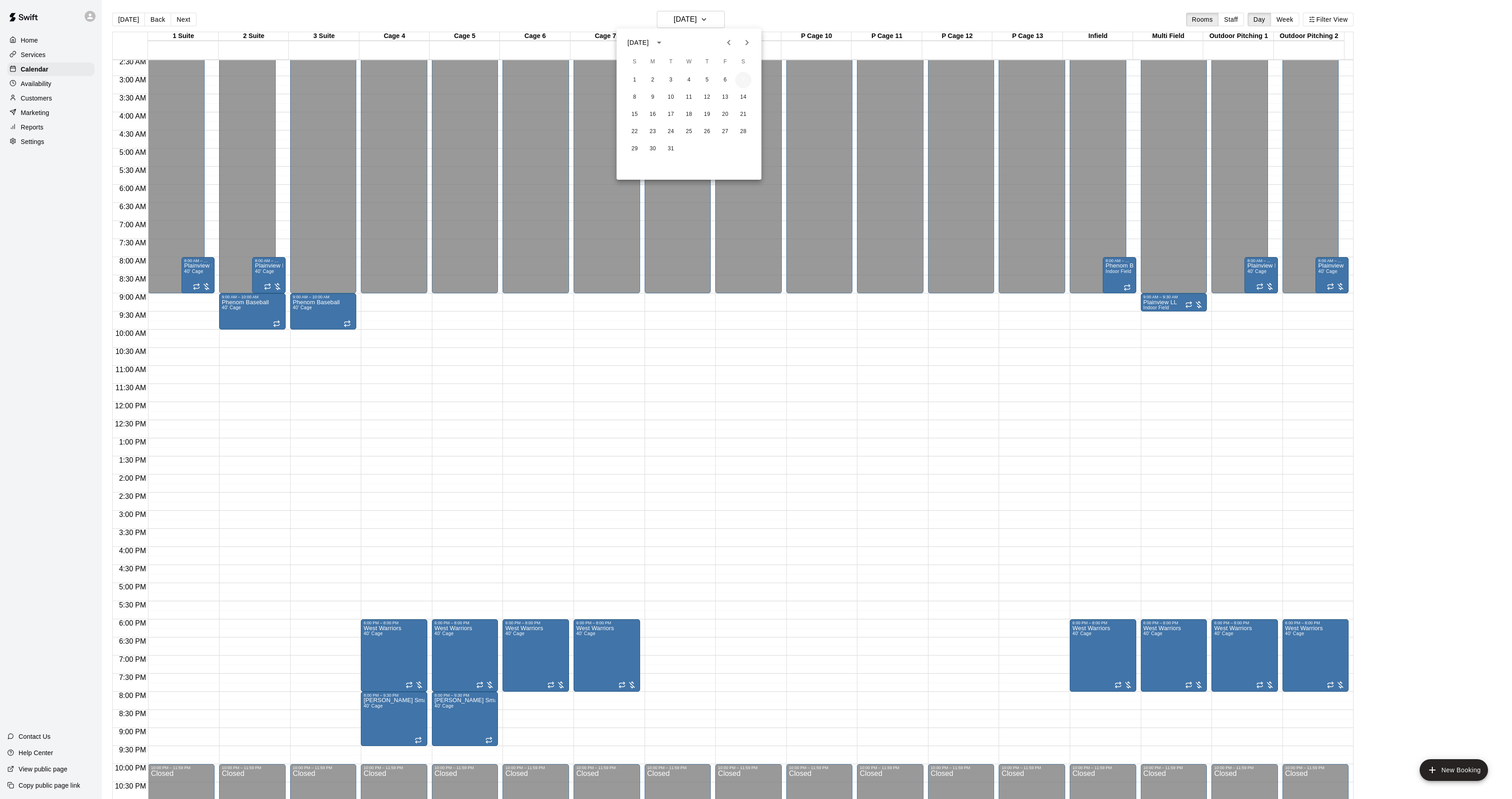
click at [743, 85] on button "7" at bounding box center [743, 80] width 16 height 16
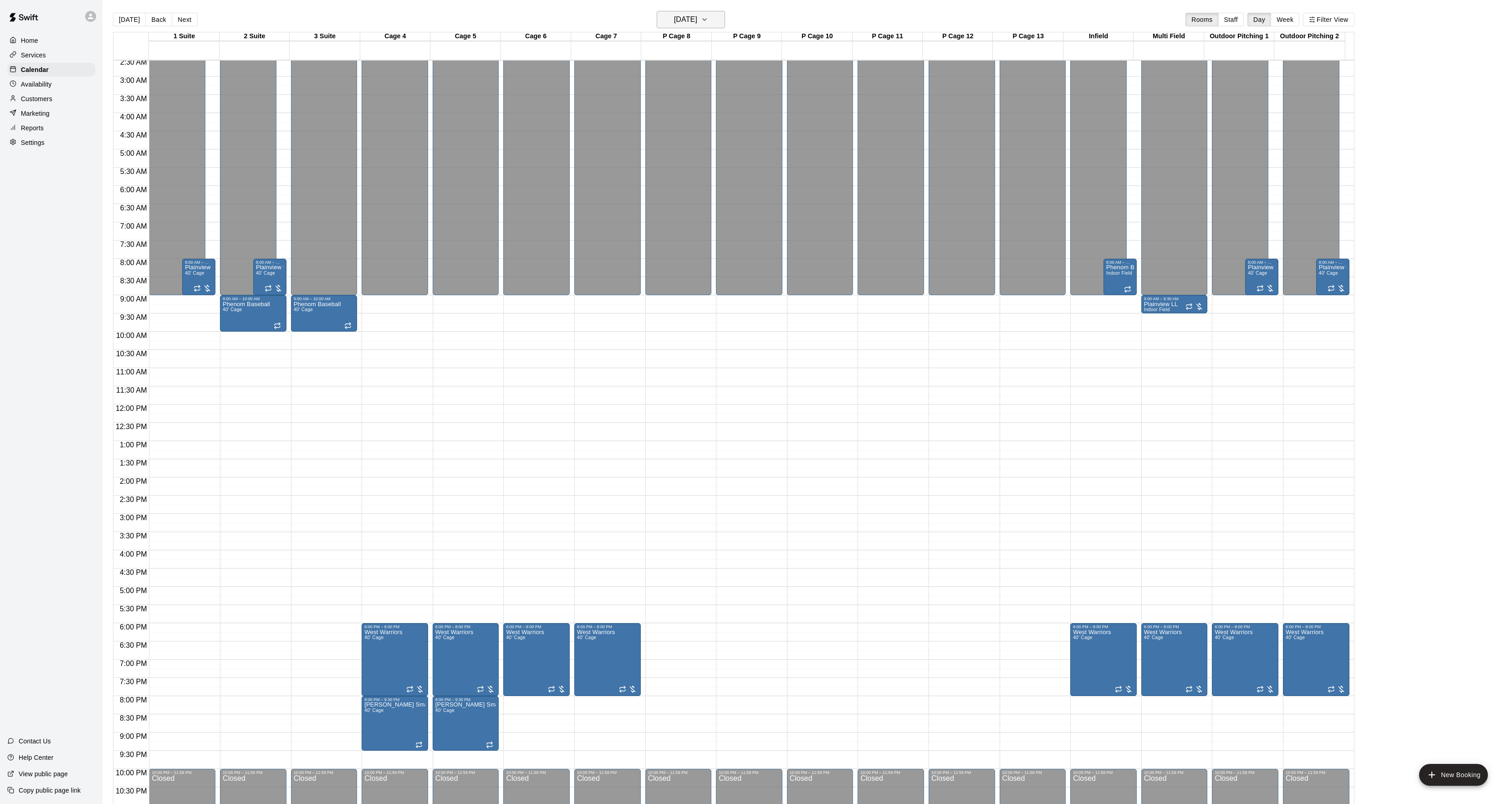
click at [686, 24] on h6 "Saturday Mar 07" at bounding box center [686, 20] width 23 height 13
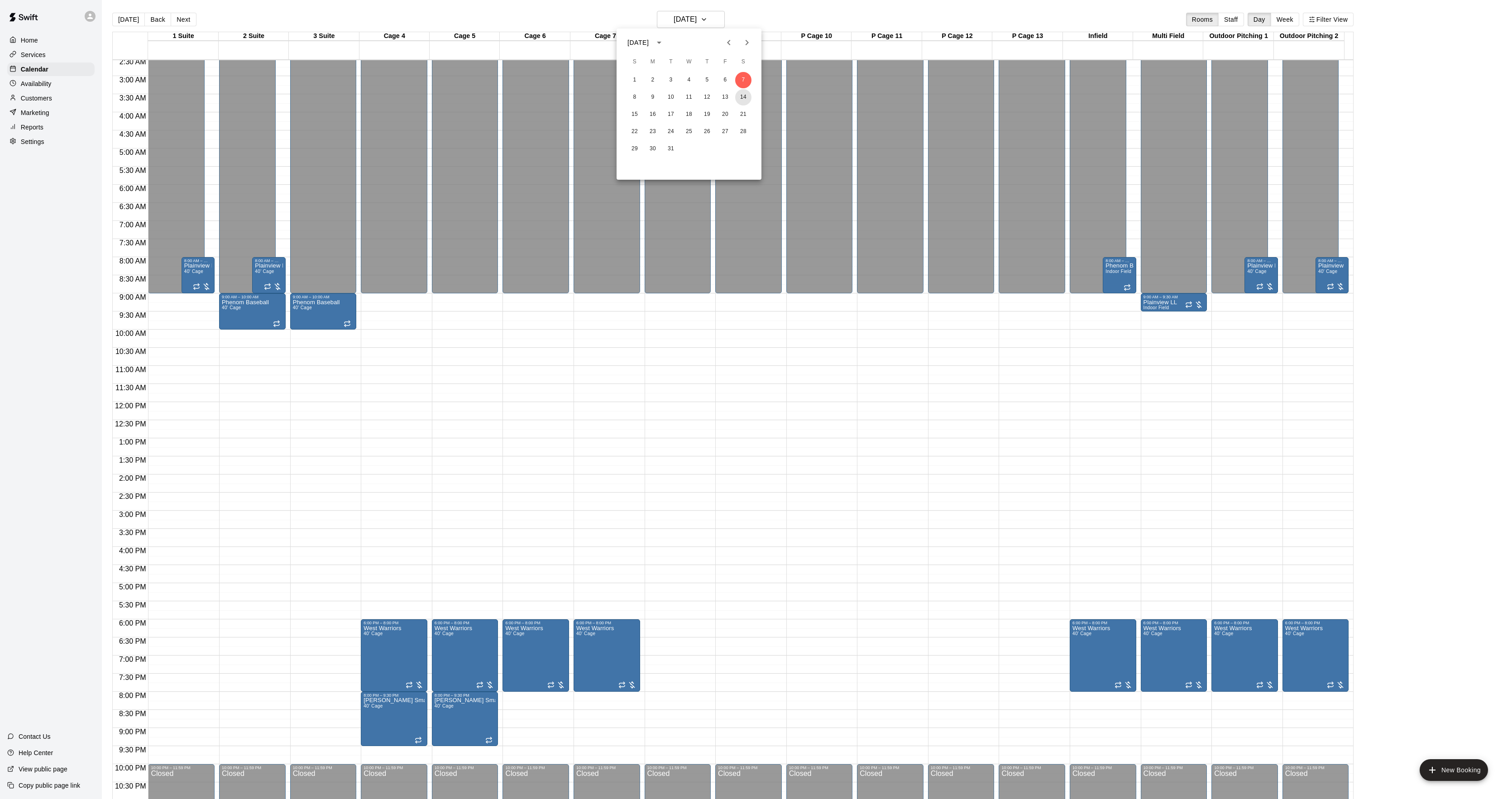
drag, startPoint x: 743, startPoint y: 94, endPoint x: 736, endPoint y: 84, distance: 12.2
click at [743, 97] on button "14" at bounding box center [743, 97] width 16 height 16
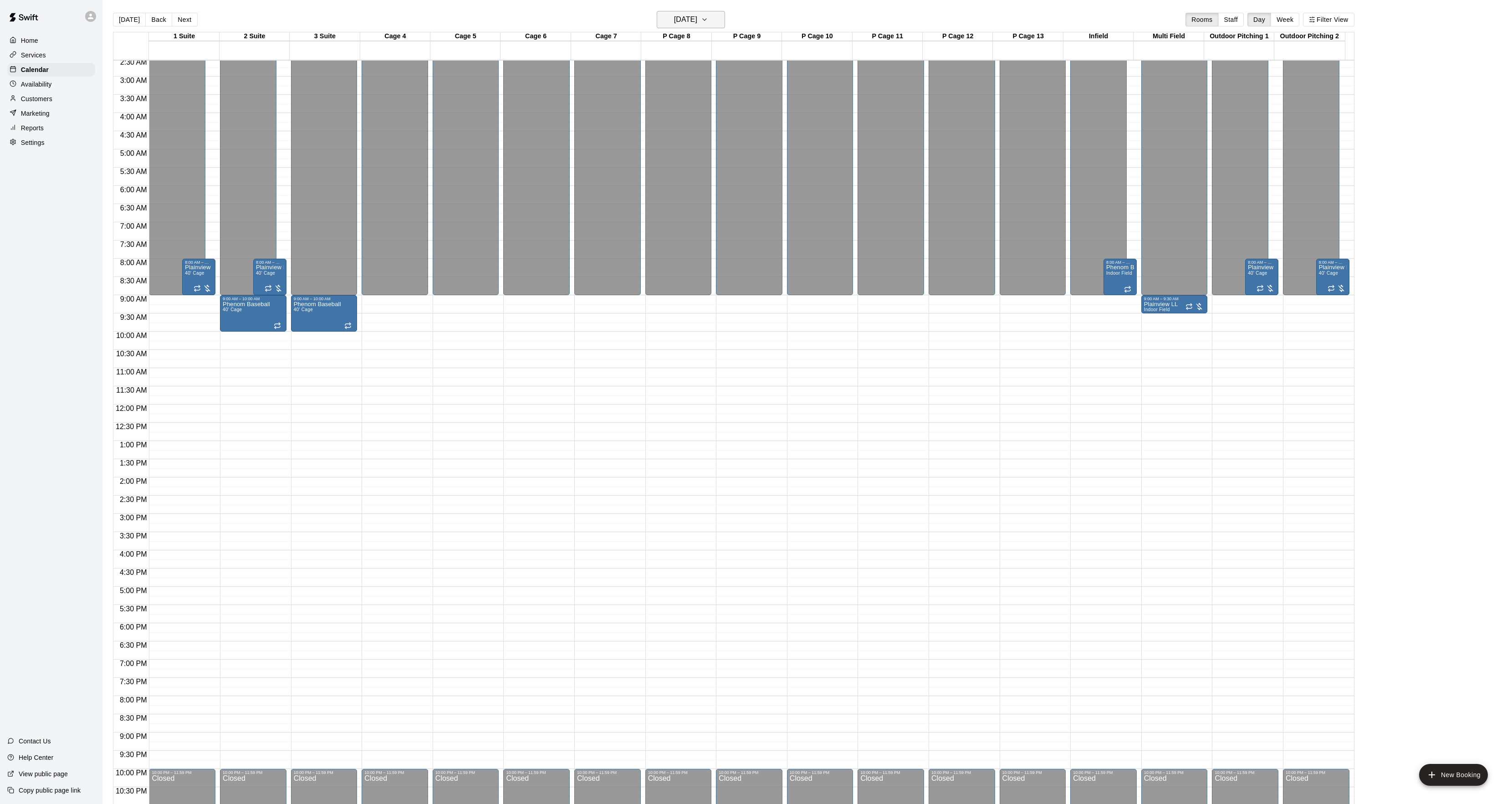
click at [697, 15] on h6 "Saturday Mar 14" at bounding box center [686, 20] width 23 height 13
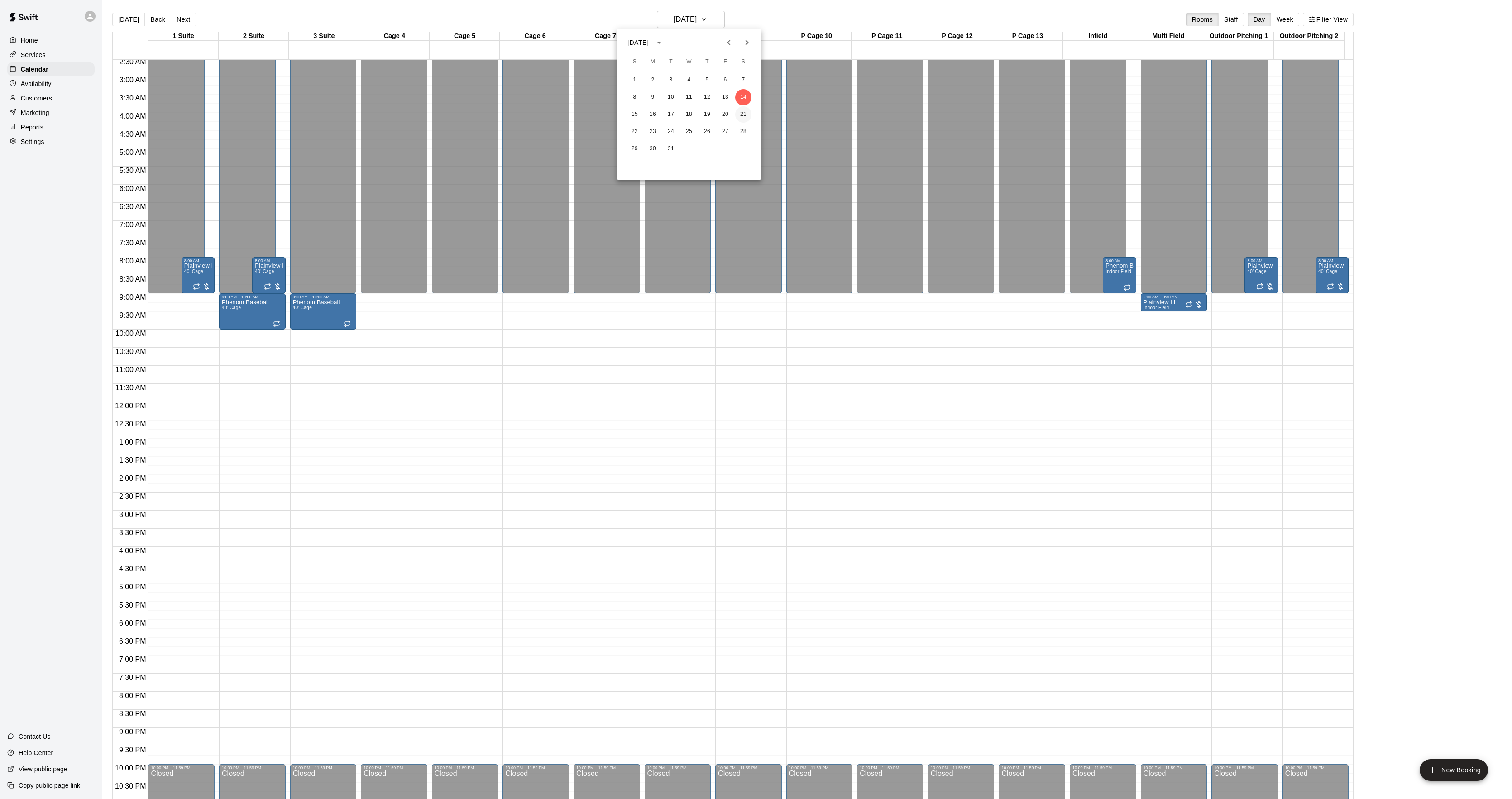
click at [746, 116] on button "21" at bounding box center [743, 115] width 16 height 16
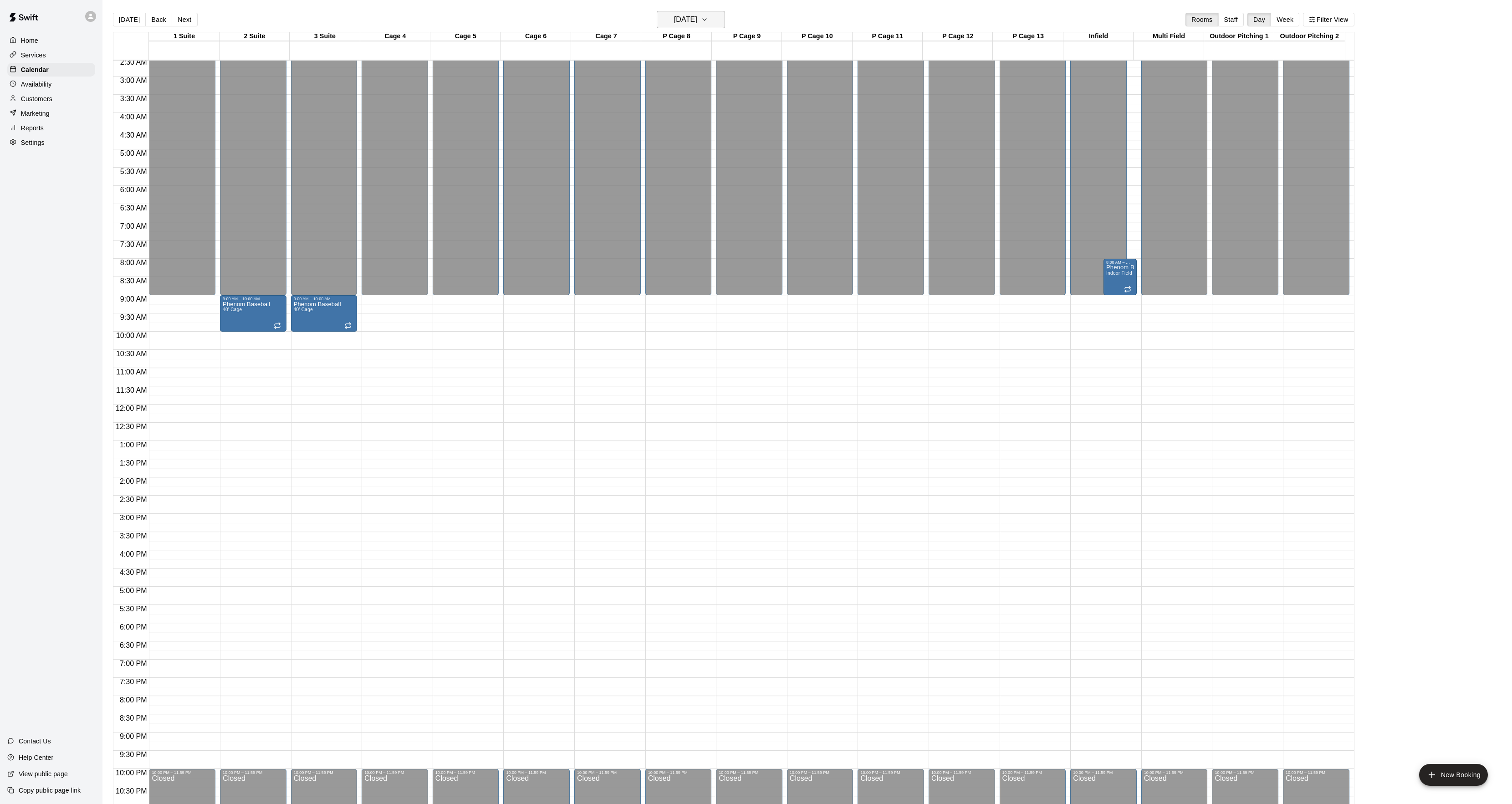
click at [684, 21] on h6 "Saturday Mar 21" at bounding box center [686, 20] width 23 height 13
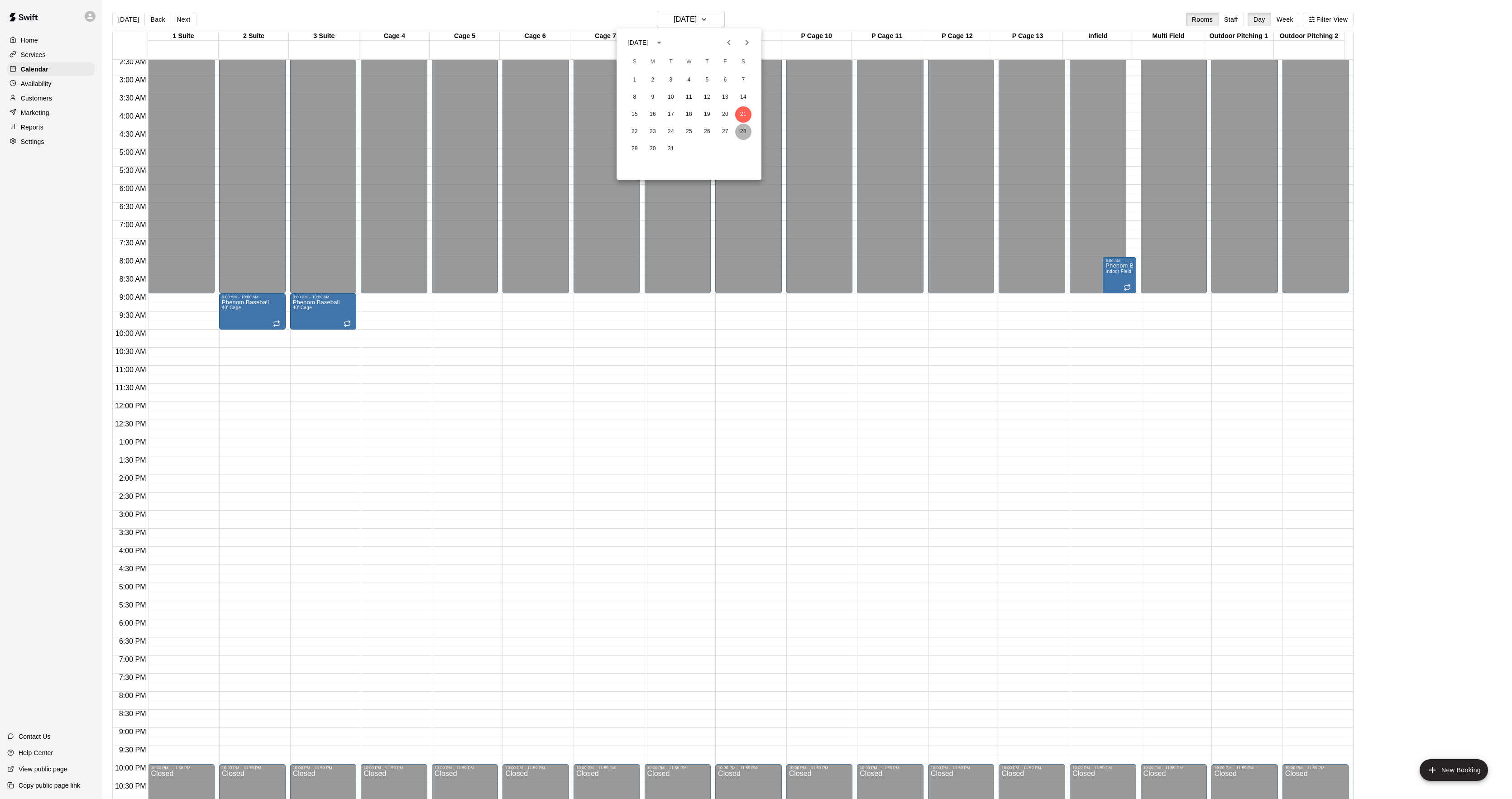
click at [743, 131] on button "28" at bounding box center [743, 132] width 16 height 16
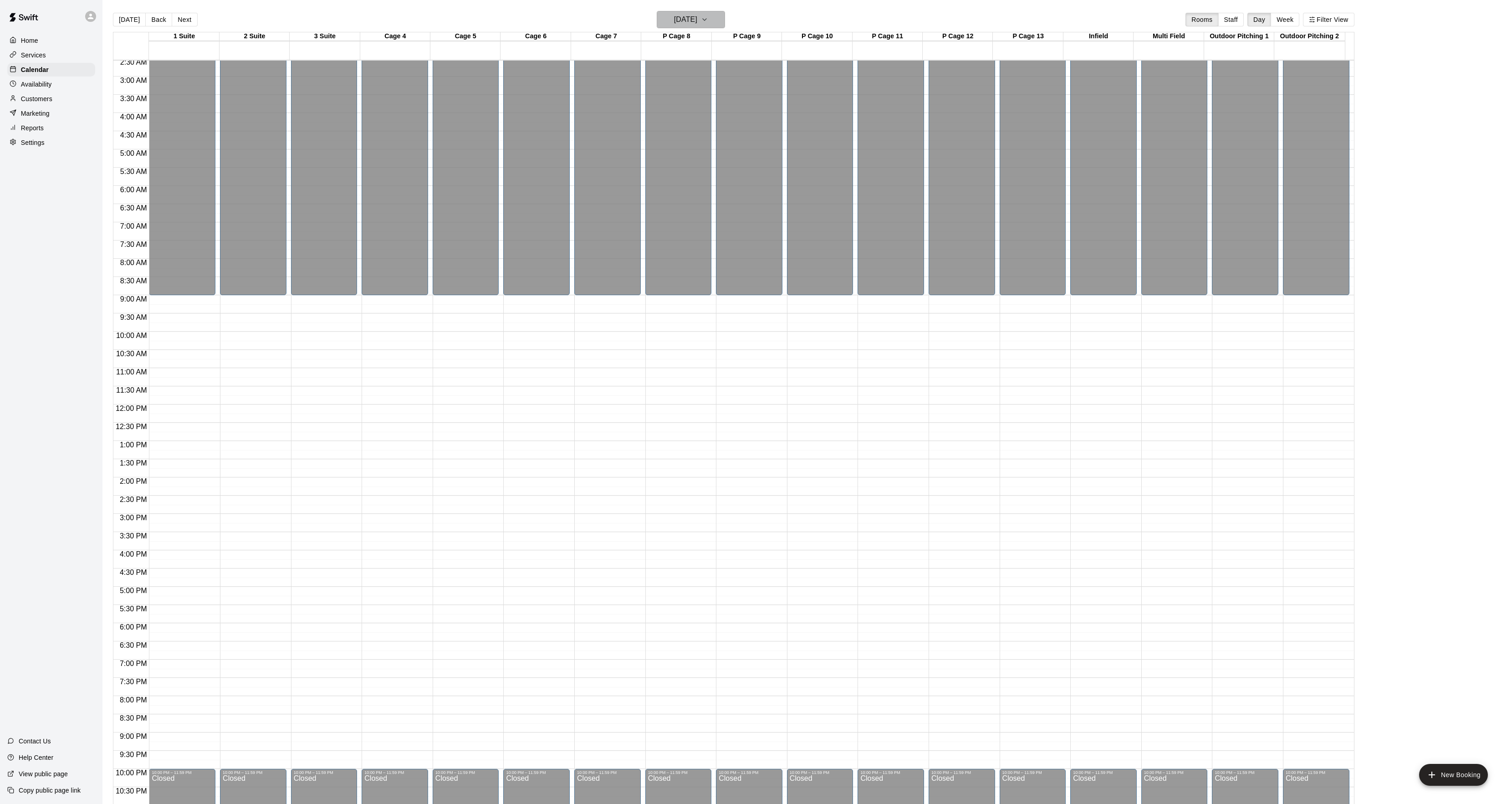
click at [685, 23] on h6 "Saturday Mar 28" at bounding box center [686, 20] width 23 height 13
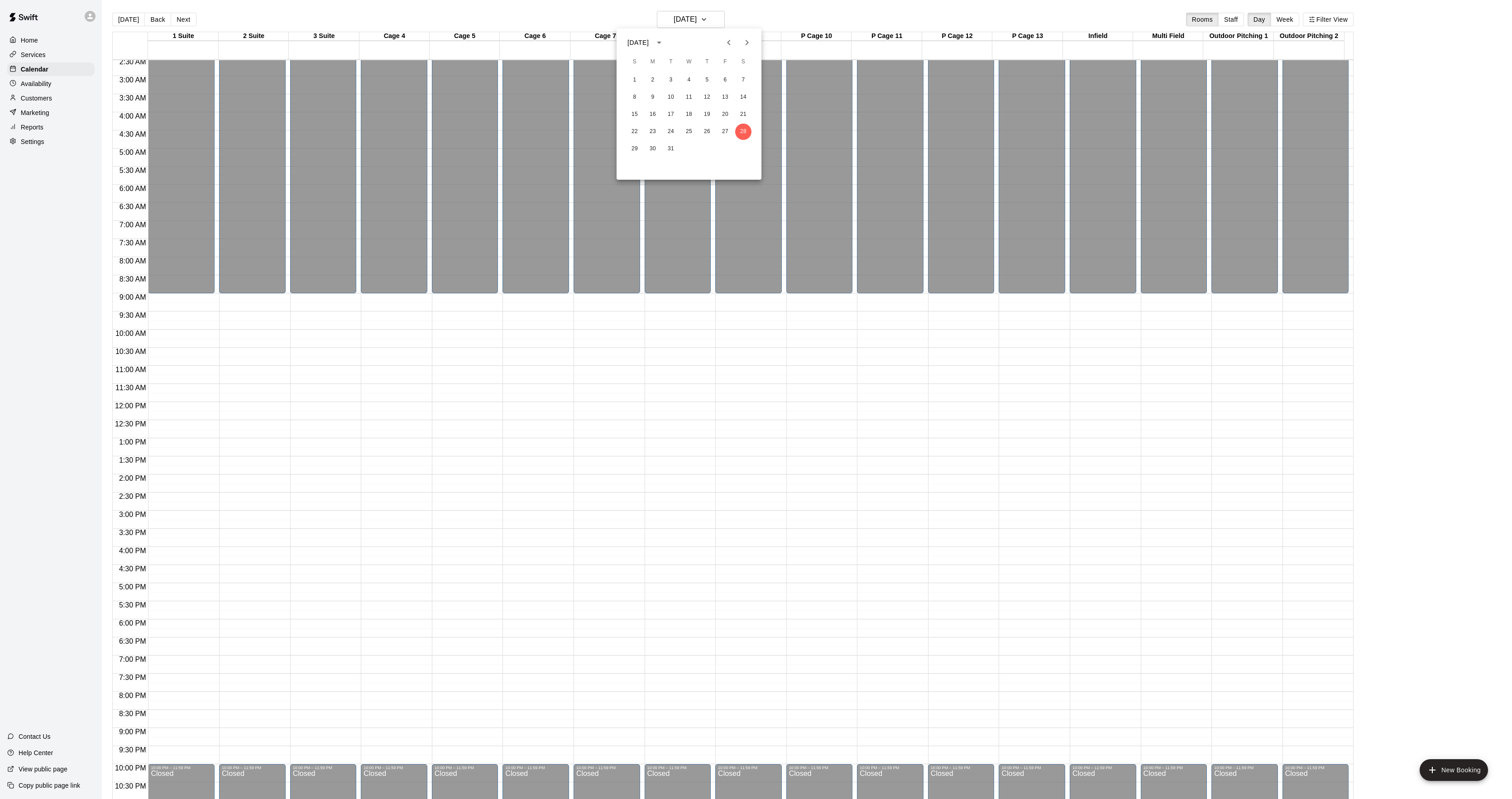
click at [118, 16] on div at bounding box center [756, 399] width 1512 height 799
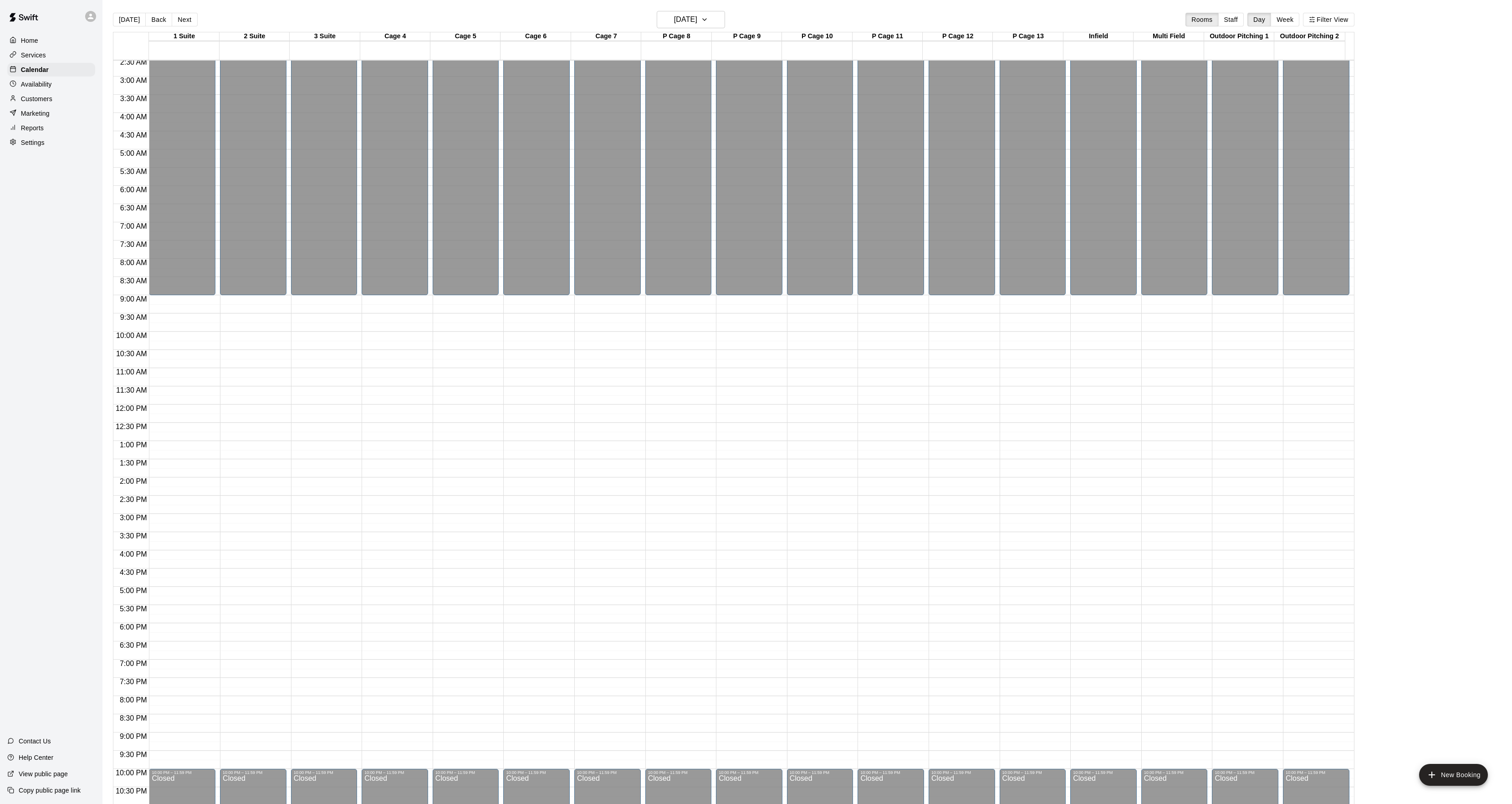
click at [119, 16] on div at bounding box center [756, 402] width 1512 height 804
click at [119, 16] on button "[DATE]" at bounding box center [129, 20] width 33 height 14
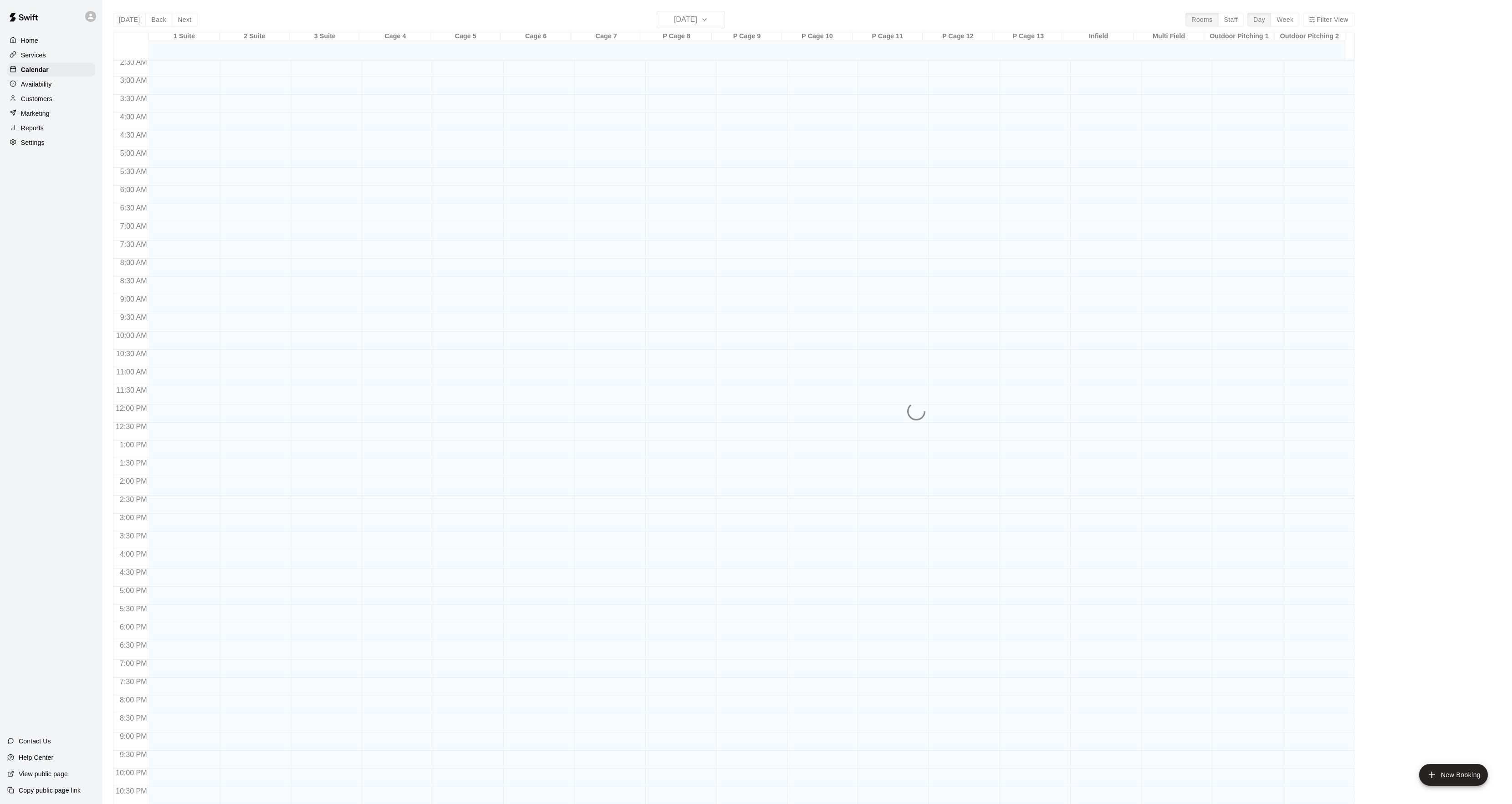
click at [120, 16] on div "Today Back Next Wednesday Sep 17 Rooms Staff Day Week Filter View 1 Suite 17 We…" at bounding box center [734, 412] width 1241 height 804
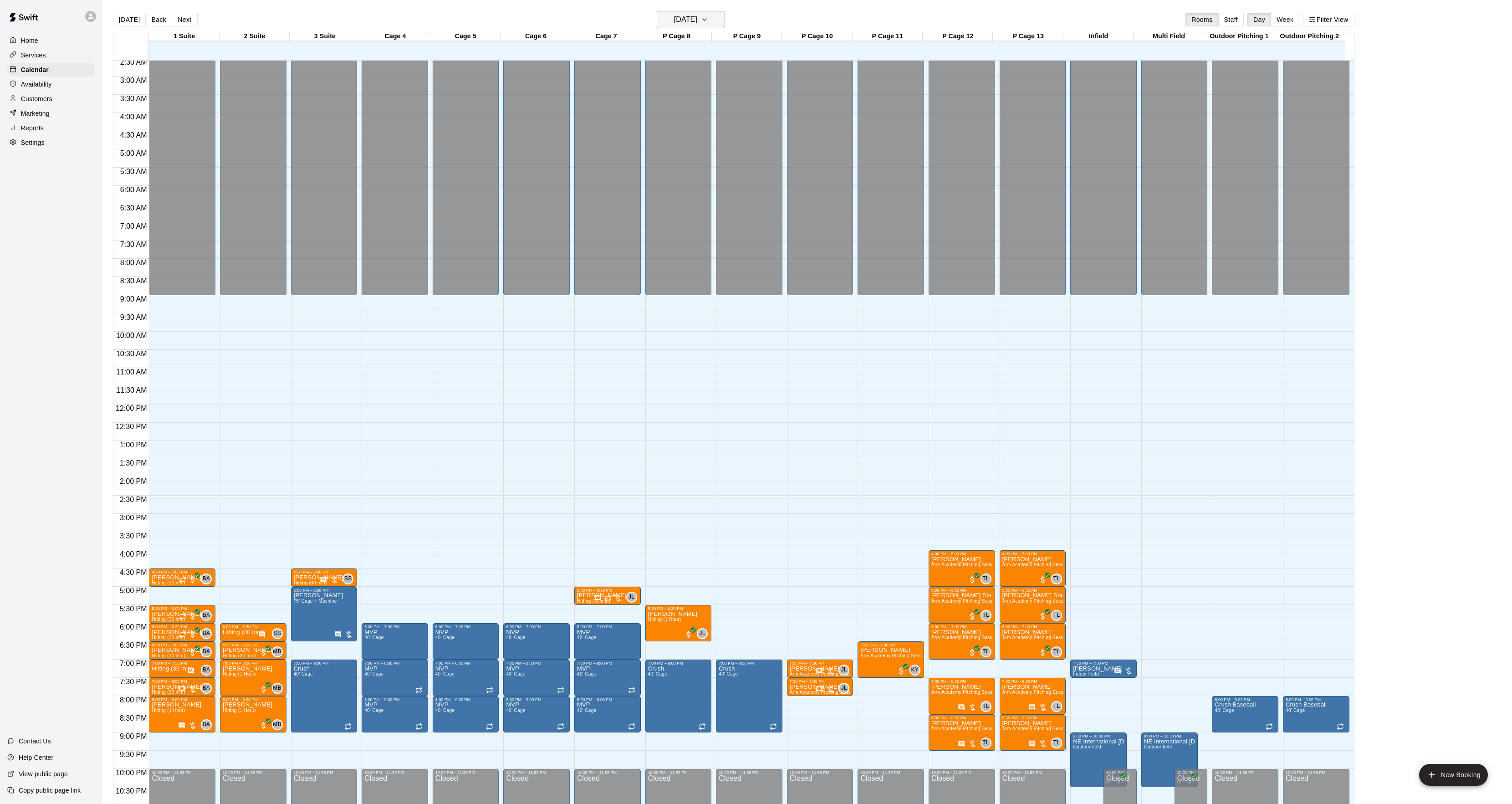
click at [679, 18] on h6 "[DATE]" at bounding box center [686, 20] width 23 height 13
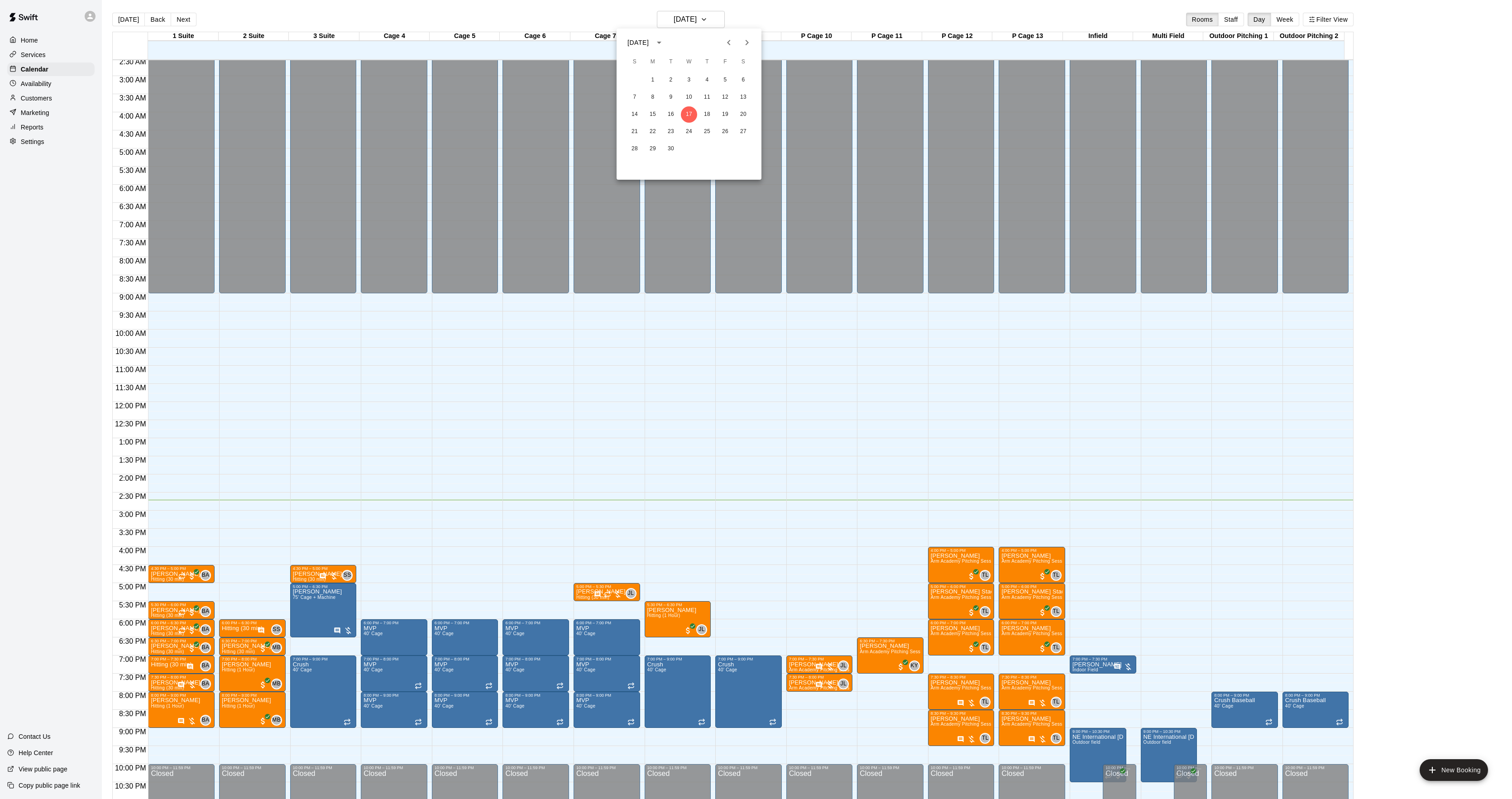
click at [742, 41] on icon "Next month" at bounding box center [747, 42] width 11 height 11
click at [743, 41] on icon "Next month" at bounding box center [747, 42] width 11 height 11
click at [746, 35] on button "Next month" at bounding box center [747, 42] width 18 height 18
click at [750, 111] on button "17" at bounding box center [743, 115] width 16 height 16
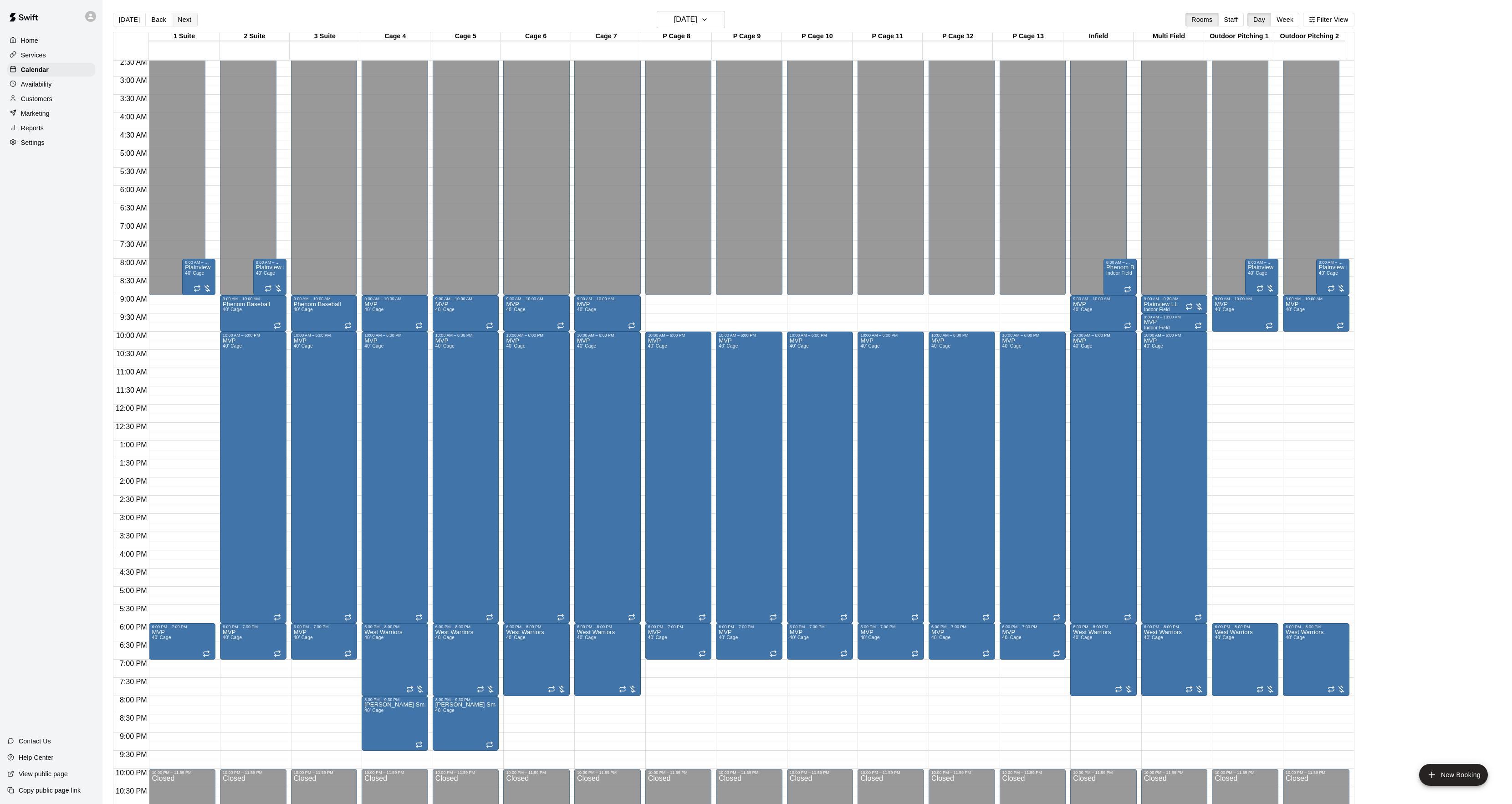
click at [179, 19] on button "Next" at bounding box center [184, 20] width 25 height 14
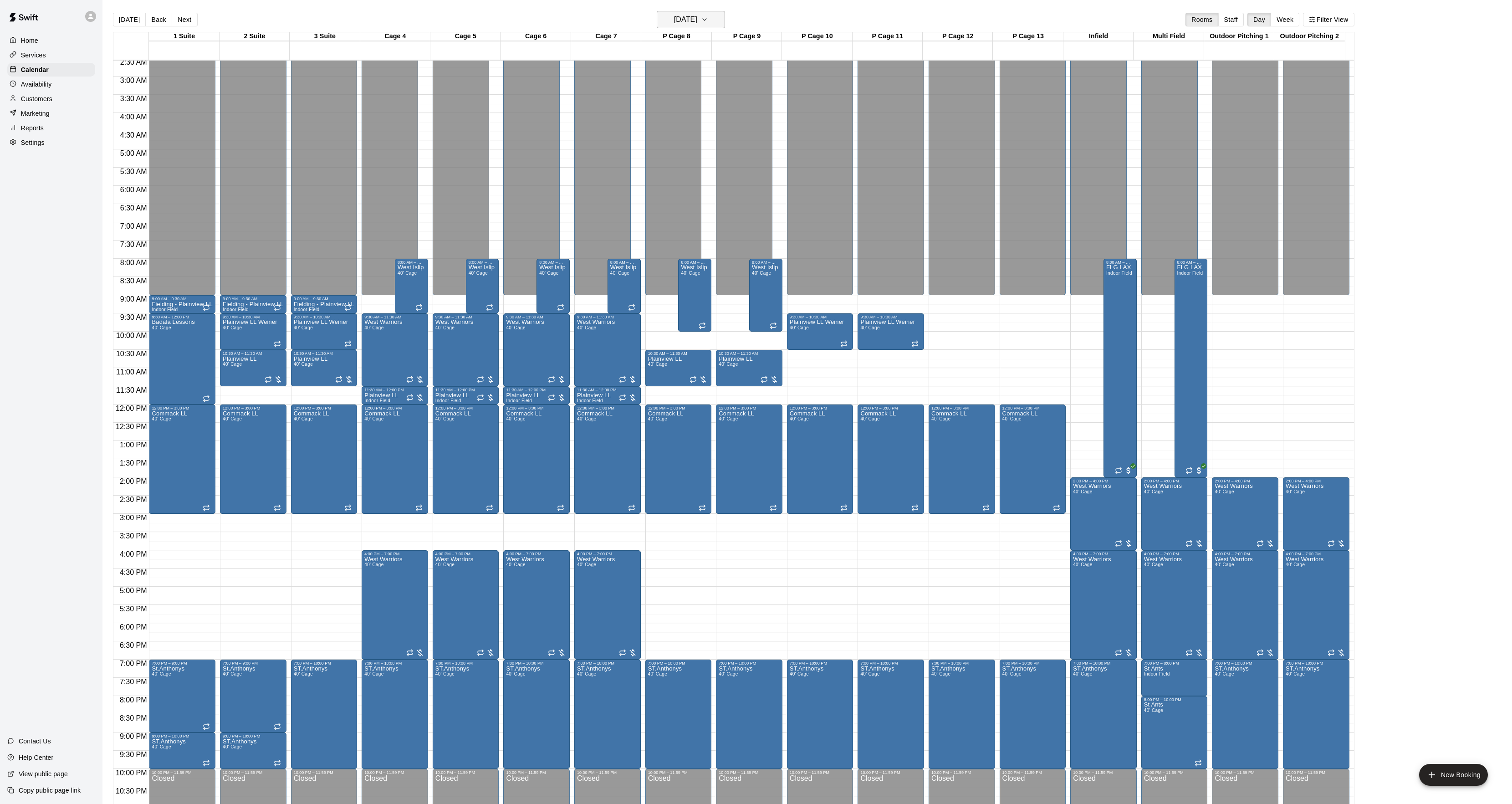
click at [697, 20] on h6 "Sunday Jan 18" at bounding box center [686, 20] width 23 height 13
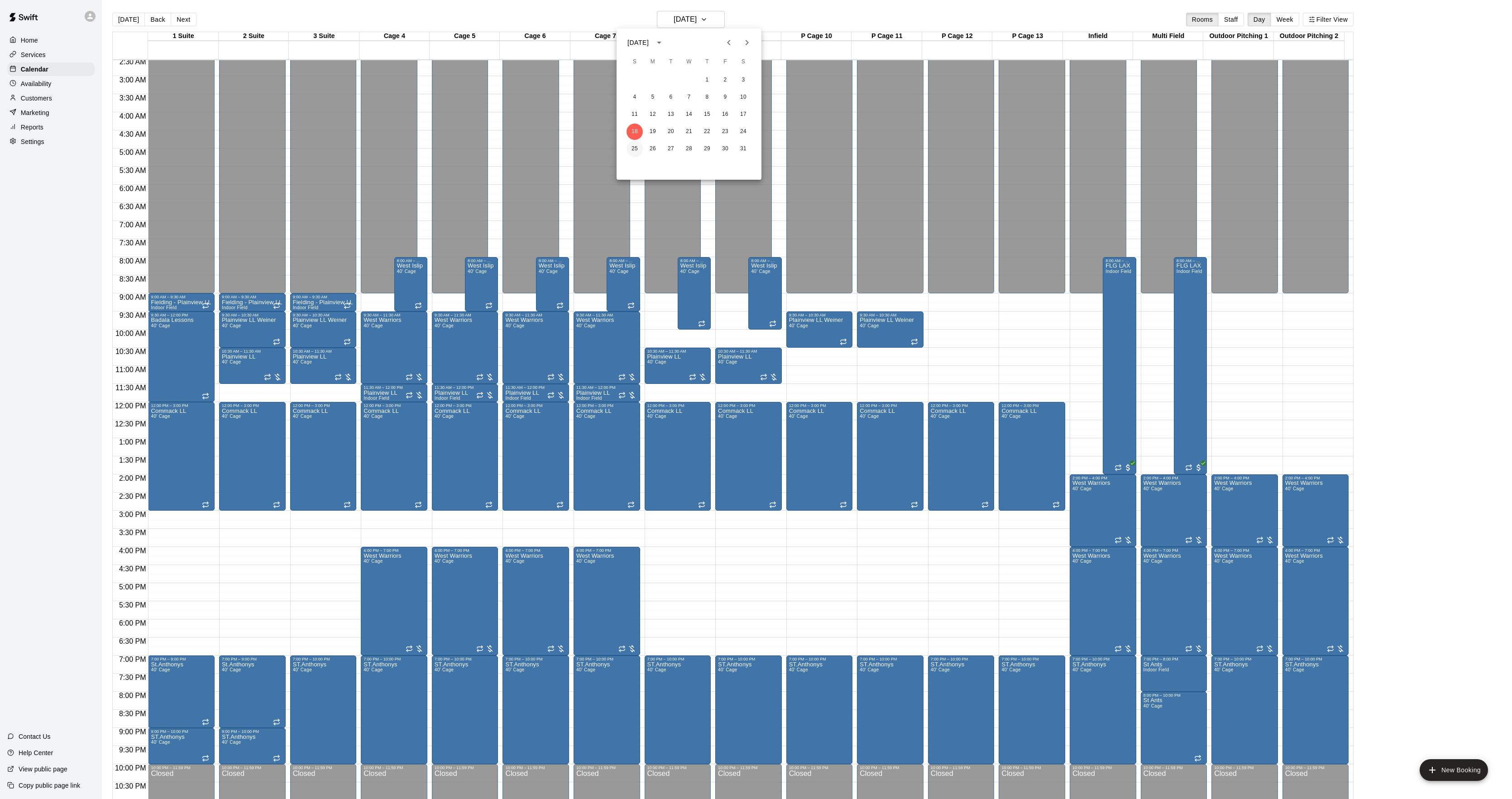
click at [633, 152] on button "25" at bounding box center [635, 149] width 16 height 16
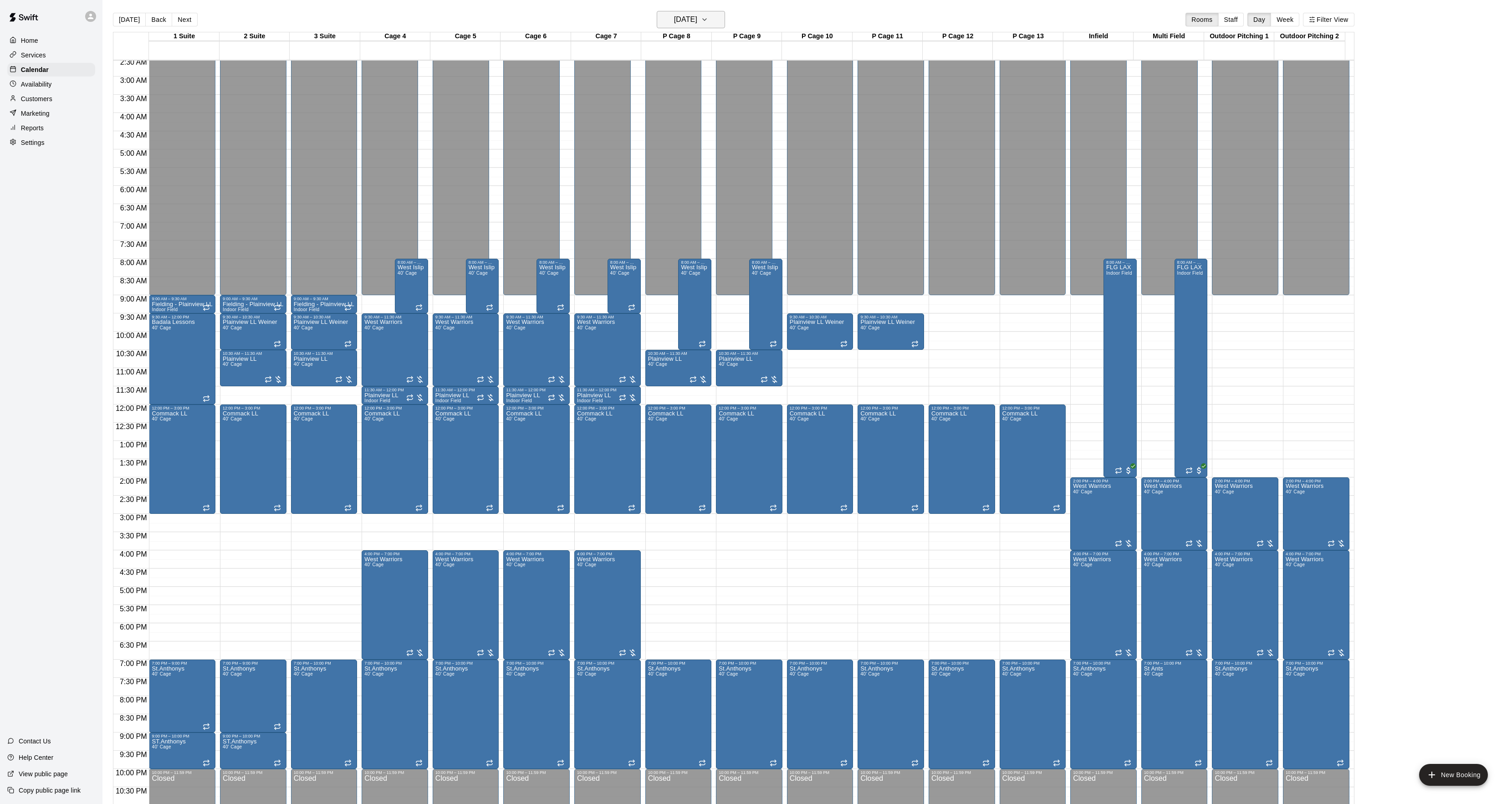
click at [680, 12] on button "Sunday Jan 25" at bounding box center [691, 19] width 68 height 17
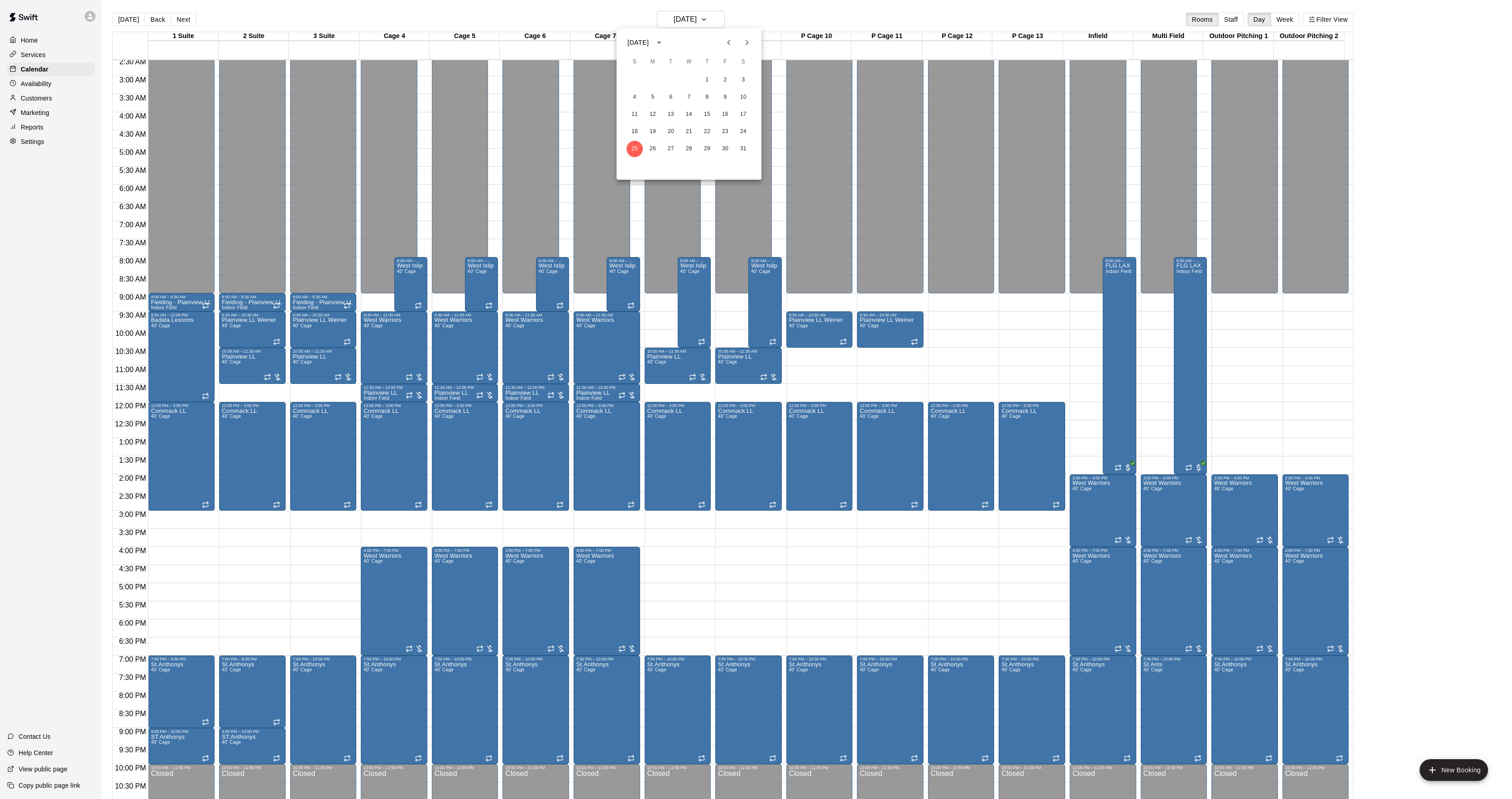
click at [336, 153] on div at bounding box center [756, 399] width 1512 height 799
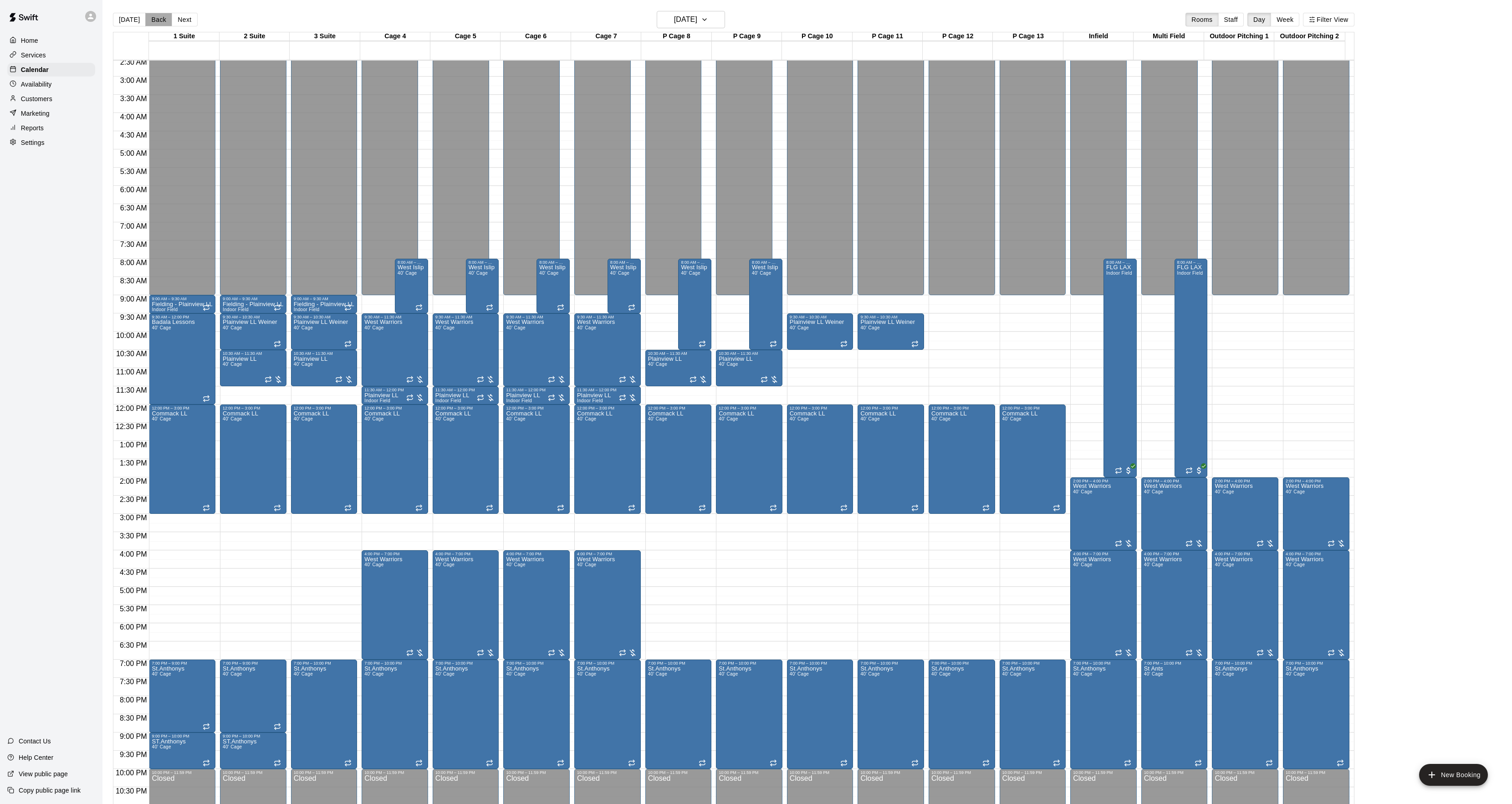
click at [150, 25] on button "Back" at bounding box center [158, 20] width 27 height 14
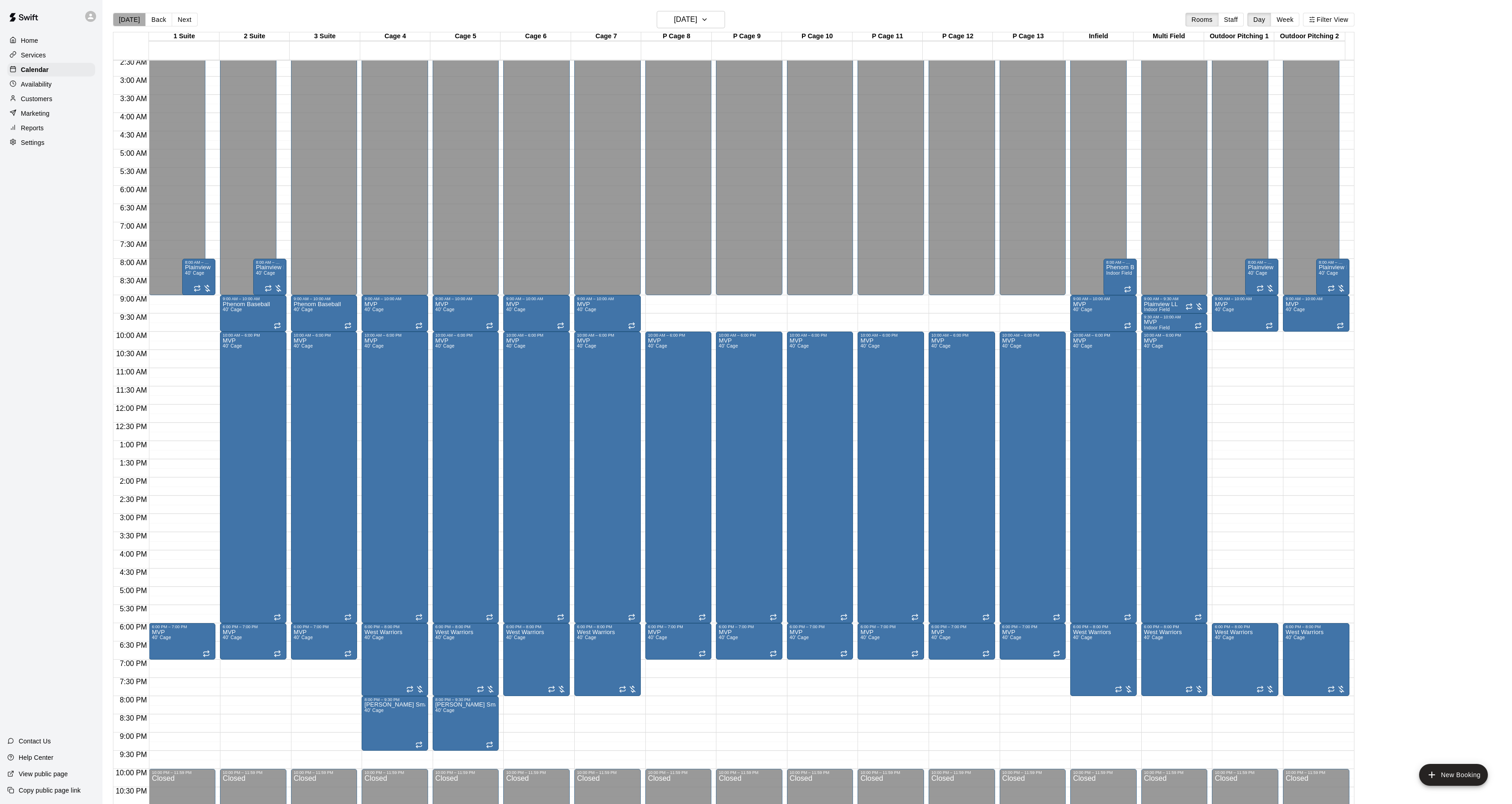
click at [136, 22] on button "[DATE]" at bounding box center [129, 20] width 33 height 14
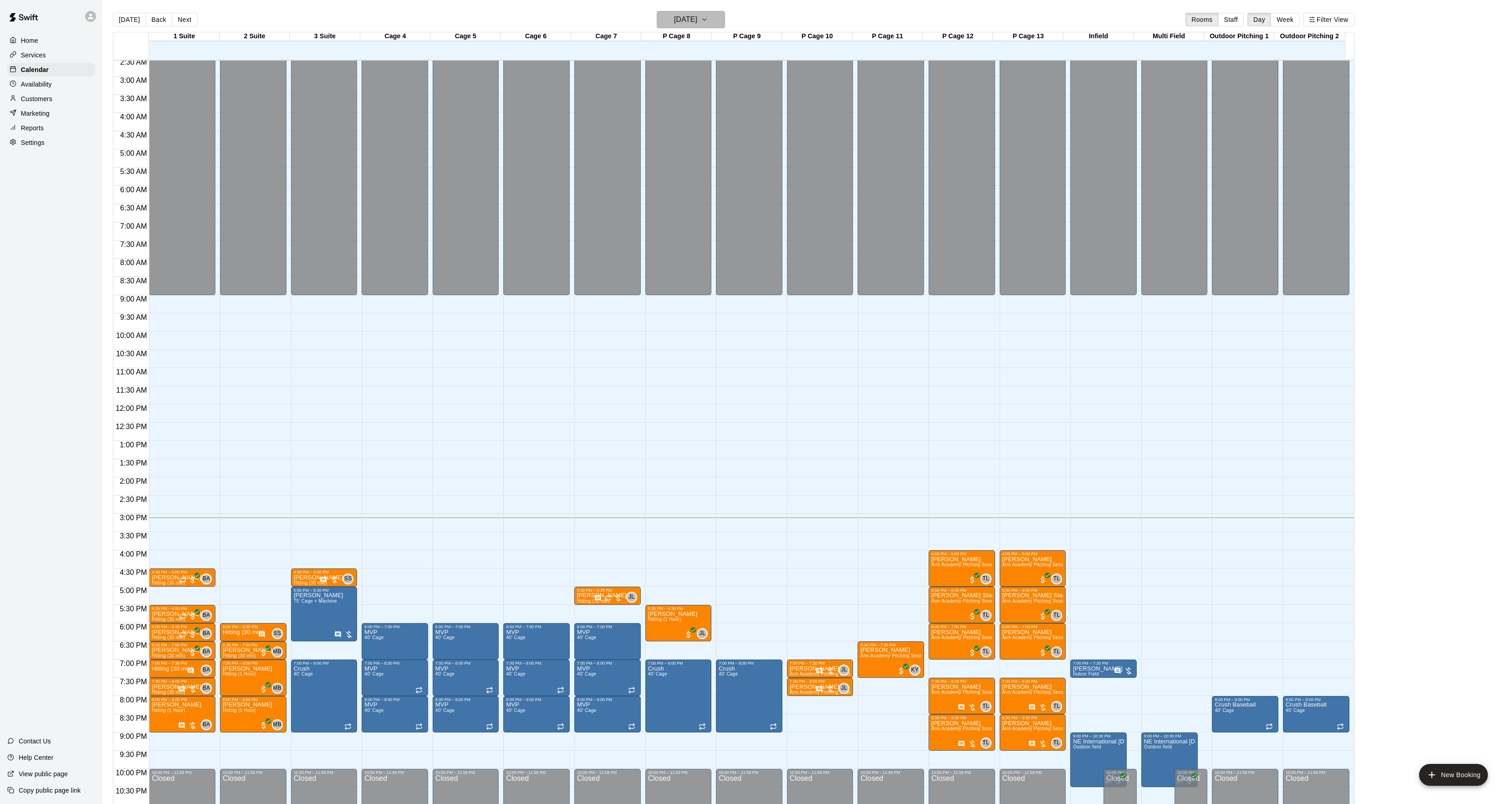
click at [689, 27] on button "[DATE]" at bounding box center [691, 19] width 68 height 17
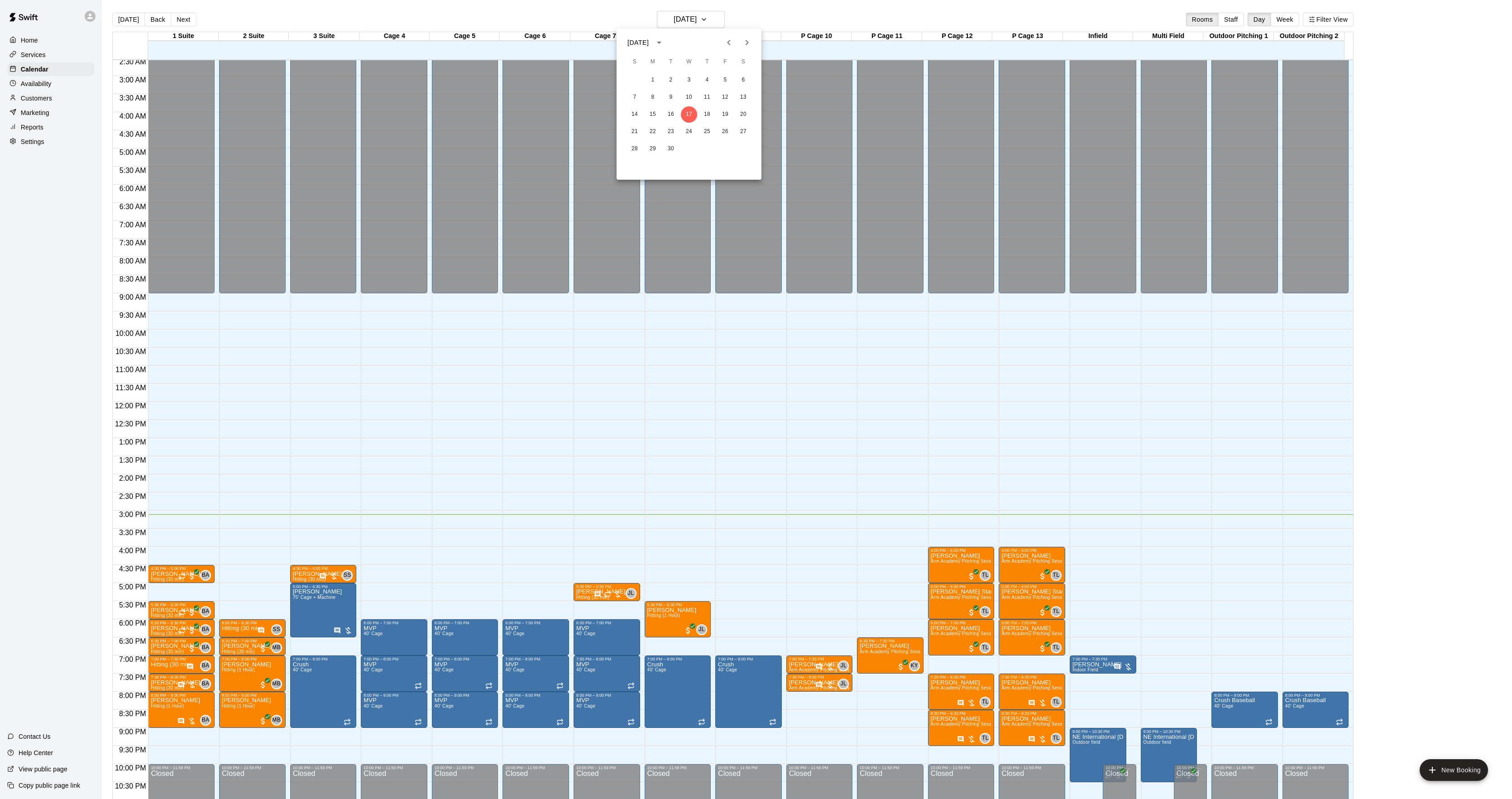
click at [750, 38] on icon "Next month" at bounding box center [747, 42] width 11 height 11
click at [652, 126] on button "19" at bounding box center [653, 132] width 16 height 16
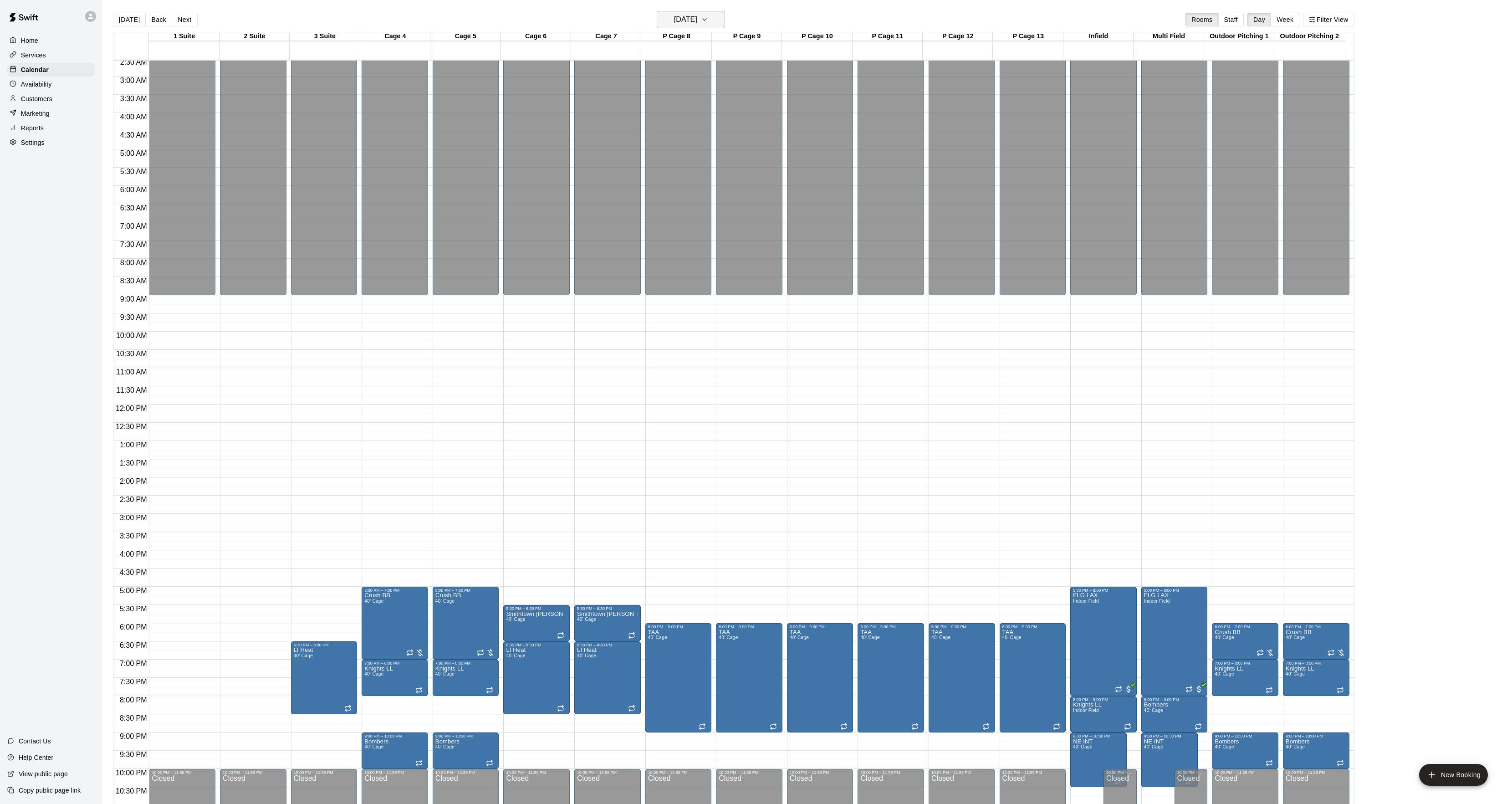
click at [691, 11] on button "Monday Jan 19" at bounding box center [691, 19] width 68 height 17
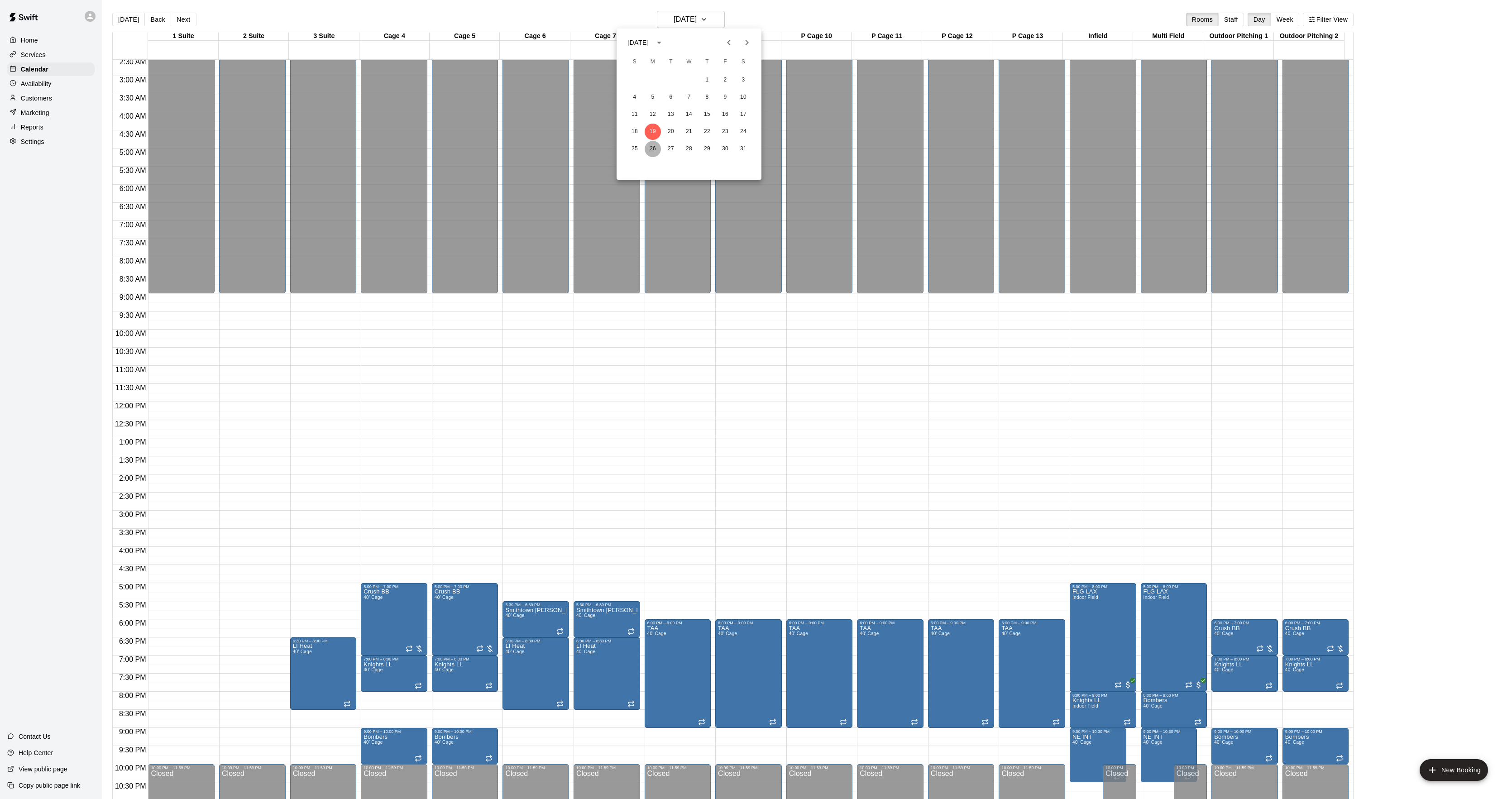
click at [649, 144] on button "26" at bounding box center [653, 149] width 16 height 16
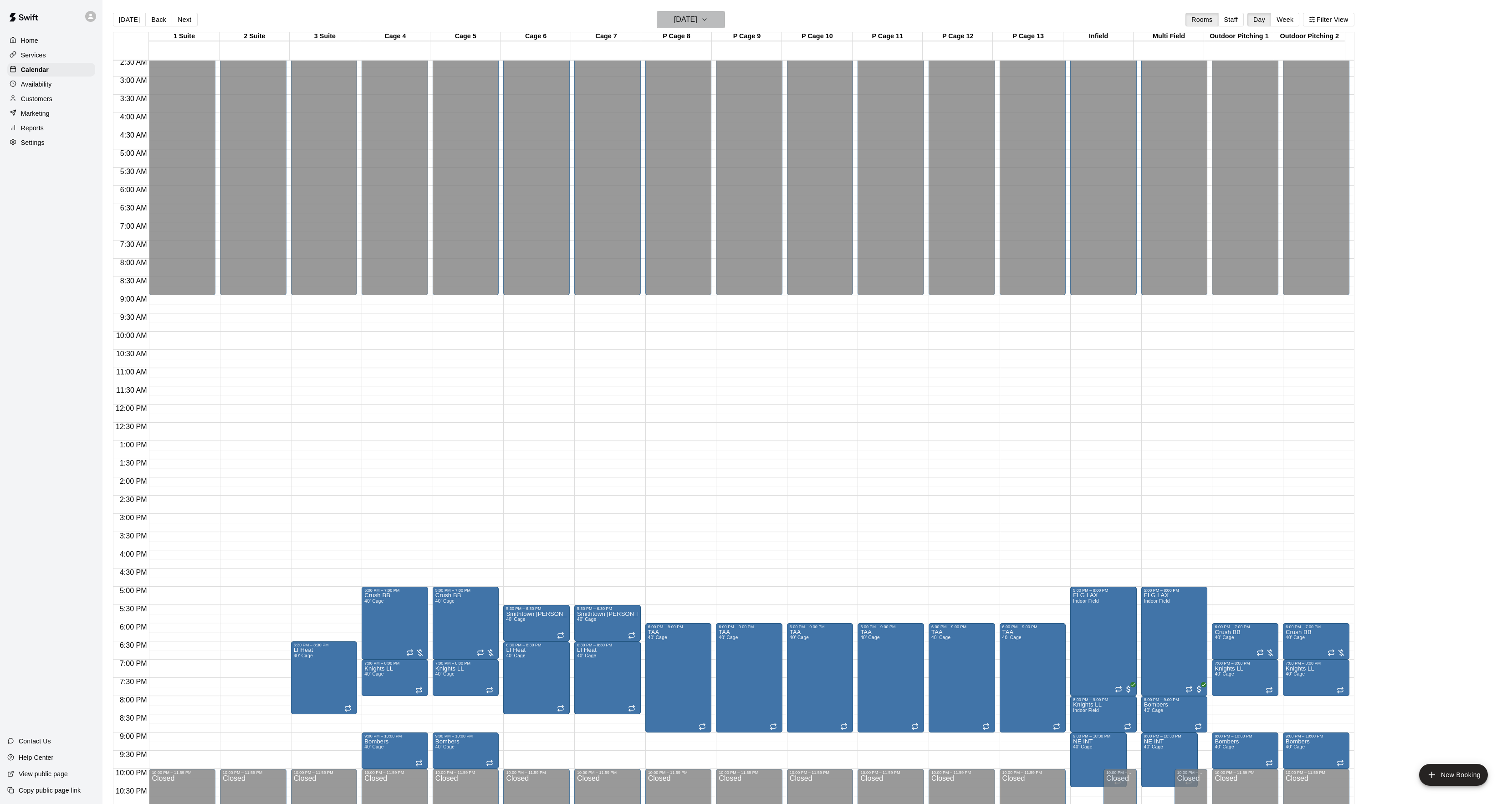
click at [691, 20] on h6 "Monday Jan 26" at bounding box center [686, 20] width 23 height 13
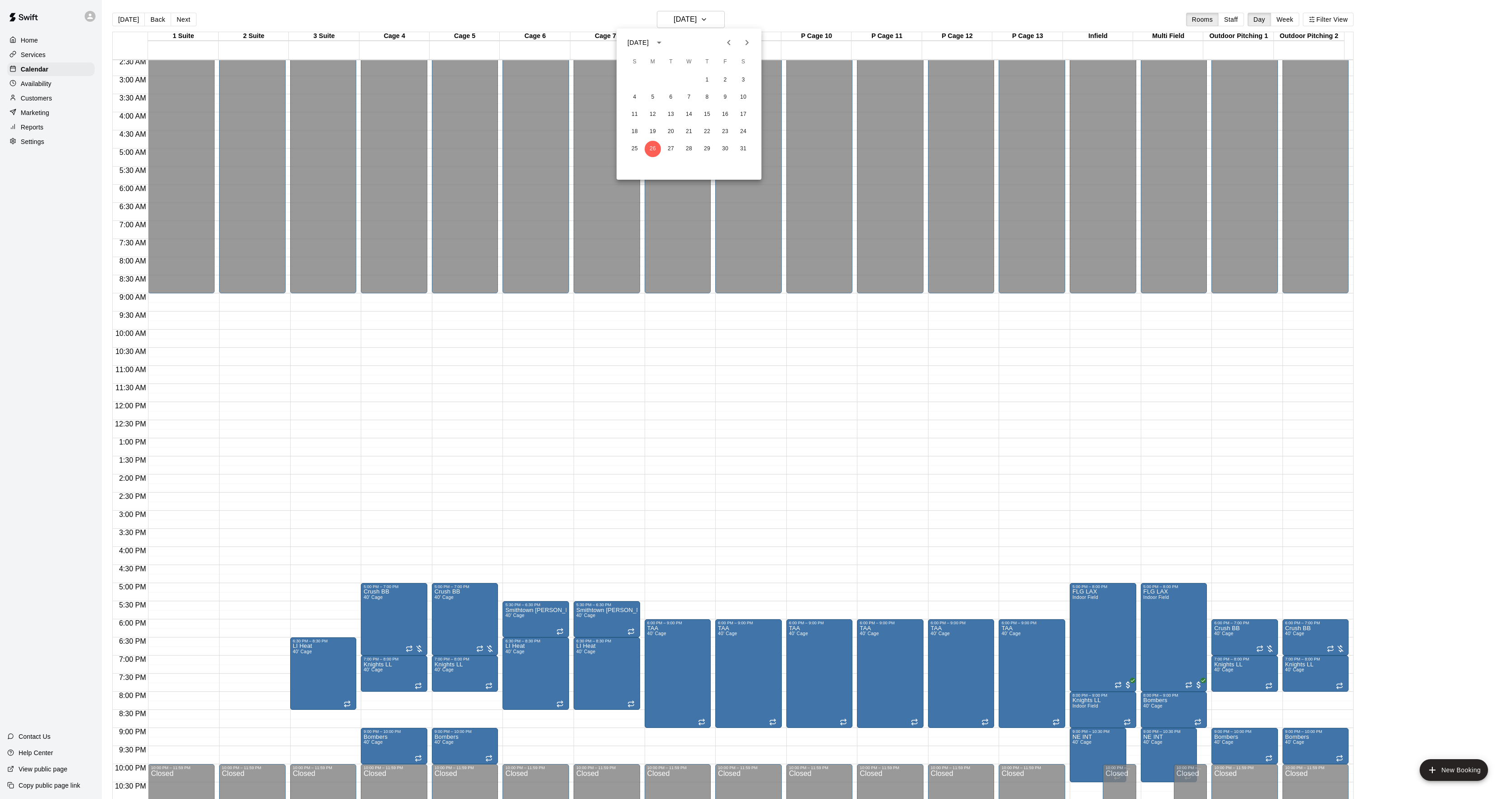
click at [33, 263] on div at bounding box center [756, 399] width 1512 height 799
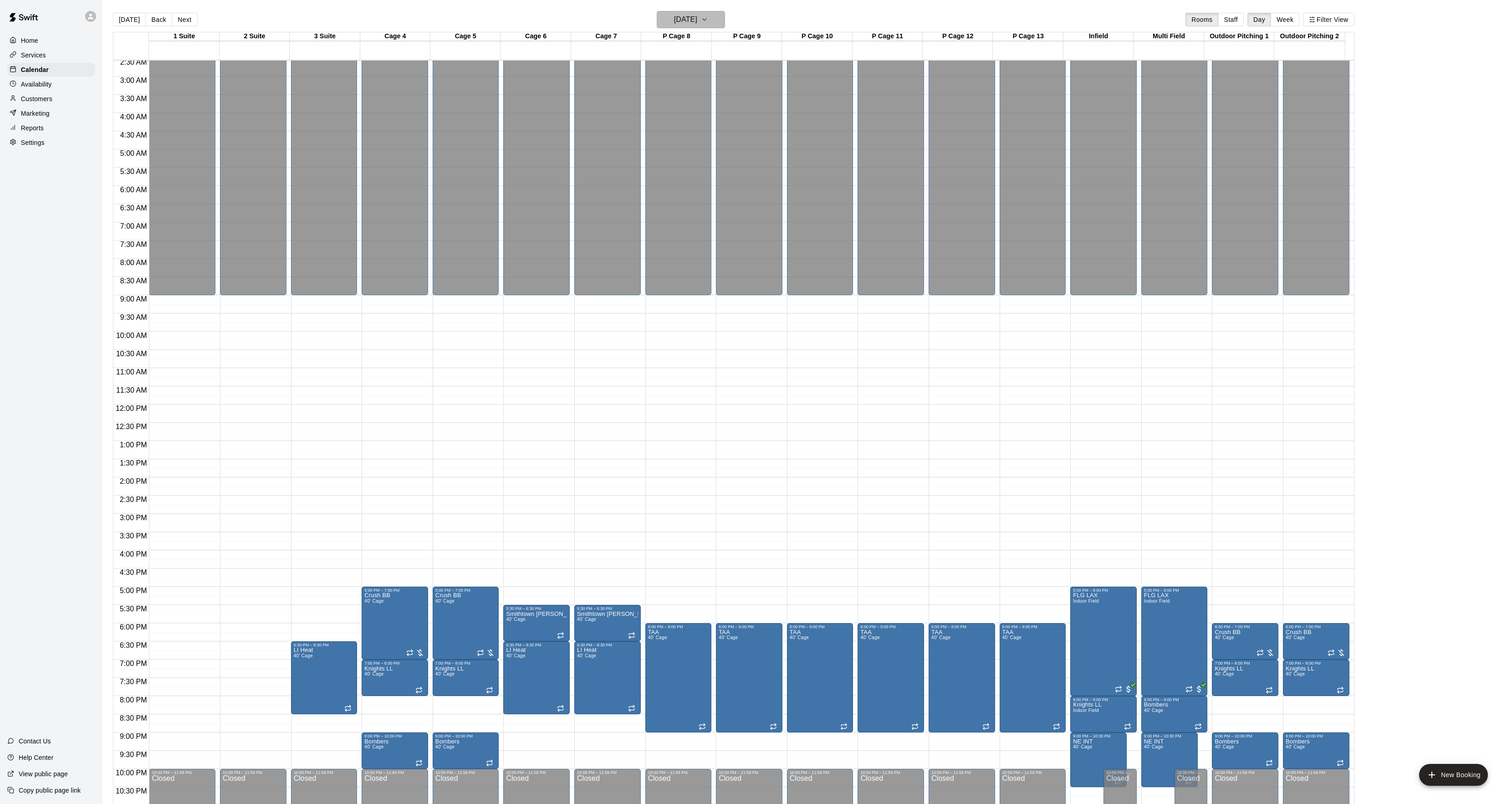
click at [674, 13] on h6 "Monday Jan 26" at bounding box center [686, 20] width 23 height 13
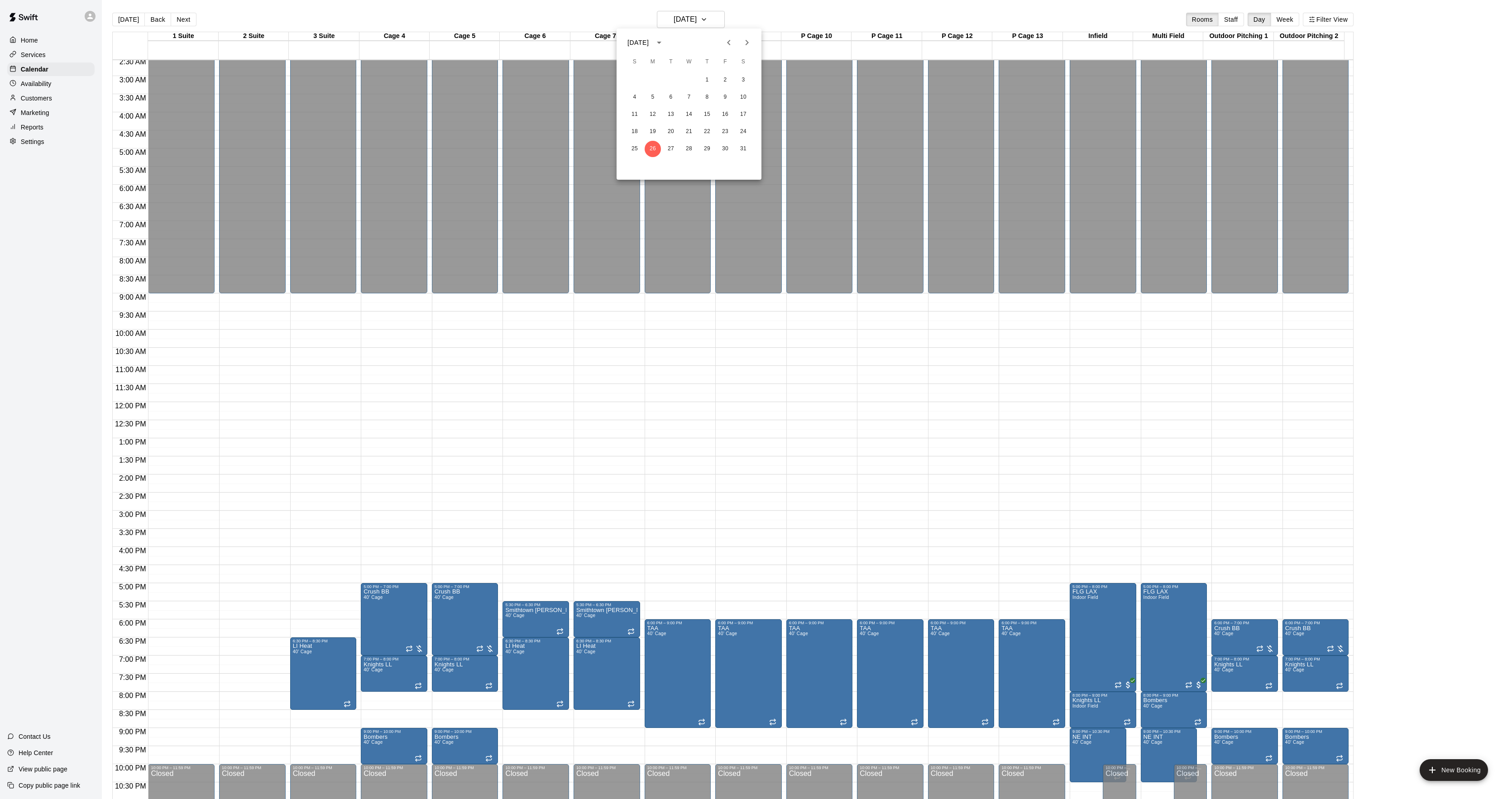
click at [750, 46] on icon "Next month" at bounding box center [747, 42] width 11 height 11
click at [732, 33] on button "Previous month" at bounding box center [729, 42] width 18 height 18
click at [115, 12] on div at bounding box center [756, 399] width 1512 height 799
click at [119, 12] on div at bounding box center [751, 399] width 1503 height 799
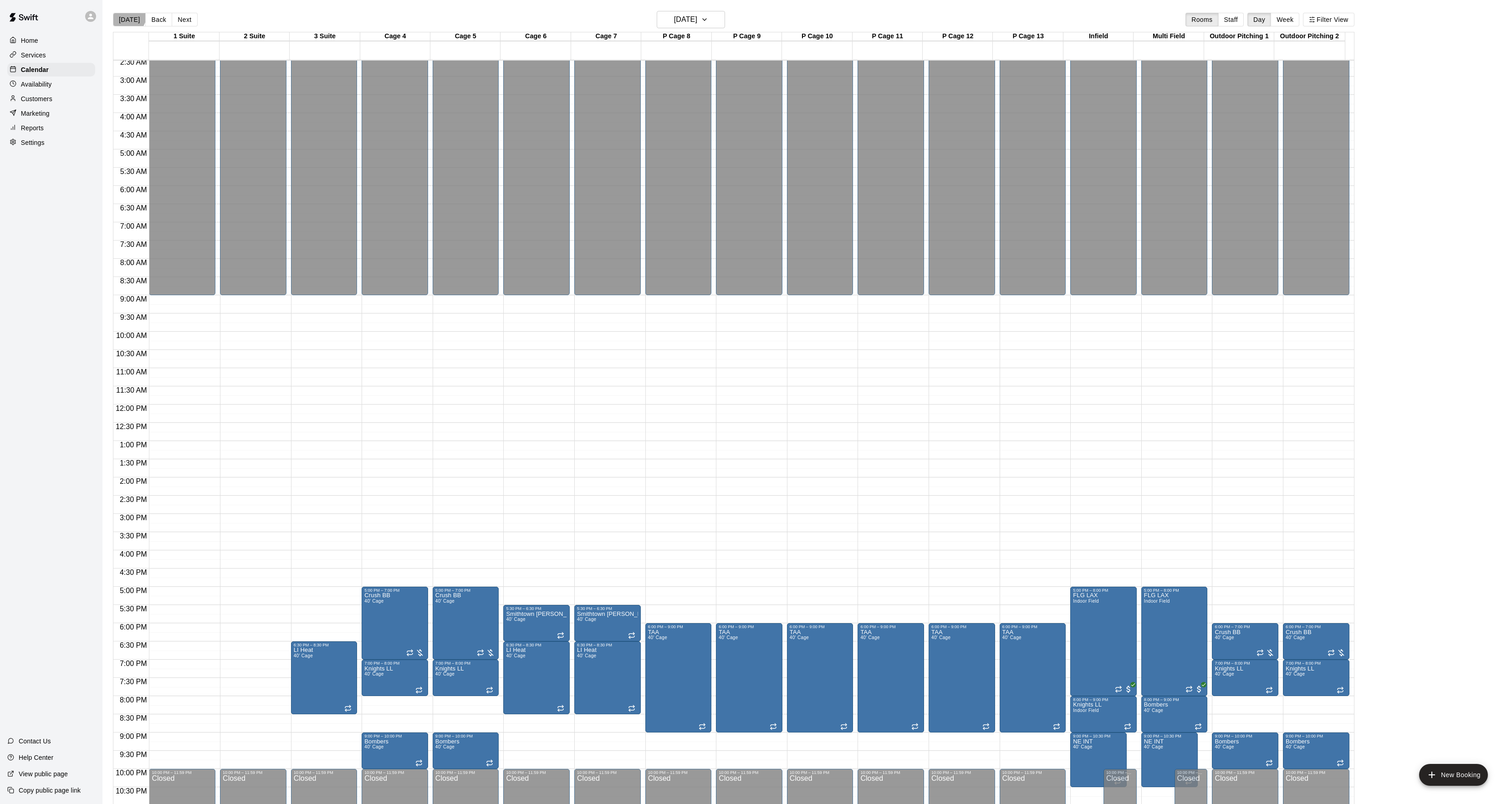
click at [121, 13] on button "[DATE]" at bounding box center [129, 20] width 33 height 14
click at [121, 13] on div "Today Back Next Monday Jan 26 Rooms Staff Day Week Filter View 1 Suite 26 Mon 2…" at bounding box center [734, 412] width 1241 height 804
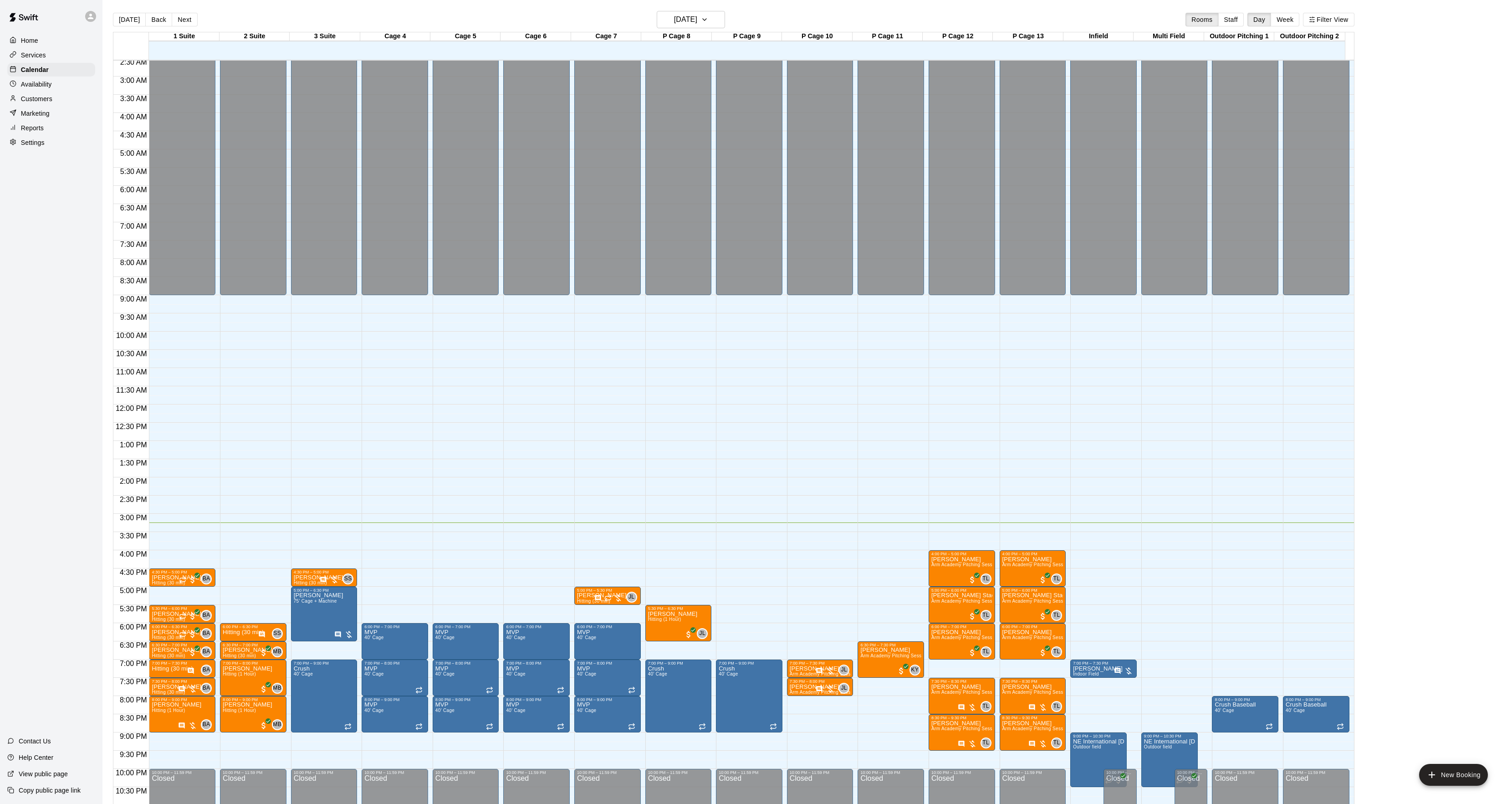
click at [187, 17] on button "Next" at bounding box center [184, 20] width 25 height 14
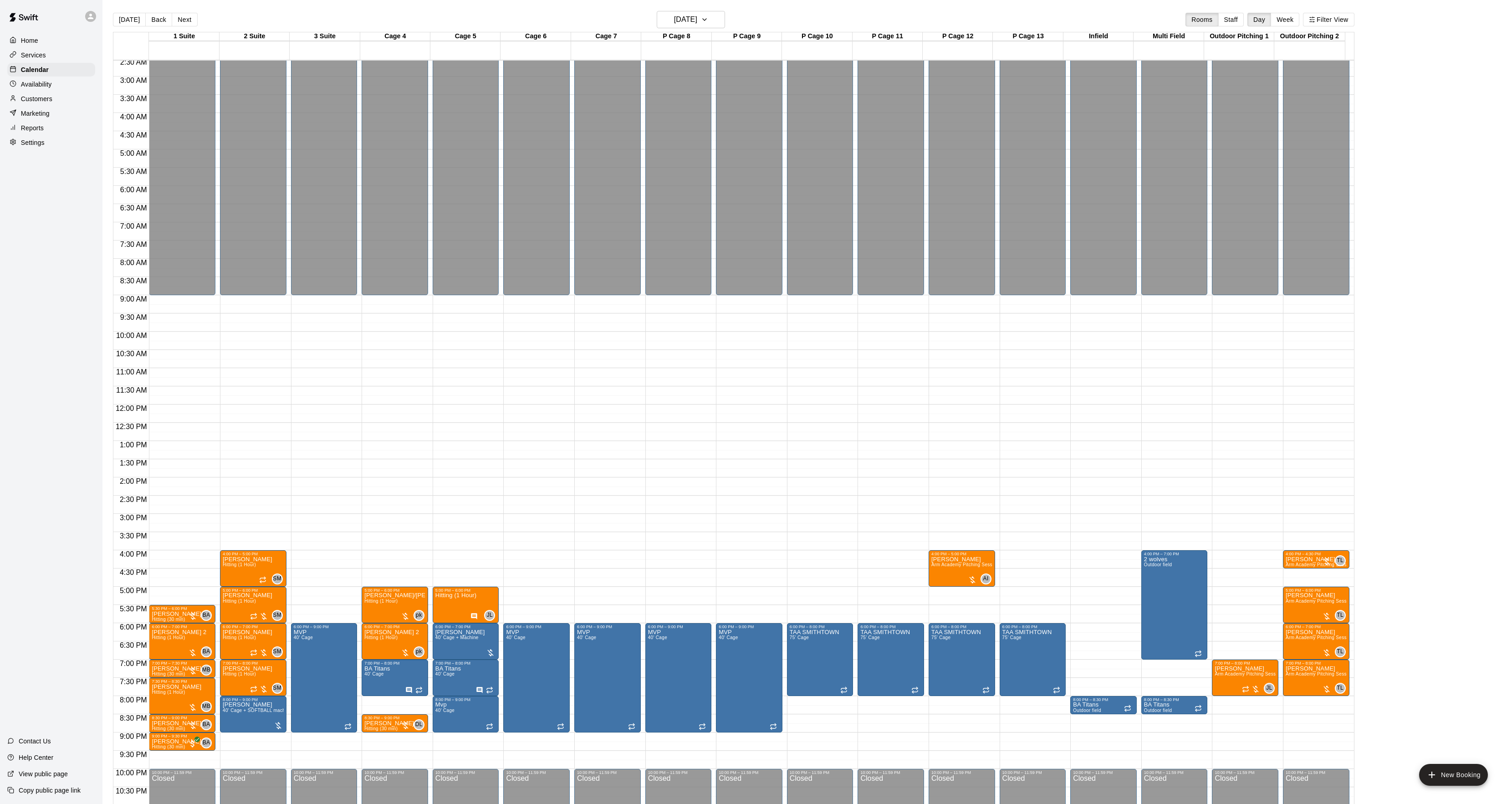
click at [263, 469] on div "12:00 AM – 9:00 AM Closed 4:00 PM – 5:00 PM Michael Cirpriano Hitting (1 Hour) …" at bounding box center [253, 404] width 66 height 875
click at [1315, 20] on icon "button" at bounding box center [1312, 20] width 6 height 6
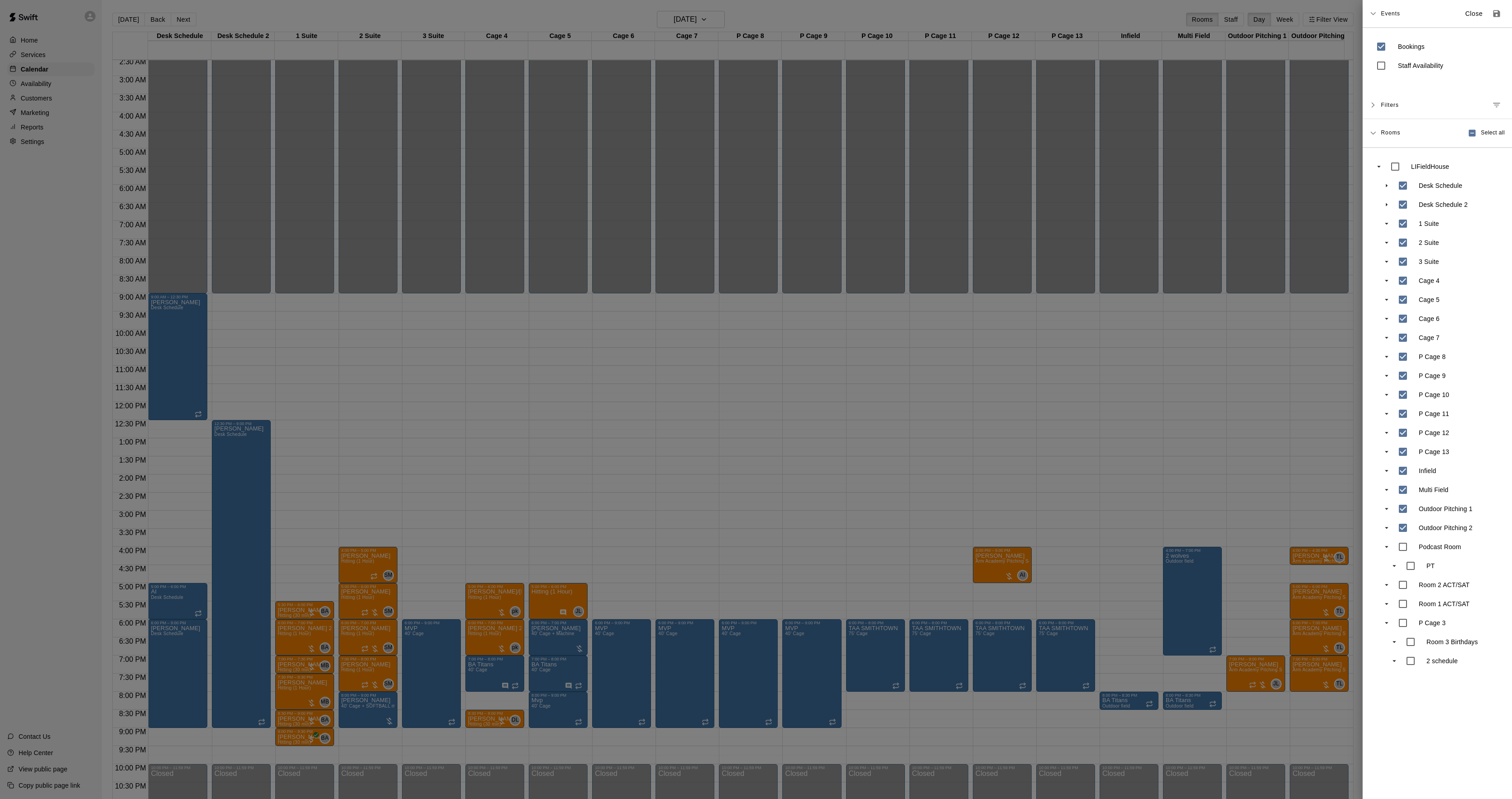
click at [699, 383] on div at bounding box center [756, 399] width 1512 height 799
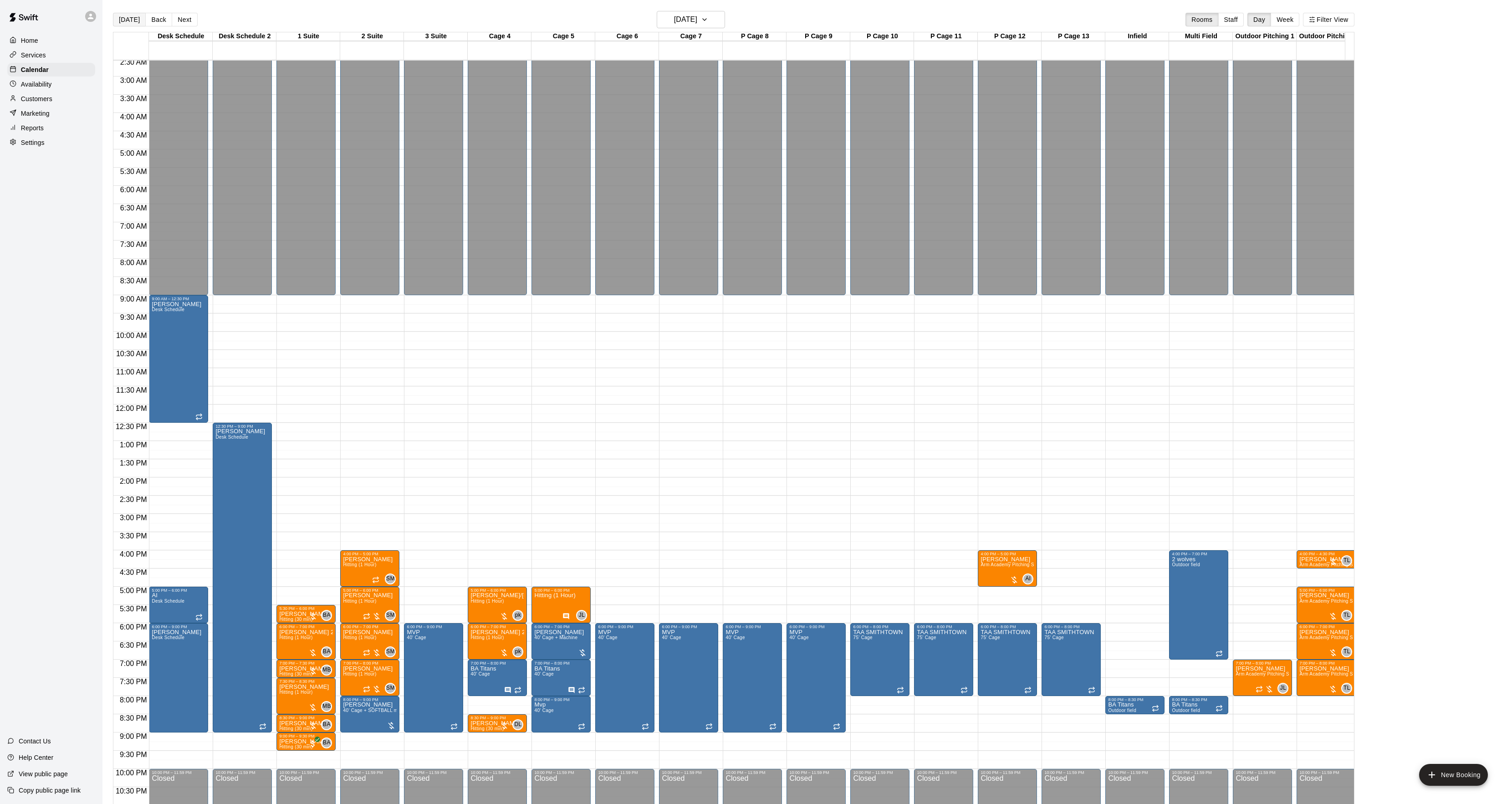
click at [128, 17] on button "[DATE]" at bounding box center [129, 20] width 33 height 14
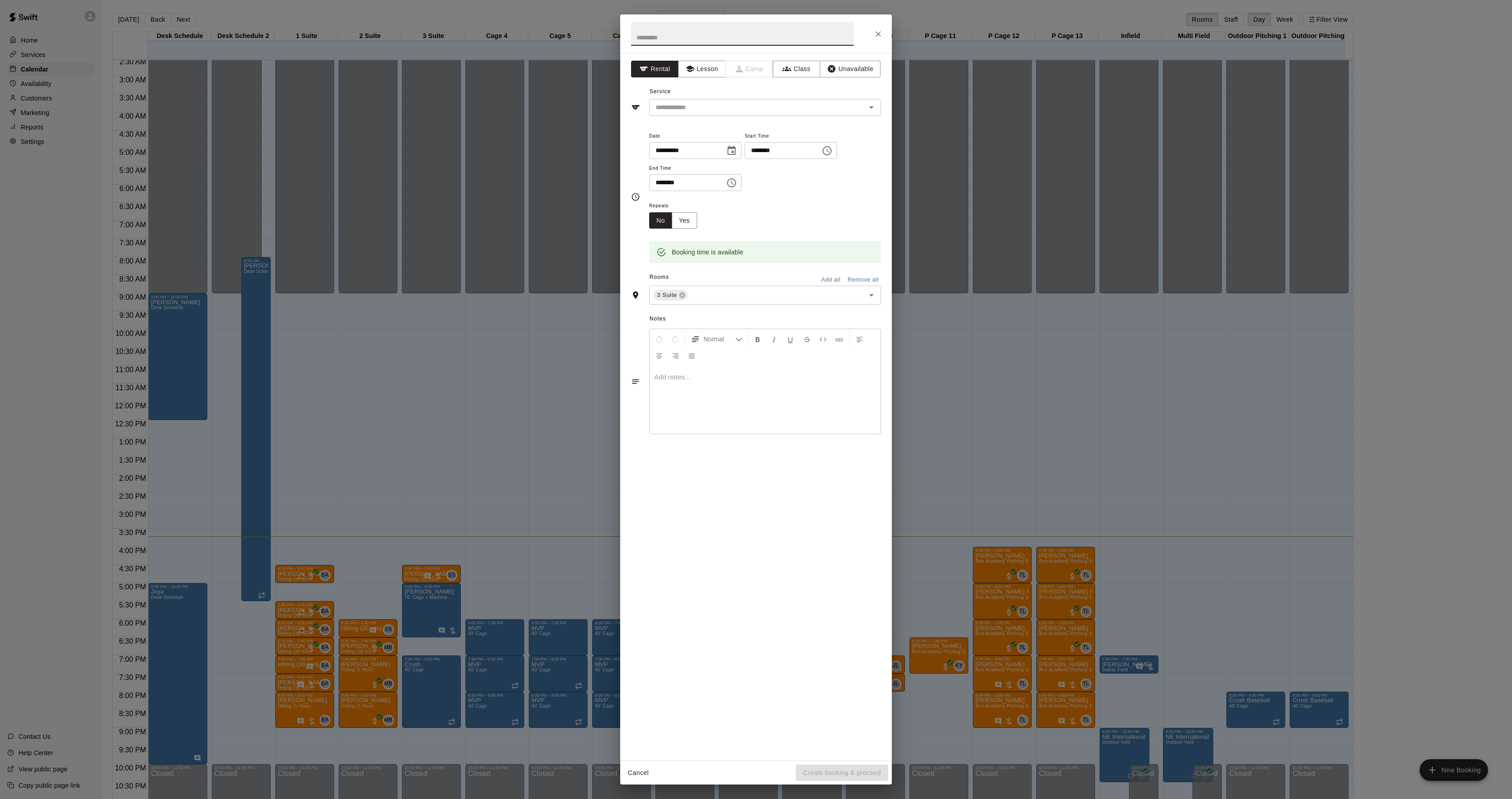
click at [330, 451] on div "**********" at bounding box center [756, 399] width 1512 height 799
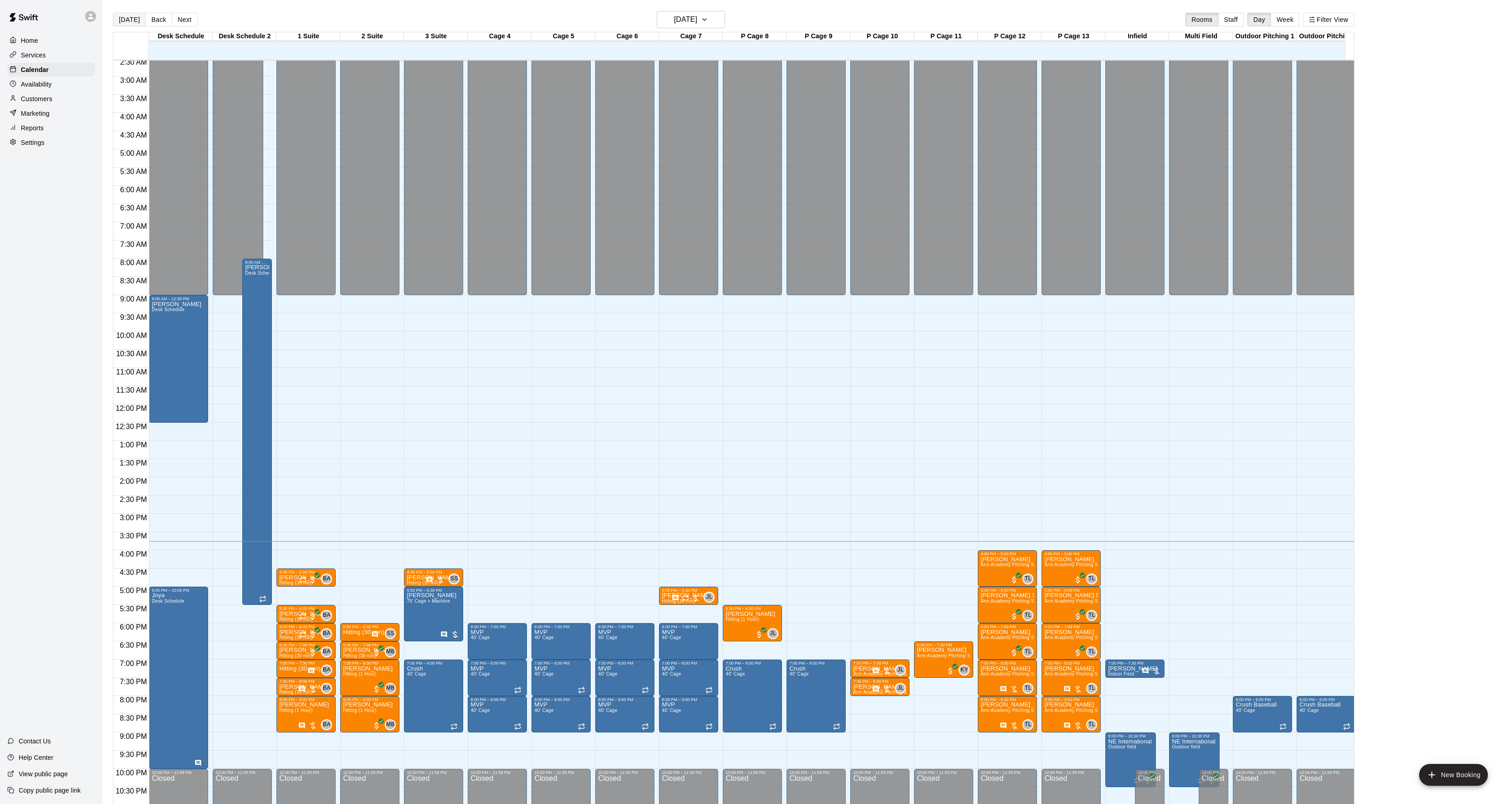
click at [124, 20] on button "[DATE]" at bounding box center [129, 20] width 33 height 14
